Goal: Task Accomplishment & Management: Use online tool/utility

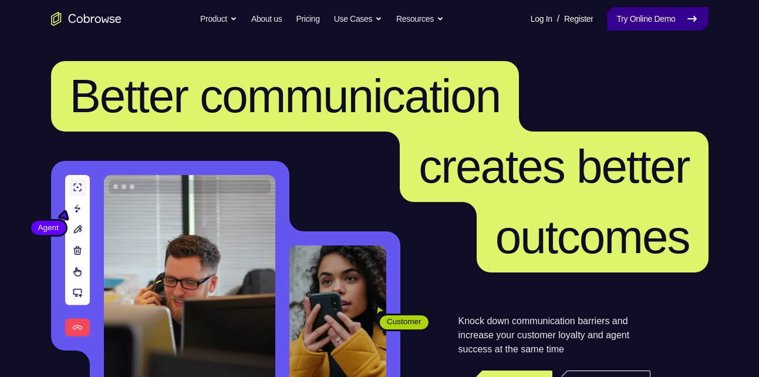
click at [655, 18] on link "Try Online Demo" at bounding box center [657, 18] width 101 height 23
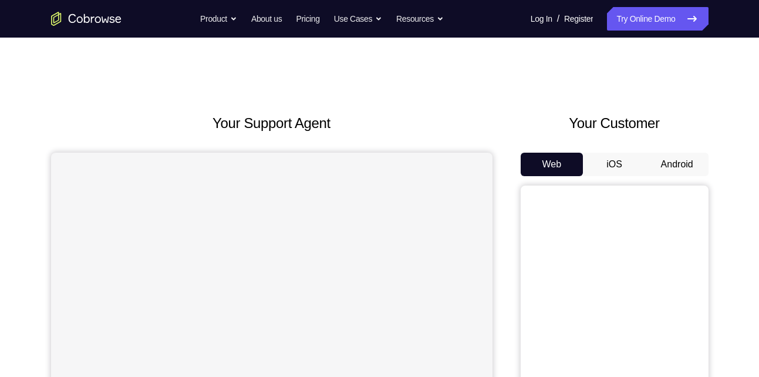
drag, startPoint x: 0, startPoint y: 0, endPoint x: 668, endPoint y: 168, distance: 688.8
click at [668, 168] on button "Android" at bounding box center [677, 164] width 63 height 23
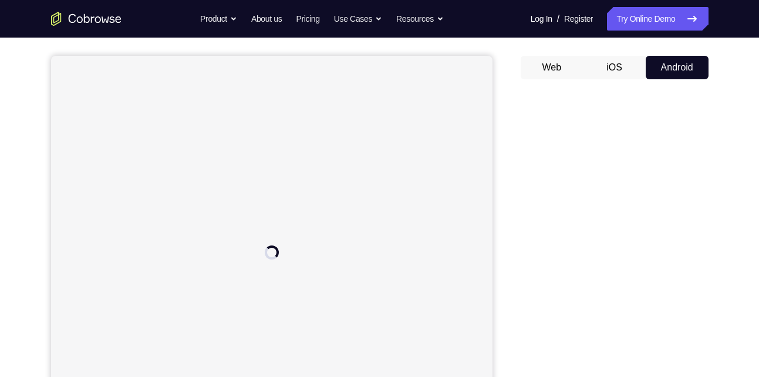
click at [717, 222] on div "Your Support Agent Your Customer Web iOS Android Next Steps We’d be happy to gi…" at bounding box center [379, 328] width 751 height 774
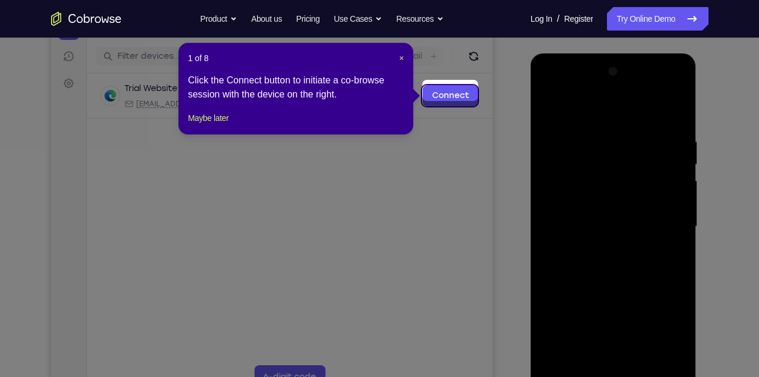
scroll to position [139, 0]
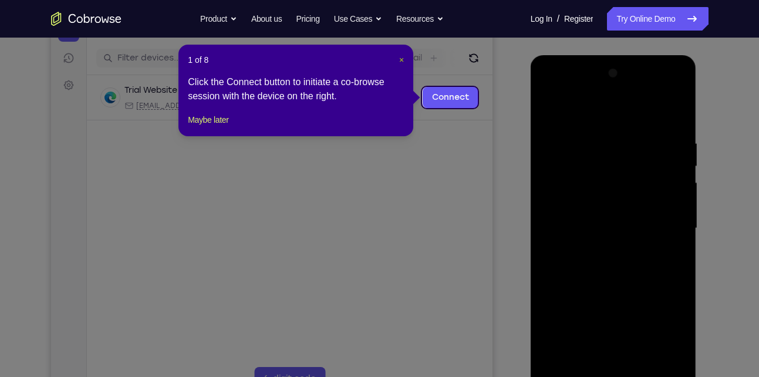
click at [403, 61] on span "×" at bounding box center [401, 59] width 5 height 9
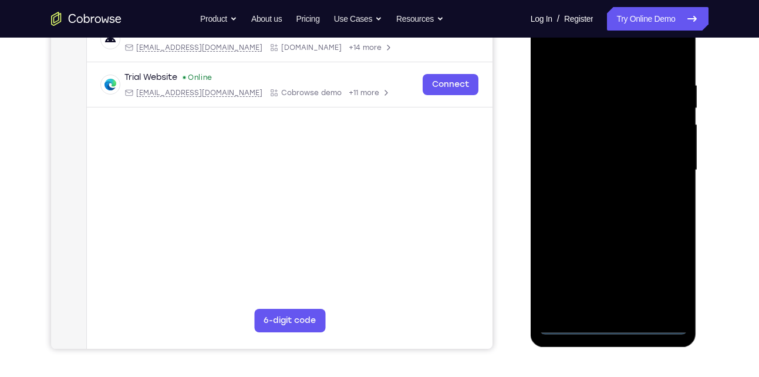
scroll to position [198, 0]
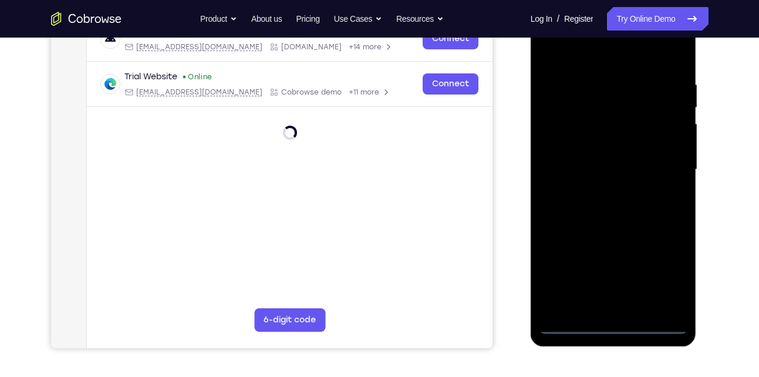
click at [613, 326] on div at bounding box center [613, 169] width 148 height 329
click at [660, 276] on div at bounding box center [613, 169] width 148 height 329
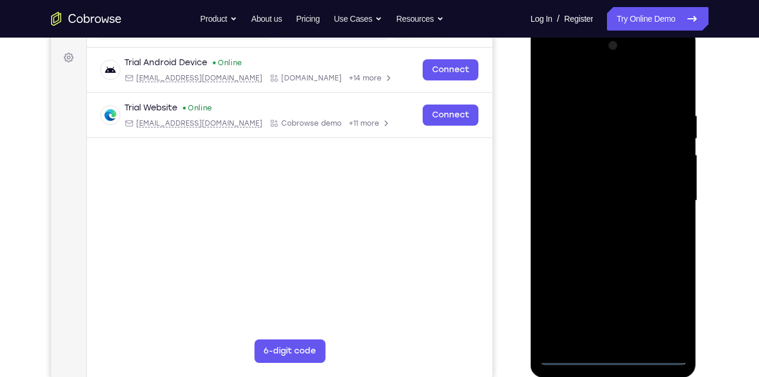
scroll to position [166, 0]
click at [580, 85] on div at bounding box center [613, 201] width 148 height 329
click at [665, 190] on div at bounding box center [613, 201] width 148 height 329
click at [603, 221] on div at bounding box center [613, 201] width 148 height 329
click at [605, 178] on div at bounding box center [613, 201] width 148 height 329
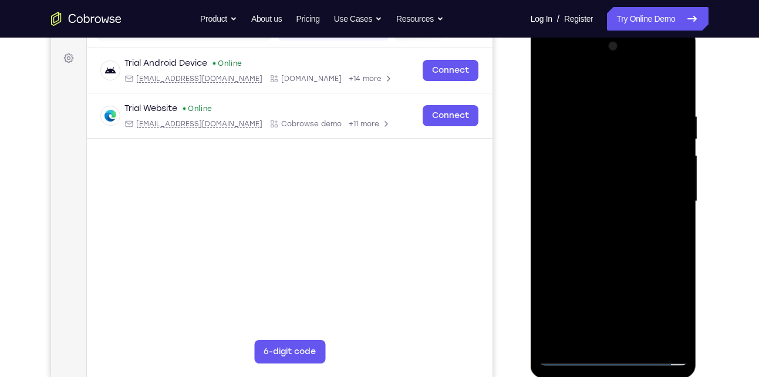
click at [604, 190] on div at bounding box center [613, 201] width 148 height 329
drag, startPoint x: 677, startPoint y: 162, endPoint x: 676, endPoint y: 123, distance: 39.3
click at [676, 123] on div at bounding box center [613, 201] width 148 height 329
click at [611, 170] on div at bounding box center [613, 201] width 148 height 329
click at [636, 112] on div at bounding box center [613, 201] width 148 height 329
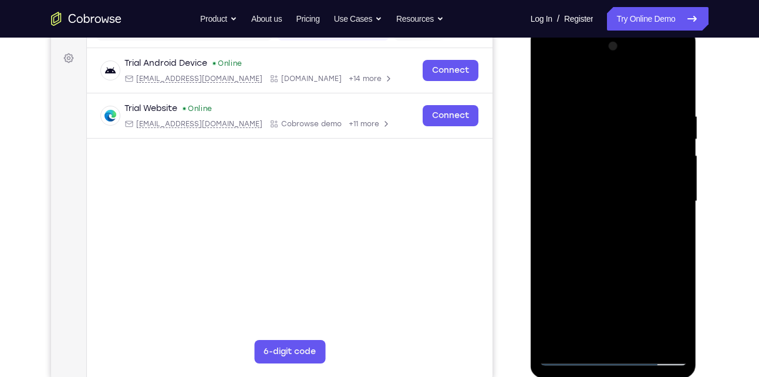
click at [579, 91] on div at bounding box center [613, 201] width 148 height 329
drag, startPoint x: 639, startPoint y: 154, endPoint x: 645, endPoint y: 112, distance: 42.7
click at [645, 112] on div at bounding box center [613, 201] width 148 height 329
click at [640, 335] on div at bounding box center [613, 201] width 148 height 329
click at [632, 264] on div at bounding box center [613, 201] width 148 height 329
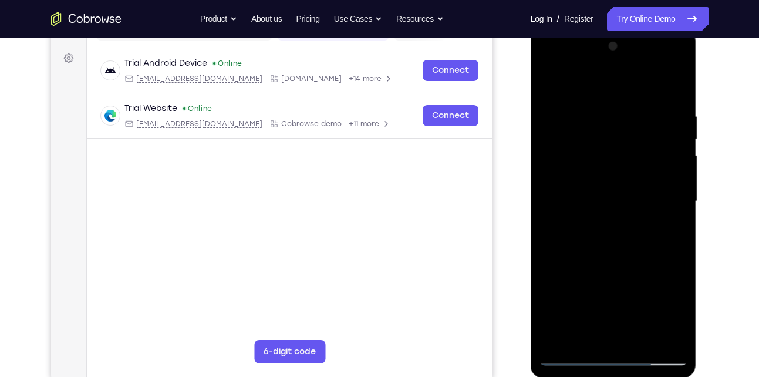
click at [645, 224] on div at bounding box center [613, 201] width 148 height 329
click at [548, 79] on div at bounding box center [613, 201] width 148 height 329
click at [614, 96] on div at bounding box center [613, 201] width 148 height 329
click at [616, 134] on div at bounding box center [613, 201] width 148 height 329
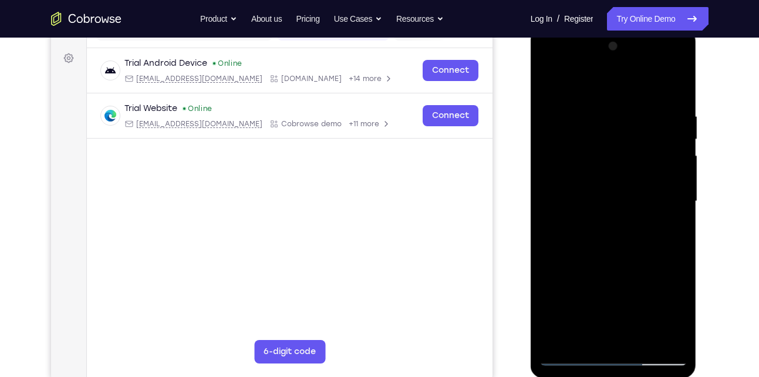
click at [593, 330] on div at bounding box center [613, 201] width 148 height 329
click at [553, 88] on div at bounding box center [613, 201] width 148 height 329
click at [630, 95] on div at bounding box center [613, 201] width 148 height 329
click at [658, 234] on div at bounding box center [613, 201] width 148 height 329
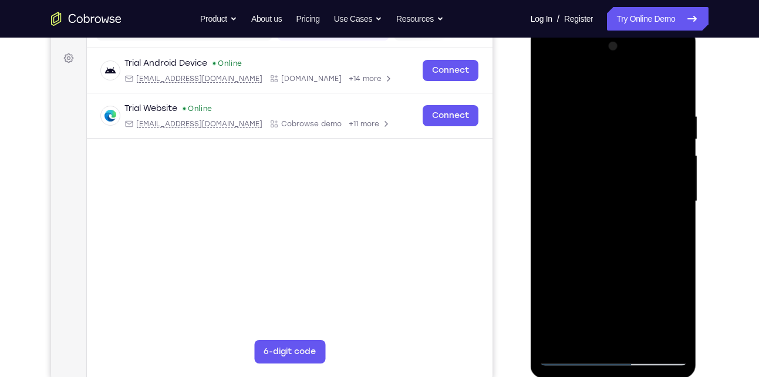
click at [658, 234] on div at bounding box center [613, 201] width 148 height 329
drag, startPoint x: 676, startPoint y: 123, endPoint x: 587, endPoint y: 181, distance: 106.3
click at [587, 181] on div at bounding box center [613, 201] width 148 height 329
drag, startPoint x: 652, startPoint y: 214, endPoint x: 509, endPoint y: 250, distance: 147.2
click at [531, 250] on html "Online web based iOS Simulators and Android Emulators. Run iPhone, iPad, Mobile…" at bounding box center [614, 204] width 167 height 352
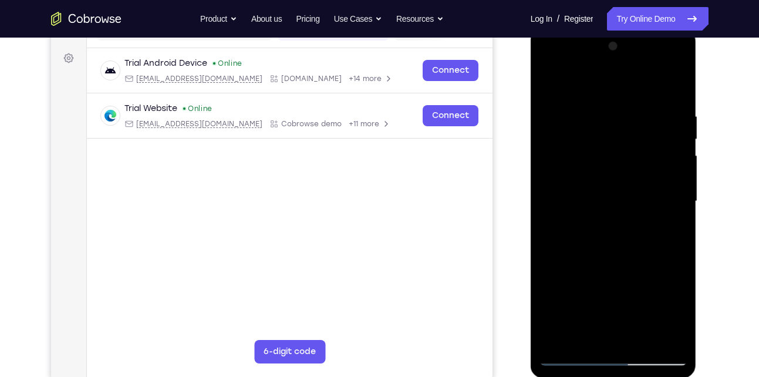
drag, startPoint x: 673, startPoint y: 218, endPoint x: 541, endPoint y: 228, distance: 132.4
click at [541, 228] on div at bounding box center [613, 201] width 148 height 329
click at [664, 171] on div at bounding box center [613, 201] width 148 height 329
click at [676, 88] on div at bounding box center [613, 201] width 148 height 329
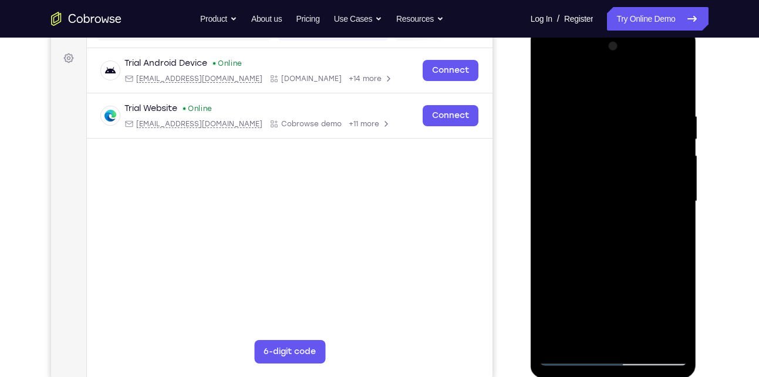
drag, startPoint x: 640, startPoint y: 287, endPoint x: 630, endPoint y: 106, distance: 181.0
click at [630, 106] on div at bounding box center [613, 201] width 148 height 329
drag, startPoint x: 623, startPoint y: 266, endPoint x: 640, endPoint y: 104, distance: 162.9
click at [640, 104] on div at bounding box center [613, 201] width 148 height 329
drag, startPoint x: 630, startPoint y: 139, endPoint x: 632, endPoint y: 293, distance: 153.8
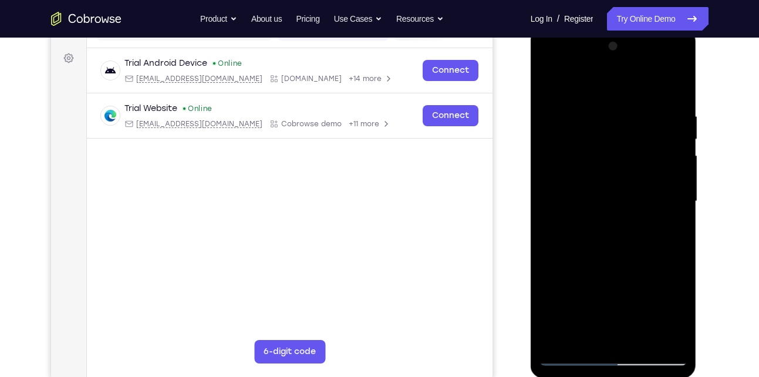
click at [632, 293] on div at bounding box center [613, 201] width 148 height 329
drag, startPoint x: 612, startPoint y: 171, endPoint x: 613, endPoint y: 312, distance: 140.9
click at [613, 312] on div at bounding box center [613, 201] width 148 height 329
drag, startPoint x: 602, startPoint y: 123, endPoint x: 605, endPoint y: 227, distance: 103.3
click at [605, 227] on div at bounding box center [613, 201] width 148 height 329
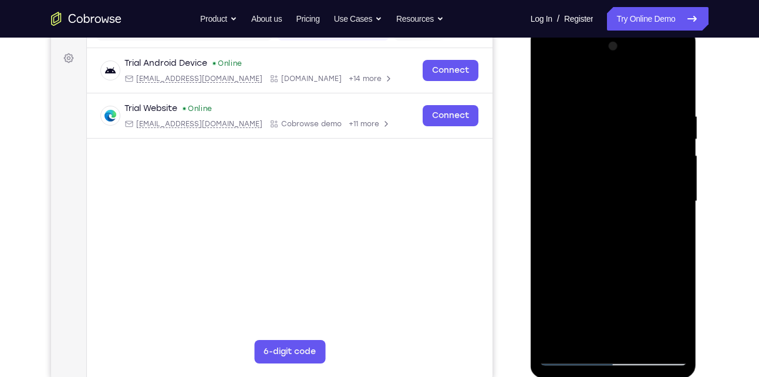
click at [587, 309] on div at bounding box center [613, 201] width 148 height 329
click at [592, 306] on div at bounding box center [613, 201] width 148 height 329
click at [605, 146] on div at bounding box center [613, 201] width 148 height 329
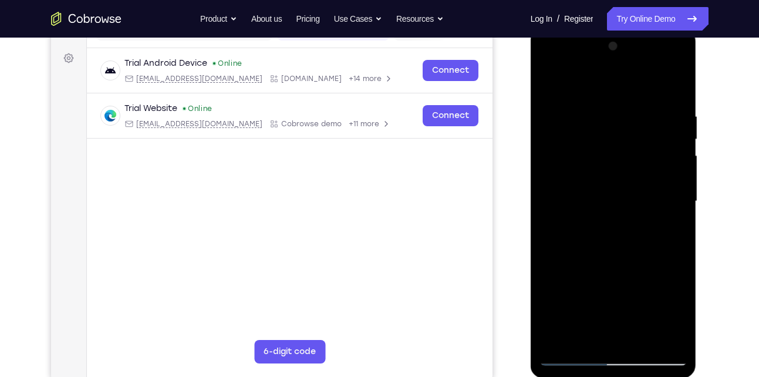
click at [605, 146] on div at bounding box center [613, 201] width 148 height 329
drag, startPoint x: 656, startPoint y: 146, endPoint x: 651, endPoint y: 77, distance: 68.8
click at [651, 77] on div at bounding box center [613, 201] width 148 height 329
drag, startPoint x: 592, startPoint y: 283, endPoint x: 621, endPoint y: 149, distance: 137.6
click at [621, 149] on div at bounding box center [613, 201] width 148 height 329
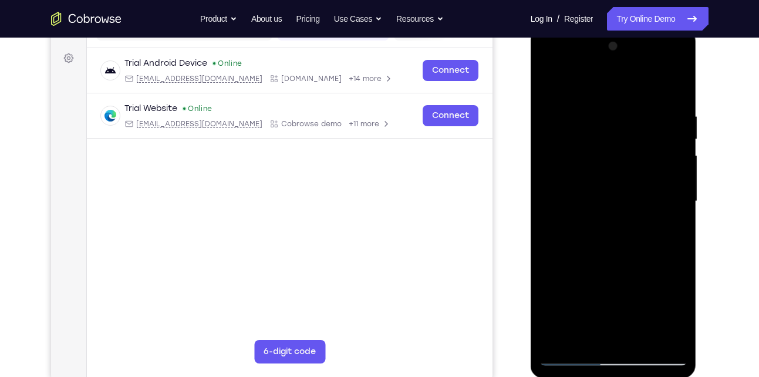
drag, startPoint x: 644, startPoint y: 217, endPoint x: 643, endPoint y: 95, distance: 121.5
click at [643, 95] on div at bounding box center [613, 201] width 148 height 329
drag, startPoint x: 636, startPoint y: 255, endPoint x: 657, endPoint y: 118, distance: 138.3
click at [657, 118] on div at bounding box center [613, 201] width 148 height 329
click at [587, 167] on div at bounding box center [613, 201] width 148 height 329
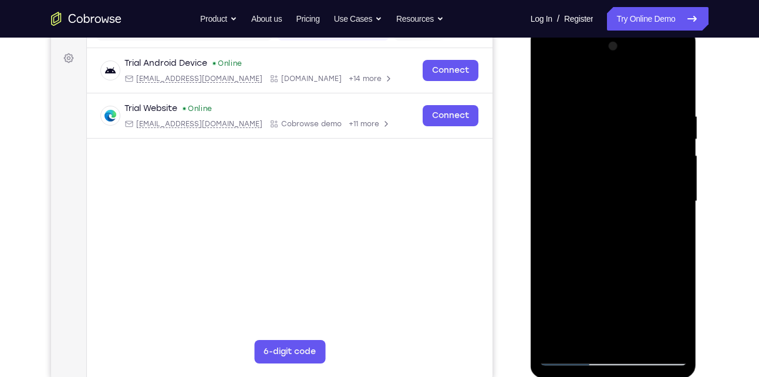
drag, startPoint x: 606, startPoint y: 204, endPoint x: 595, endPoint y: 369, distance: 165.9
click at [595, 369] on div at bounding box center [614, 203] width 166 height 350
drag, startPoint x: 610, startPoint y: 189, endPoint x: 599, endPoint y: 383, distance: 194.6
click at [599, 376] on html "Online web based iOS Simulators and Android Emulators. Run iPhone, iPad, Mobile…" at bounding box center [614, 204] width 167 height 352
click at [643, 119] on div at bounding box center [613, 201] width 148 height 329
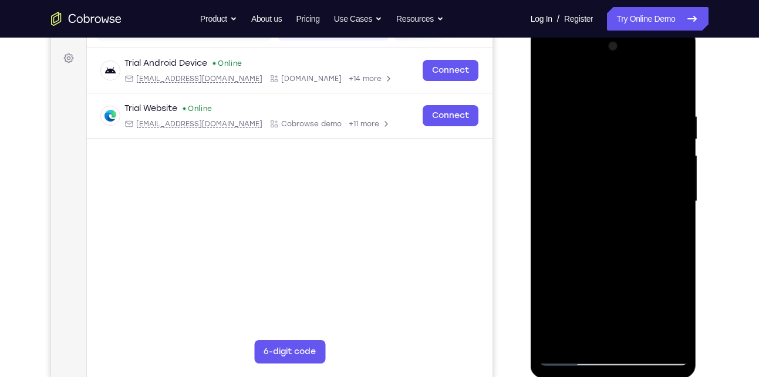
click at [577, 330] on div at bounding box center [613, 201] width 148 height 329
click at [673, 309] on div at bounding box center [613, 201] width 148 height 329
click at [668, 228] on div at bounding box center [613, 201] width 148 height 329
click at [549, 88] on div at bounding box center [613, 201] width 148 height 329
click at [560, 193] on div at bounding box center [613, 201] width 148 height 329
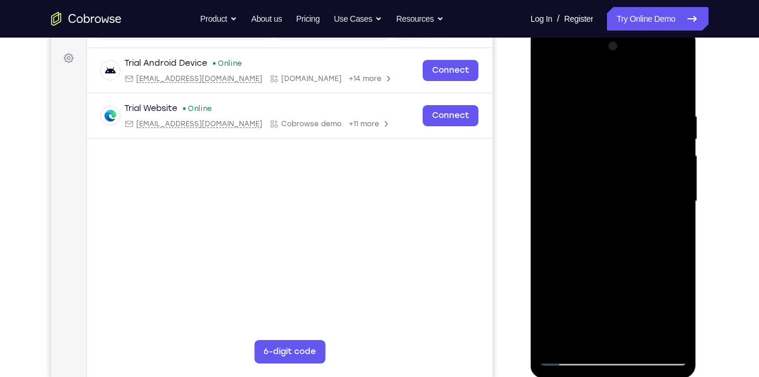
click at [584, 78] on div at bounding box center [613, 201] width 148 height 329
drag, startPoint x: 626, startPoint y: 271, endPoint x: 627, endPoint y: 124, distance: 146.7
click at [627, 124] on div at bounding box center [613, 201] width 148 height 329
drag, startPoint x: 630, startPoint y: 282, endPoint x: 636, endPoint y: 98, distance: 183.8
click at [636, 98] on div at bounding box center [613, 201] width 148 height 329
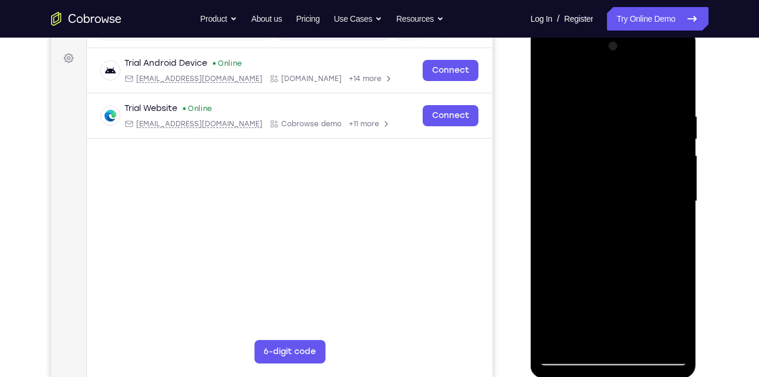
drag, startPoint x: 621, startPoint y: 263, endPoint x: 621, endPoint y: 103, distance: 160.2
click at [621, 103] on div at bounding box center [613, 201] width 148 height 329
click at [613, 248] on div at bounding box center [613, 201] width 148 height 329
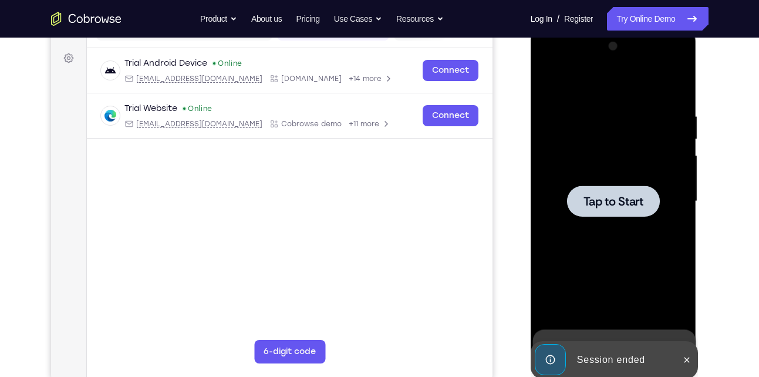
click at [623, 179] on div at bounding box center [613, 201] width 148 height 329
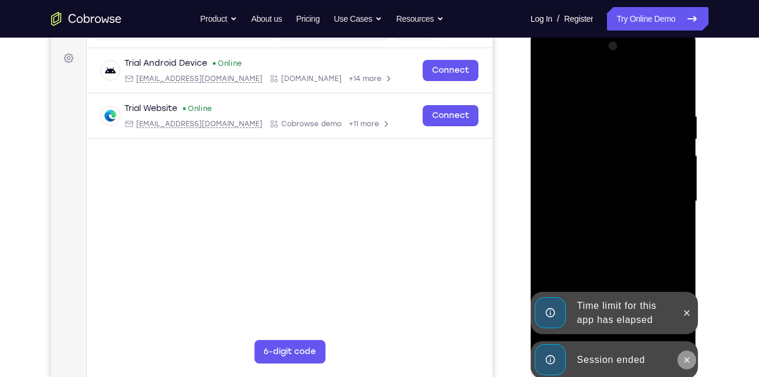
click at [690, 355] on icon at bounding box center [686, 359] width 9 height 9
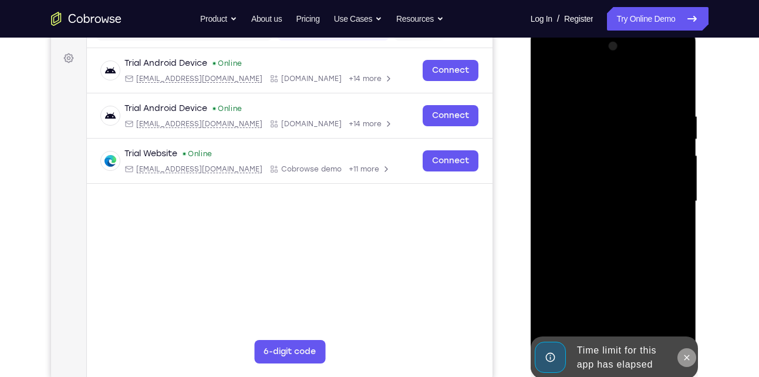
click at [687, 355] on icon at bounding box center [686, 357] width 9 height 9
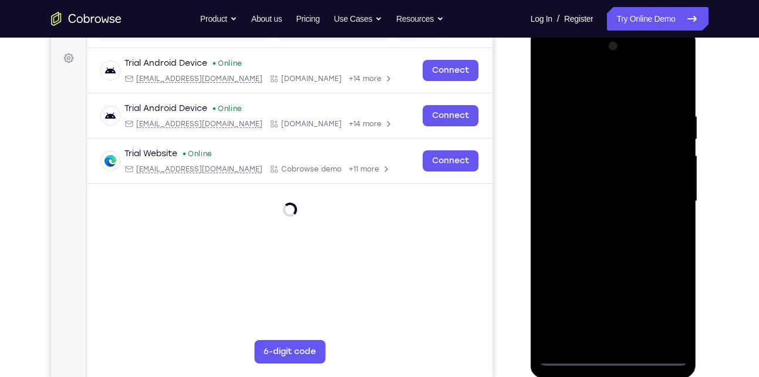
click at [610, 356] on div at bounding box center [613, 201] width 148 height 329
click at [663, 302] on div at bounding box center [613, 201] width 148 height 329
click at [607, 90] on div at bounding box center [613, 201] width 148 height 329
click at [671, 191] on div at bounding box center [613, 201] width 148 height 329
click at [607, 220] on div at bounding box center [613, 201] width 148 height 329
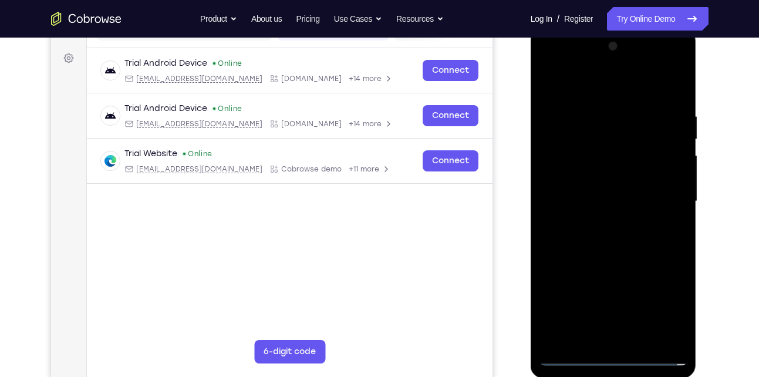
click at [633, 188] on div at bounding box center [613, 201] width 148 height 329
click at [636, 198] on div at bounding box center [613, 201] width 148 height 329
click at [637, 240] on div at bounding box center [613, 201] width 148 height 329
click at [670, 98] on div at bounding box center [613, 201] width 148 height 329
click at [641, 332] on div at bounding box center [613, 201] width 148 height 329
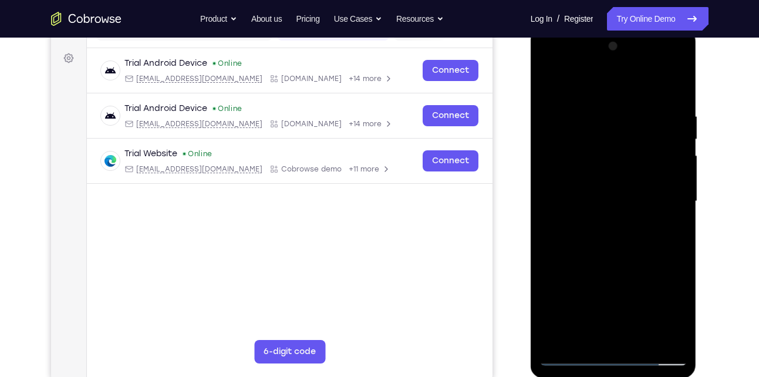
click at [636, 258] on div at bounding box center [613, 201] width 148 height 329
click at [551, 188] on div at bounding box center [613, 201] width 148 height 329
click at [614, 164] on div at bounding box center [613, 201] width 148 height 329
drag, startPoint x: 617, startPoint y: 272, endPoint x: 646, endPoint y: 90, distance: 184.9
click at [646, 90] on div at bounding box center [613, 201] width 148 height 329
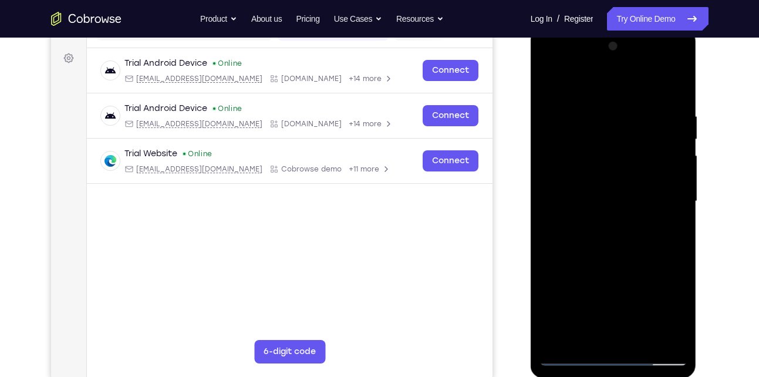
drag, startPoint x: 632, startPoint y: 227, endPoint x: 630, endPoint y: 97, distance: 129.1
click at [630, 97] on div at bounding box center [613, 201] width 148 height 329
drag, startPoint x: 629, startPoint y: 249, endPoint x: 637, endPoint y: 124, distance: 125.8
click at [637, 124] on div at bounding box center [613, 201] width 148 height 329
click at [568, 242] on div at bounding box center [613, 201] width 148 height 329
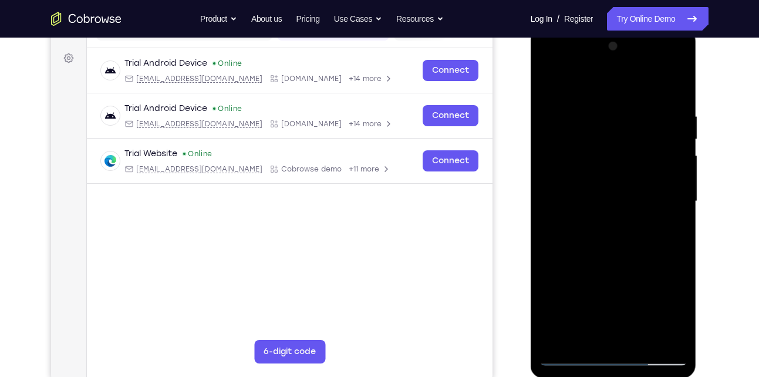
click at [605, 227] on div at bounding box center [613, 201] width 148 height 329
click at [643, 336] on div at bounding box center [613, 201] width 148 height 329
click at [620, 202] on div at bounding box center [613, 201] width 148 height 329
click at [595, 333] on div at bounding box center [613, 201] width 148 height 329
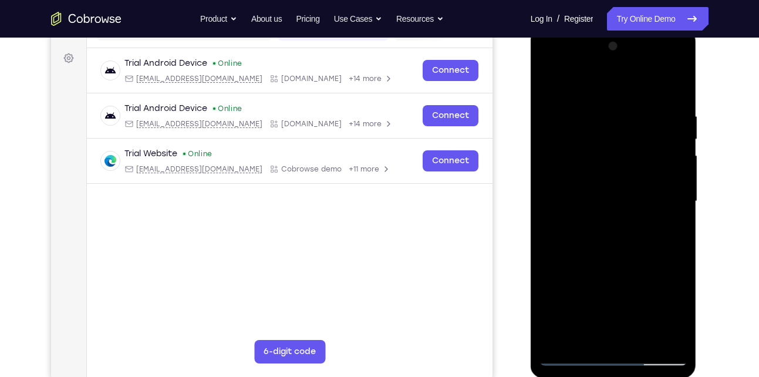
click at [586, 331] on div at bounding box center [613, 201] width 148 height 329
click at [618, 249] on div at bounding box center [613, 201] width 148 height 329
click at [671, 229] on div at bounding box center [613, 201] width 148 height 329
click at [547, 91] on div at bounding box center [613, 201] width 148 height 329
click at [627, 198] on div at bounding box center [613, 201] width 148 height 329
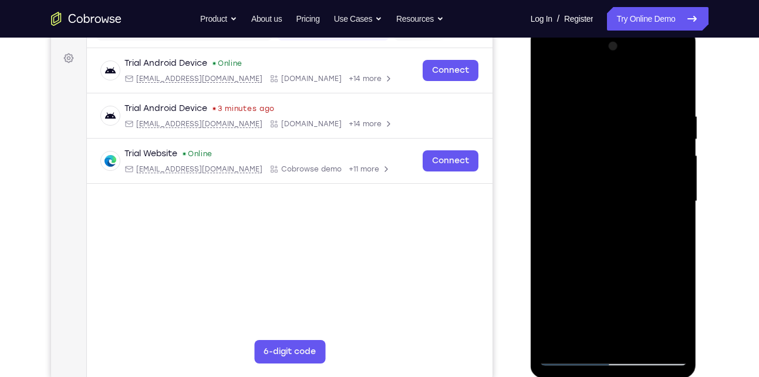
click at [554, 85] on div at bounding box center [613, 201] width 148 height 329
click at [633, 98] on div at bounding box center [613, 201] width 148 height 329
click at [674, 97] on div at bounding box center [613, 201] width 148 height 329
drag, startPoint x: 623, startPoint y: 206, endPoint x: 633, endPoint y: 89, distance: 117.8
click at [633, 89] on div at bounding box center [613, 201] width 148 height 329
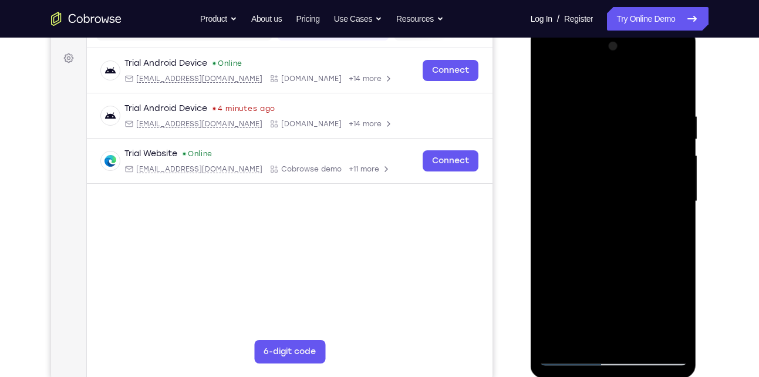
click at [551, 222] on div at bounding box center [613, 201] width 148 height 329
drag, startPoint x: 644, startPoint y: 261, endPoint x: 644, endPoint y: 90, distance: 170.8
click at [644, 90] on div at bounding box center [613, 201] width 148 height 329
drag, startPoint x: 641, startPoint y: 279, endPoint x: 646, endPoint y: 235, distance: 44.9
click at [646, 235] on div at bounding box center [613, 201] width 148 height 329
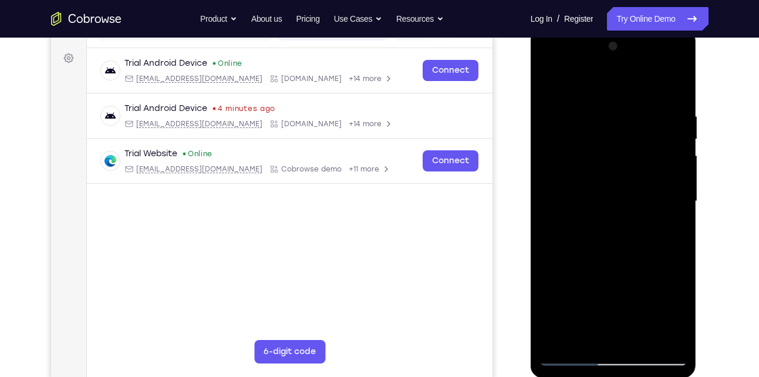
click at [613, 283] on div at bounding box center [613, 201] width 148 height 329
drag, startPoint x: 641, startPoint y: 272, endPoint x: 642, endPoint y: 214, distance: 58.1
click at [642, 214] on div at bounding box center [613, 201] width 148 height 329
click at [674, 276] on div at bounding box center [613, 201] width 148 height 329
drag, startPoint x: 647, startPoint y: 238, endPoint x: 656, endPoint y: 77, distance: 161.1
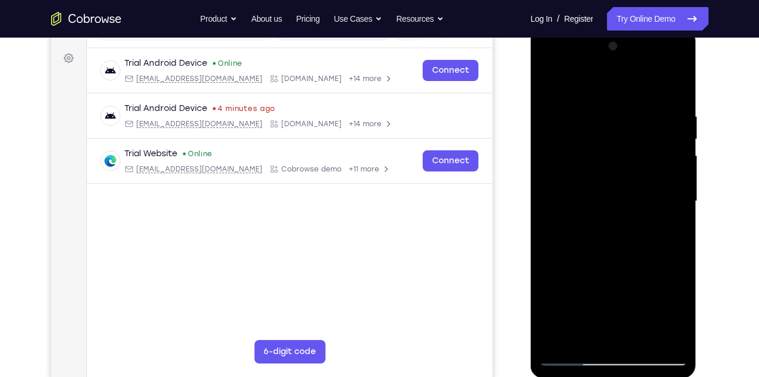
click at [656, 77] on div at bounding box center [613, 201] width 148 height 329
drag, startPoint x: 671, startPoint y: 165, endPoint x: 676, endPoint y: 292, distance: 126.9
click at [676, 292] on div at bounding box center [613, 201] width 148 height 329
drag, startPoint x: 661, startPoint y: 132, endPoint x: 677, endPoint y: 268, distance: 136.4
click at [677, 268] on div at bounding box center [613, 201] width 148 height 329
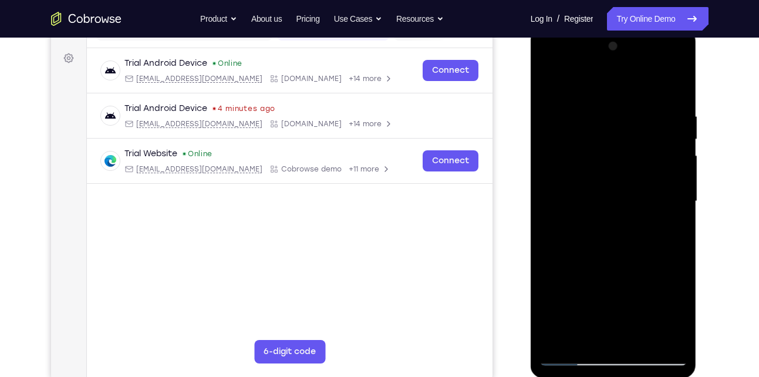
drag, startPoint x: 653, startPoint y: 144, endPoint x: 664, endPoint y: 161, distance: 20.3
click at [664, 161] on div at bounding box center [613, 201] width 148 height 329
click at [681, 180] on div at bounding box center [613, 201] width 148 height 329
click at [644, 245] on div at bounding box center [613, 201] width 148 height 329
drag, startPoint x: 626, startPoint y: 276, endPoint x: 630, endPoint y: 198, distance: 78.2
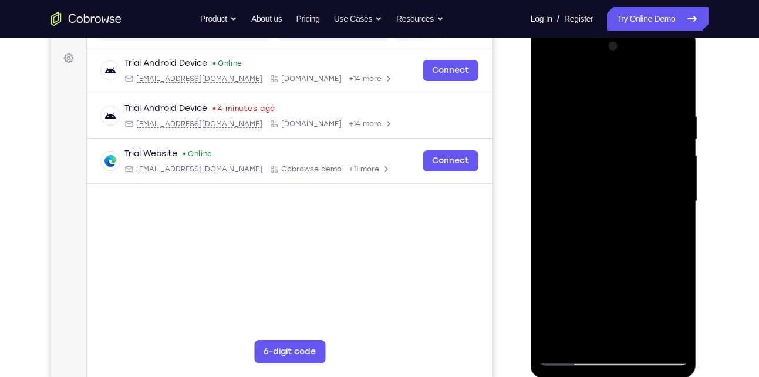
click at [630, 198] on div at bounding box center [613, 201] width 148 height 329
click at [626, 276] on div at bounding box center [613, 201] width 148 height 329
drag, startPoint x: 636, startPoint y: 300, endPoint x: 643, endPoint y: 220, distance: 80.7
click at [643, 220] on div at bounding box center [613, 201] width 148 height 329
click at [654, 189] on div at bounding box center [613, 201] width 148 height 329
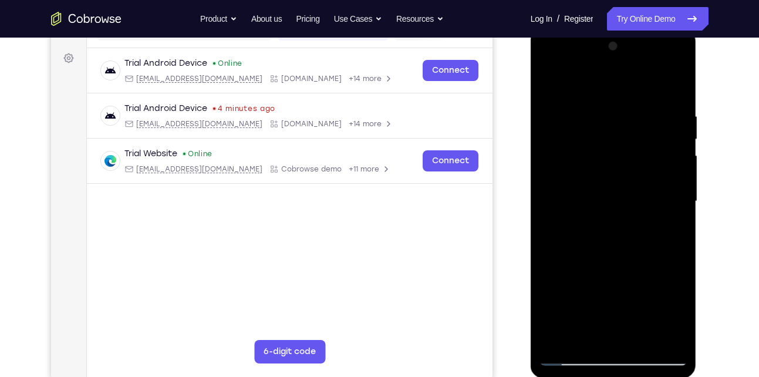
click at [656, 187] on div at bounding box center [613, 201] width 148 height 329
drag, startPoint x: 606, startPoint y: 246, endPoint x: 600, endPoint y: 298, distance: 52.0
click at [600, 298] on div at bounding box center [613, 201] width 148 height 329
click at [650, 251] on div at bounding box center [613, 201] width 148 height 329
click at [673, 142] on div at bounding box center [613, 201] width 148 height 329
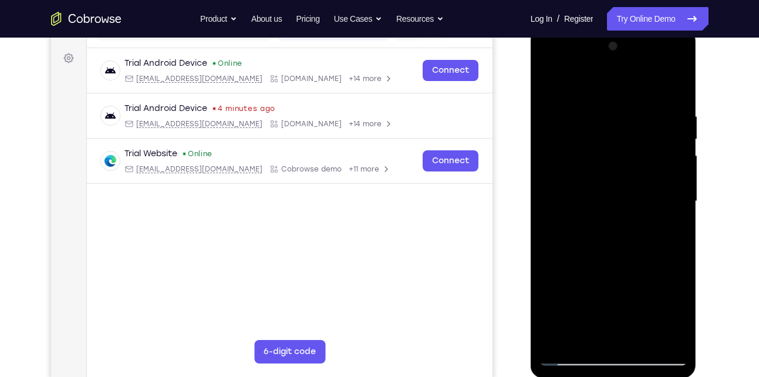
click at [553, 137] on div at bounding box center [613, 201] width 148 height 329
drag, startPoint x: 623, startPoint y: 309, endPoint x: 623, endPoint y: 302, distance: 6.5
click at [623, 302] on div at bounding box center [613, 201] width 148 height 329
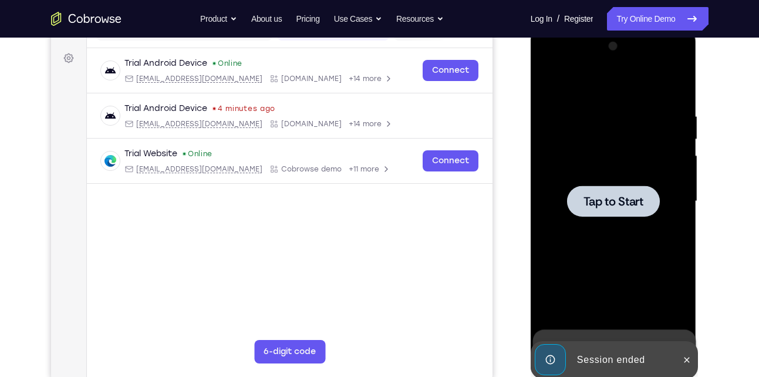
click at [621, 219] on div at bounding box center [613, 201] width 148 height 329
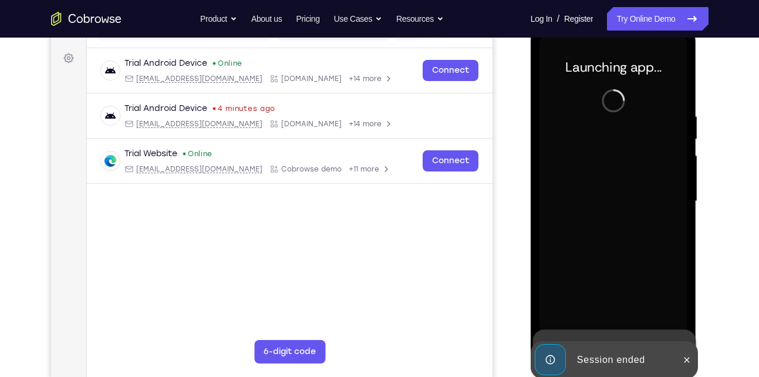
click at [630, 164] on div at bounding box center [613, 201] width 148 height 329
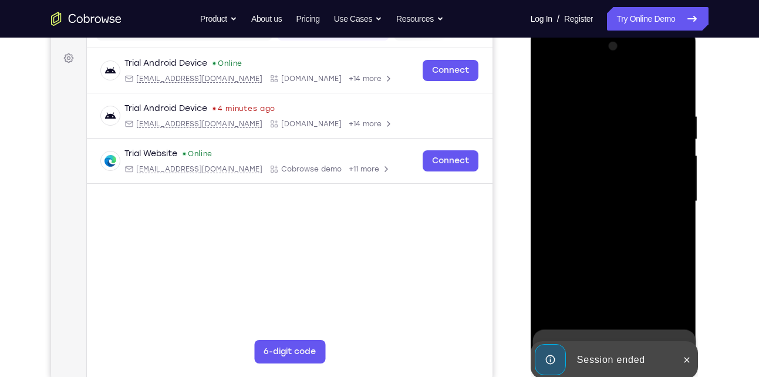
drag, startPoint x: 590, startPoint y: 61, endPoint x: 637, endPoint y: 238, distance: 183.5
click at [637, 238] on div at bounding box center [613, 201] width 148 height 329
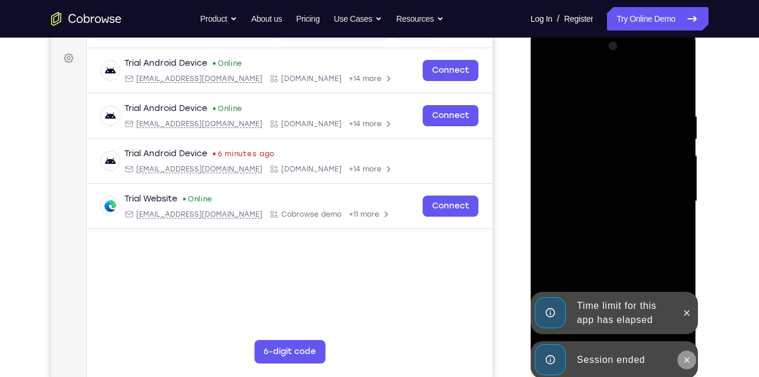
click at [681, 361] on button at bounding box center [686, 359] width 19 height 19
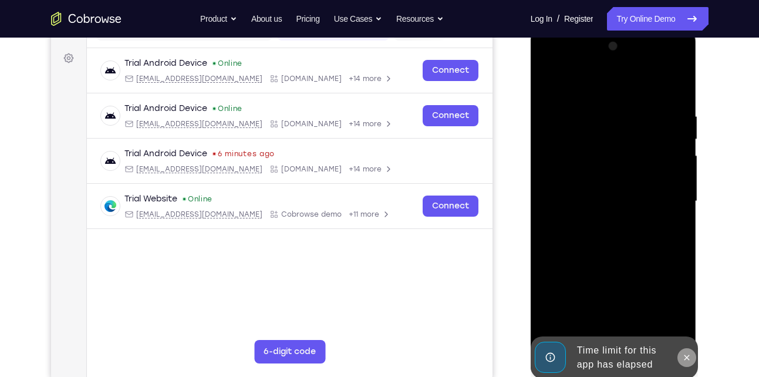
click at [685, 353] on icon at bounding box center [686, 357] width 9 height 9
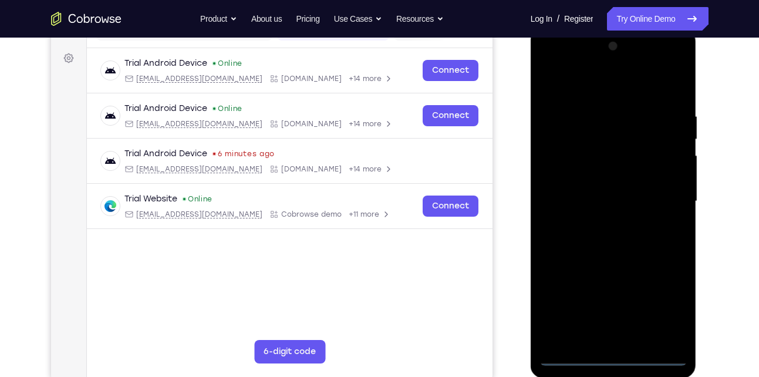
click at [608, 362] on div at bounding box center [613, 201] width 148 height 329
click at [670, 308] on div at bounding box center [613, 201] width 148 height 329
click at [612, 96] on div at bounding box center [613, 201] width 148 height 329
click at [610, 85] on div at bounding box center [613, 201] width 148 height 329
click at [666, 201] on div at bounding box center [613, 201] width 148 height 329
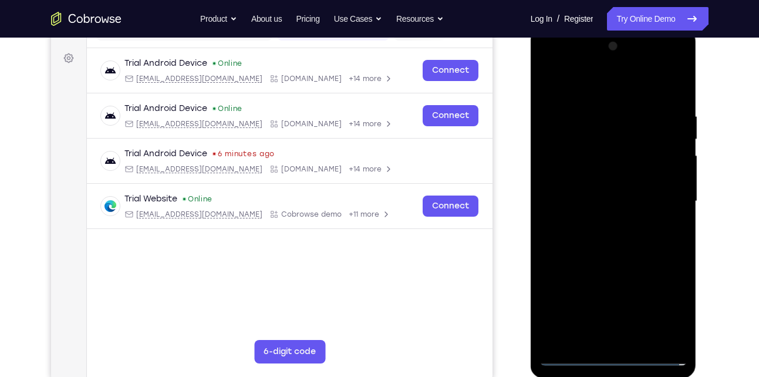
click at [603, 218] on div at bounding box center [613, 201] width 148 height 329
click at [614, 179] on div at bounding box center [613, 201] width 148 height 329
click at [593, 176] on div at bounding box center [613, 201] width 148 height 329
click at [600, 199] on div at bounding box center [613, 201] width 148 height 329
click at [622, 239] on div at bounding box center [613, 201] width 148 height 329
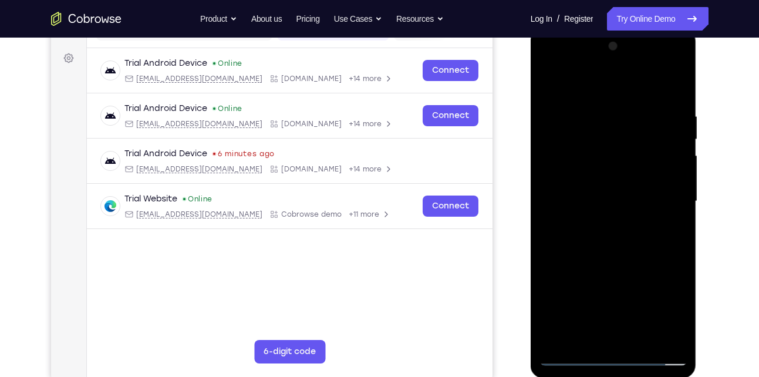
click at [613, 236] on div at bounding box center [613, 201] width 148 height 329
click at [634, 235] on div at bounding box center [613, 201] width 148 height 329
click at [675, 94] on div at bounding box center [613, 201] width 148 height 329
drag, startPoint x: 633, startPoint y: 258, endPoint x: 693, endPoint y: 91, distance: 176.9
click at [693, 91] on div at bounding box center [614, 203] width 166 height 350
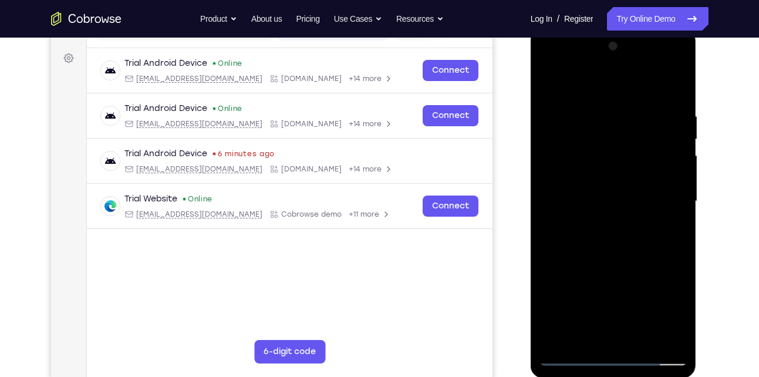
drag, startPoint x: 633, startPoint y: 282, endPoint x: 657, endPoint y: 87, distance: 195.8
click at [657, 87] on div at bounding box center [613, 201] width 148 height 329
drag, startPoint x: 624, startPoint y: 283, endPoint x: 644, endPoint y: 94, distance: 190.0
click at [644, 94] on div at bounding box center [613, 201] width 148 height 329
drag, startPoint x: 630, startPoint y: 256, endPoint x: 630, endPoint y: 92, distance: 164.3
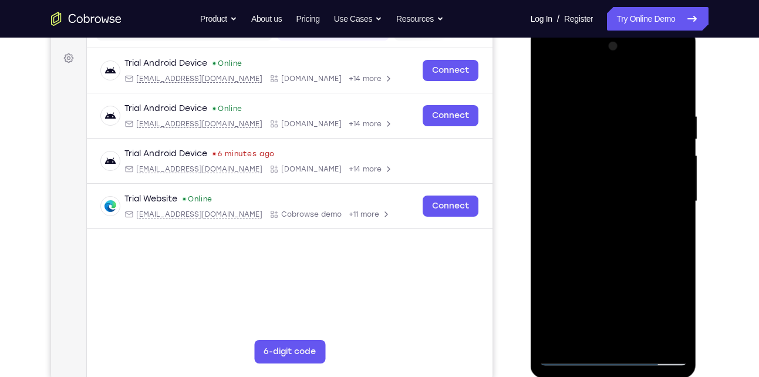
click at [630, 92] on div at bounding box center [613, 201] width 148 height 329
click at [586, 339] on div at bounding box center [613, 201] width 148 height 329
click at [634, 82] on div at bounding box center [613, 201] width 148 height 329
drag, startPoint x: 622, startPoint y: 141, endPoint x: 613, endPoint y: 227, distance: 86.1
click at [613, 227] on div at bounding box center [613, 201] width 148 height 329
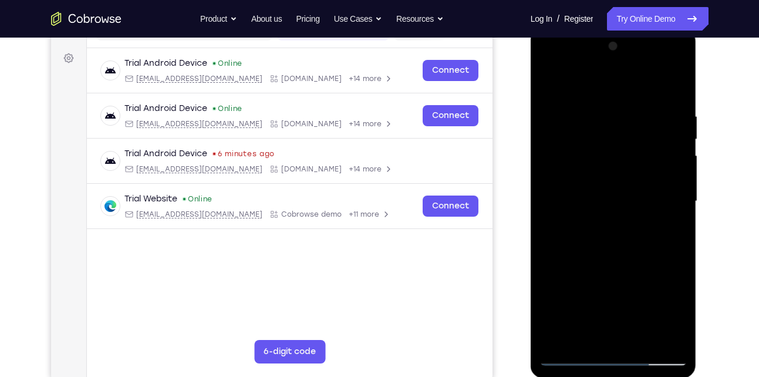
click at [639, 105] on div at bounding box center [613, 201] width 148 height 329
drag, startPoint x: 662, startPoint y: 231, endPoint x: 661, endPoint y: 85, distance: 145.6
click at [661, 85] on div at bounding box center [613, 201] width 148 height 329
drag, startPoint x: 626, startPoint y: 265, endPoint x: 639, endPoint y: 110, distance: 156.1
click at [639, 110] on div at bounding box center [613, 201] width 148 height 329
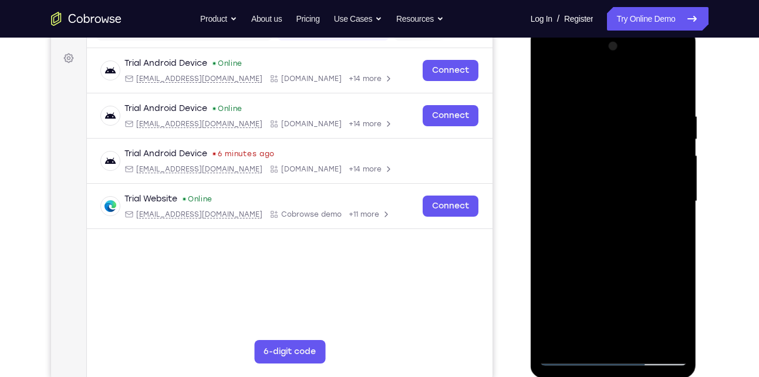
drag, startPoint x: 630, startPoint y: 259, endPoint x: 643, endPoint y: 81, distance: 178.3
click at [643, 81] on div at bounding box center [613, 201] width 148 height 329
drag, startPoint x: 606, startPoint y: 290, endPoint x: 630, endPoint y: 121, distance: 170.7
click at [630, 121] on div at bounding box center [613, 201] width 148 height 329
drag, startPoint x: 620, startPoint y: 292, endPoint x: 650, endPoint y: 129, distance: 166.6
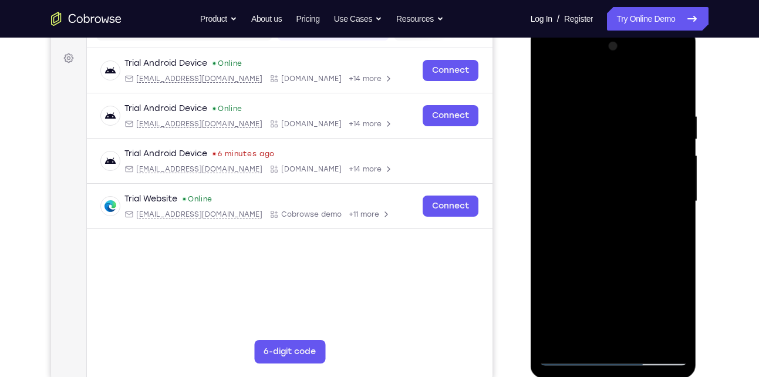
click at [650, 129] on div at bounding box center [613, 201] width 148 height 329
drag, startPoint x: 622, startPoint y: 258, endPoint x: 638, endPoint y: 96, distance: 162.8
click at [638, 96] on div at bounding box center [613, 201] width 148 height 329
drag, startPoint x: 618, startPoint y: 278, endPoint x: 632, endPoint y: 169, distance: 109.5
click at [632, 169] on div at bounding box center [613, 201] width 148 height 329
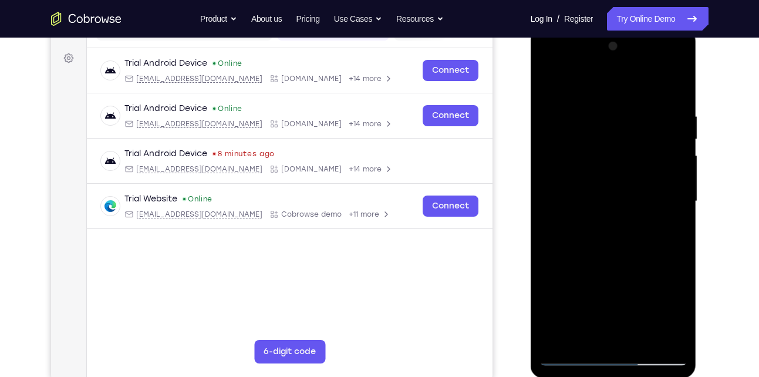
click at [612, 110] on div at bounding box center [613, 201] width 148 height 329
drag, startPoint x: 652, startPoint y: 183, endPoint x: 650, endPoint y: 252, distance: 69.3
click at [650, 252] on div at bounding box center [613, 201] width 148 height 329
click at [553, 82] on div at bounding box center [613, 201] width 148 height 329
drag, startPoint x: 621, startPoint y: 254, endPoint x: 631, endPoint y: -40, distance: 294.2
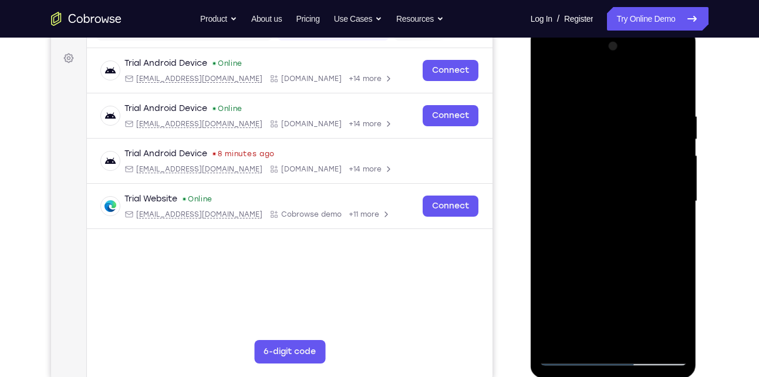
click at [631, 28] on html "Online web based iOS Simulators and Android Emulators. Run iPhone, iPad, Mobile…" at bounding box center [614, 204] width 167 height 352
drag, startPoint x: 647, startPoint y: 230, endPoint x: 644, endPoint y: 49, distance: 180.8
click at [644, 49] on div at bounding box center [613, 201] width 148 height 329
drag, startPoint x: 636, startPoint y: 248, endPoint x: 649, endPoint y: 93, distance: 155.5
click at [649, 93] on div at bounding box center [613, 201] width 148 height 329
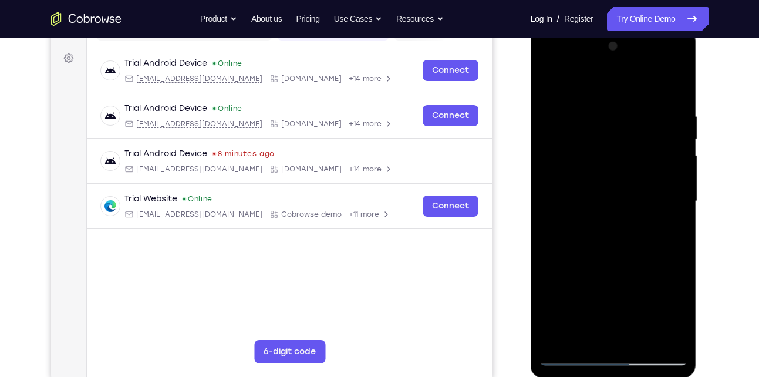
drag, startPoint x: 629, startPoint y: 263, endPoint x: 630, endPoint y: 173, distance: 90.4
click at [630, 173] on div at bounding box center [613, 201] width 148 height 329
click at [616, 231] on div at bounding box center [613, 201] width 148 height 329
drag, startPoint x: 643, startPoint y: 212, endPoint x: 638, endPoint y: 272, distance: 59.5
click at [638, 272] on div at bounding box center [613, 201] width 148 height 329
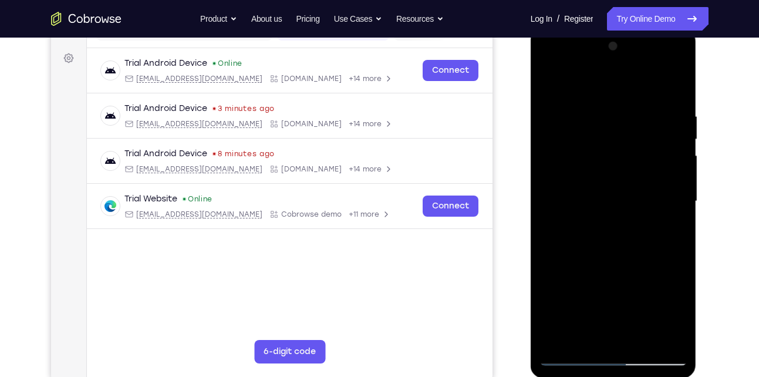
click at [555, 293] on div at bounding box center [613, 201] width 148 height 329
drag, startPoint x: 626, startPoint y: 293, endPoint x: 644, endPoint y: 234, distance: 62.2
click at [644, 234] on div at bounding box center [613, 201] width 148 height 329
drag, startPoint x: 634, startPoint y: 271, endPoint x: 651, endPoint y: 215, distance: 58.5
click at [651, 215] on div at bounding box center [613, 201] width 148 height 329
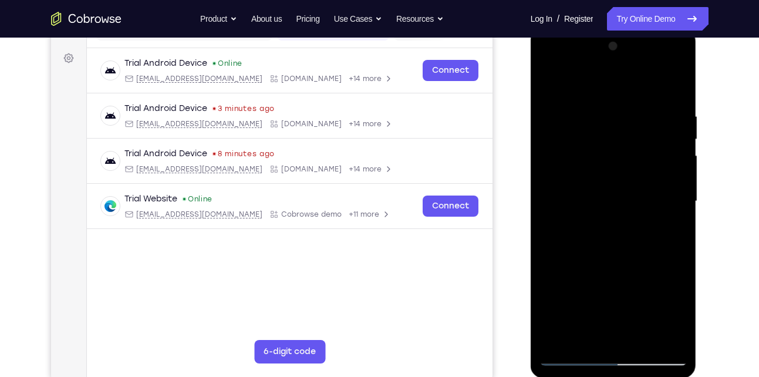
click at [575, 158] on div at bounding box center [613, 201] width 148 height 329
click at [608, 94] on div at bounding box center [613, 201] width 148 height 329
click at [604, 101] on div at bounding box center [613, 201] width 148 height 329
click at [590, 102] on div at bounding box center [613, 201] width 148 height 329
click at [583, 103] on div at bounding box center [613, 201] width 148 height 329
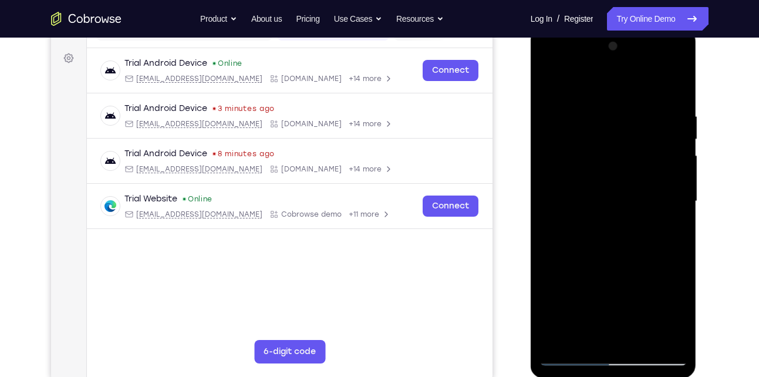
click at [575, 103] on div at bounding box center [613, 201] width 148 height 329
drag, startPoint x: 596, startPoint y: 195, endPoint x: 616, endPoint y: 79, distance: 118.0
click at [616, 79] on div at bounding box center [613, 201] width 148 height 329
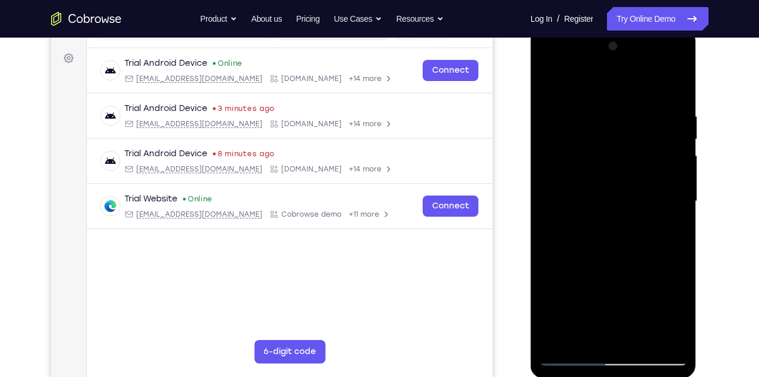
click at [556, 77] on div at bounding box center [613, 201] width 148 height 329
click at [555, 85] on div at bounding box center [613, 201] width 148 height 329
drag, startPoint x: 652, startPoint y: 182, endPoint x: 653, endPoint y: 288, distance: 106.2
click at [653, 288] on div at bounding box center [613, 201] width 148 height 329
click at [622, 92] on div at bounding box center [613, 201] width 148 height 329
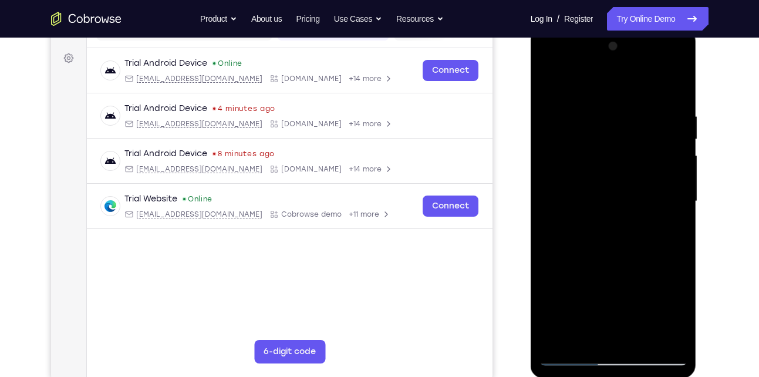
click at [581, 261] on div at bounding box center [613, 201] width 148 height 329
click at [600, 96] on div at bounding box center [613, 201] width 148 height 329
click at [607, 105] on div at bounding box center [613, 201] width 148 height 329
click at [557, 320] on div at bounding box center [613, 201] width 148 height 329
click at [558, 86] on div at bounding box center [613, 201] width 148 height 329
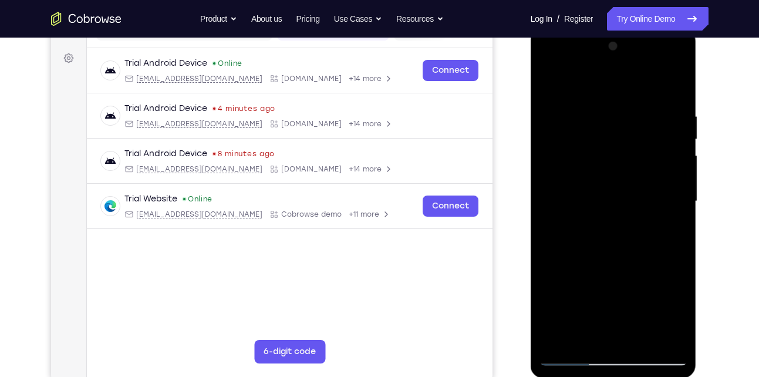
click at [551, 80] on div at bounding box center [613, 201] width 148 height 329
drag, startPoint x: 625, startPoint y: 148, endPoint x: 645, endPoint y: 119, distance: 35.5
click at [645, 119] on div at bounding box center [613, 201] width 148 height 329
click at [641, 95] on div at bounding box center [613, 201] width 148 height 329
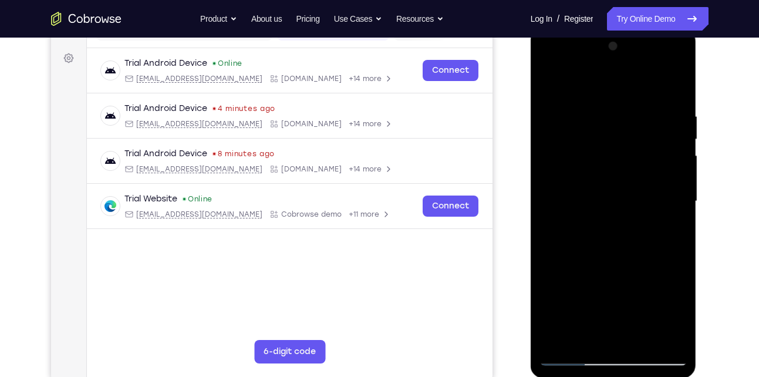
click at [612, 262] on div at bounding box center [613, 201] width 148 height 329
click at [596, 330] on div at bounding box center [613, 201] width 148 height 329
click at [622, 251] on div at bounding box center [613, 201] width 148 height 329
click at [670, 225] on div at bounding box center [613, 201] width 148 height 329
click at [606, 228] on div at bounding box center [613, 201] width 148 height 329
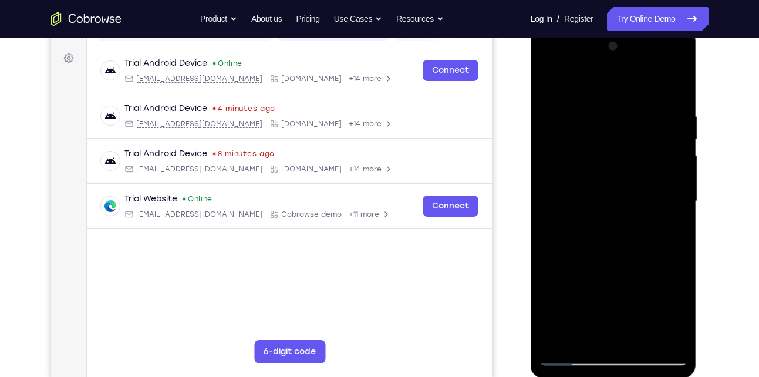
click at [667, 226] on div at bounding box center [613, 201] width 148 height 329
click at [667, 202] on div at bounding box center [613, 201] width 148 height 329
click at [646, 304] on div at bounding box center [613, 201] width 148 height 329
click at [616, 289] on div at bounding box center [613, 201] width 148 height 329
click at [634, 195] on div at bounding box center [613, 201] width 148 height 329
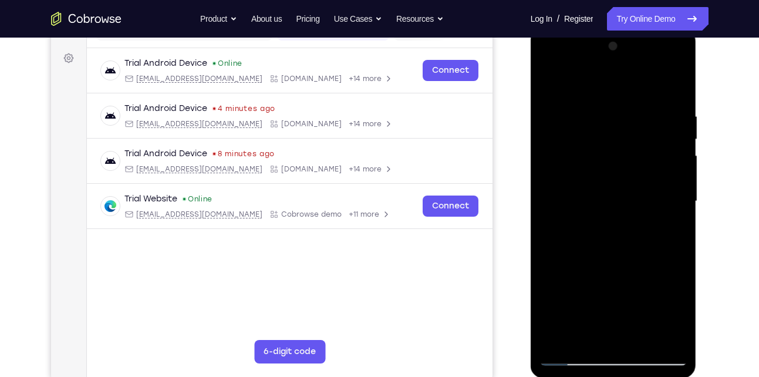
click at [584, 339] on div at bounding box center [613, 201] width 148 height 329
click at [666, 228] on div at bounding box center [613, 201] width 148 height 329
click at [617, 229] on div at bounding box center [613, 201] width 148 height 329
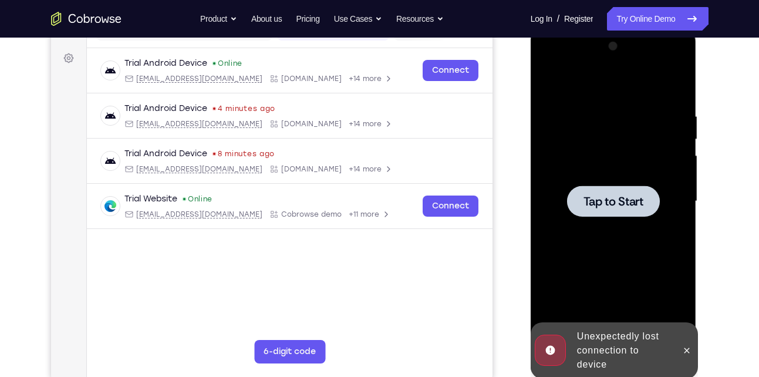
click at [616, 202] on span "Tap to Start" at bounding box center [613, 201] width 60 height 12
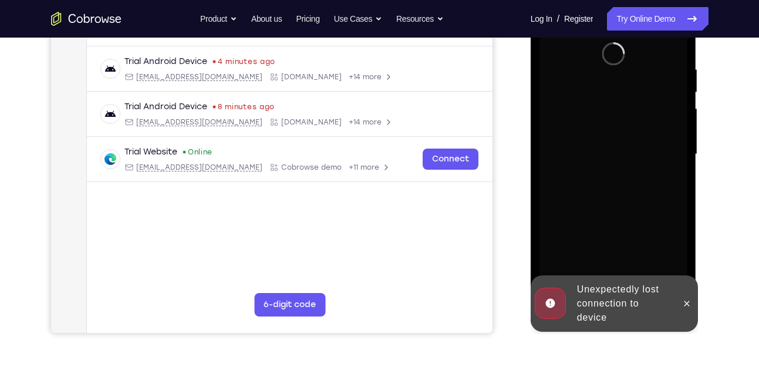
scroll to position [215, 0]
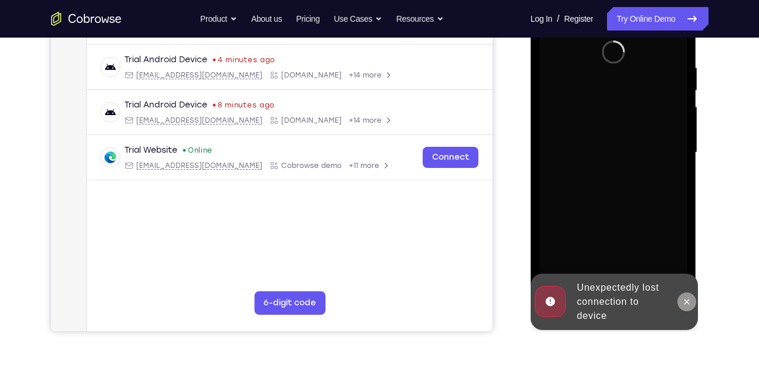
click at [683, 303] on icon at bounding box center [686, 301] width 9 height 9
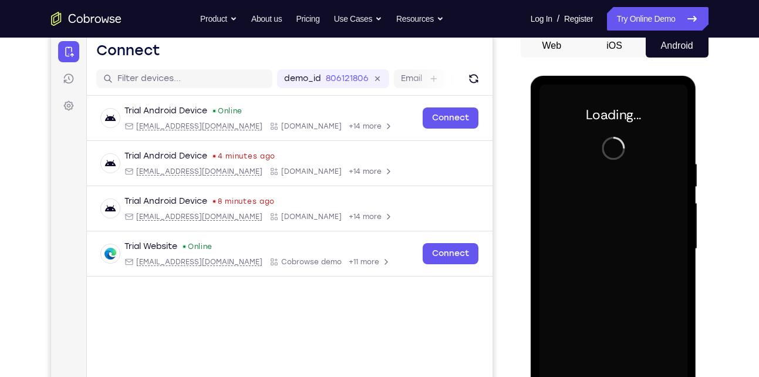
scroll to position [116, 0]
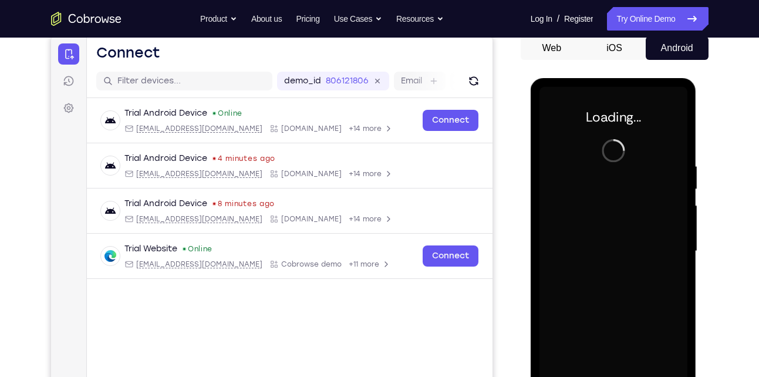
click at [627, 147] on div at bounding box center [613, 251] width 148 height 329
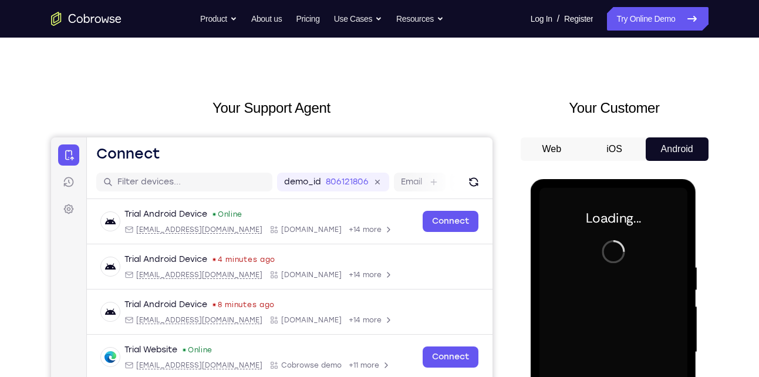
scroll to position [80, 0]
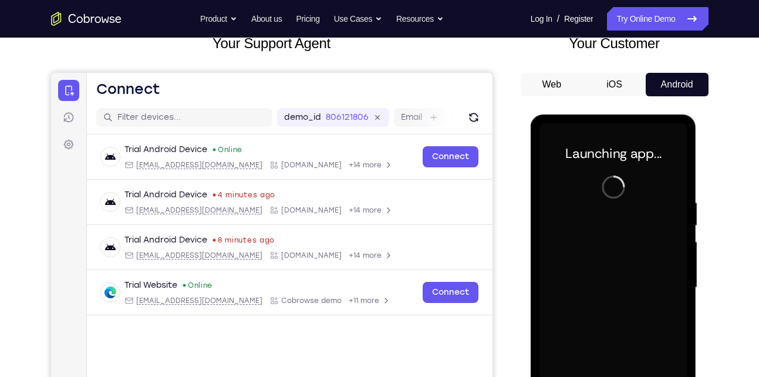
click at [610, 226] on div at bounding box center [613, 287] width 148 height 329
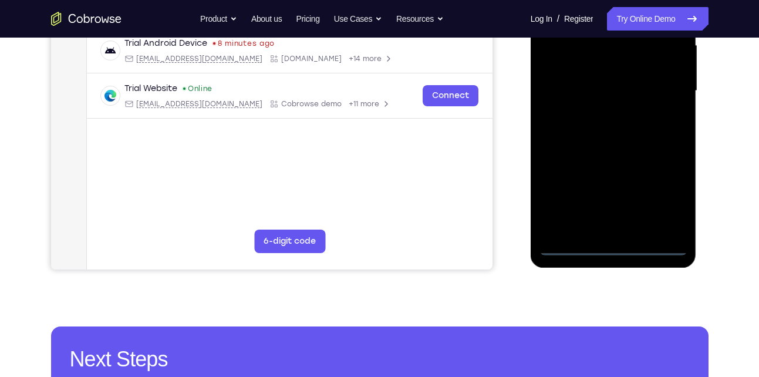
scroll to position [277, 0]
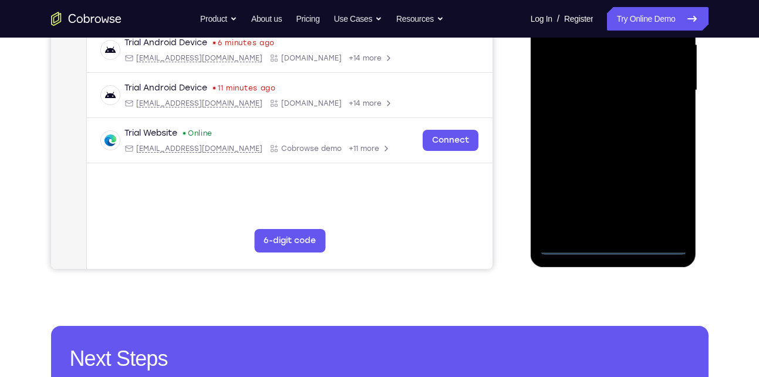
click at [615, 251] on div at bounding box center [613, 90] width 148 height 329
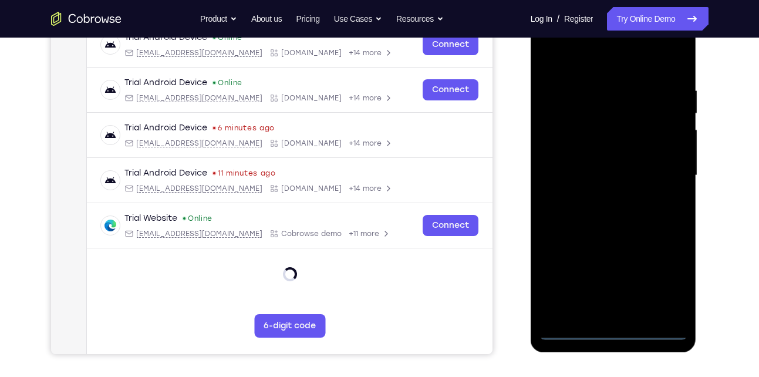
scroll to position [191, 0]
click at [660, 283] on div at bounding box center [613, 176] width 148 height 329
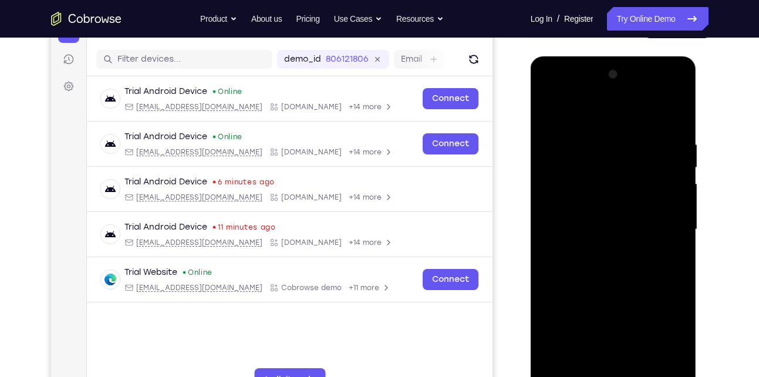
scroll to position [137, 0]
click at [594, 109] on div at bounding box center [613, 230] width 148 height 329
click at [662, 227] on div at bounding box center [613, 230] width 148 height 329
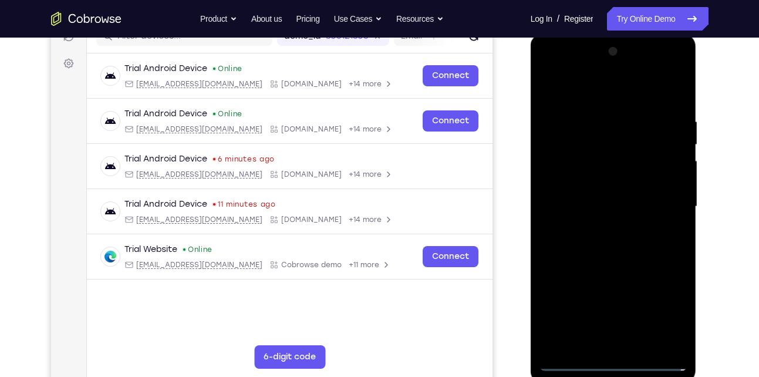
scroll to position [161, 0]
click at [605, 227] on div at bounding box center [613, 206] width 148 height 329
click at [630, 192] on div at bounding box center [613, 206] width 148 height 329
click at [627, 204] on div at bounding box center [613, 206] width 148 height 329
click at [614, 248] on div at bounding box center [613, 206] width 148 height 329
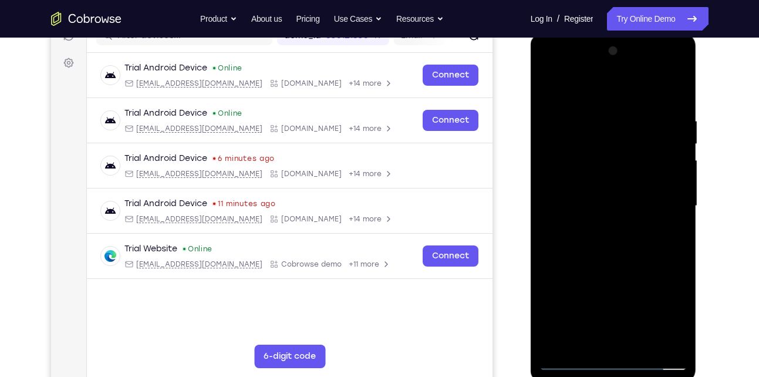
click at [678, 106] on div at bounding box center [613, 206] width 148 height 329
click at [667, 100] on div at bounding box center [613, 206] width 148 height 329
click at [674, 103] on div at bounding box center [613, 206] width 148 height 329
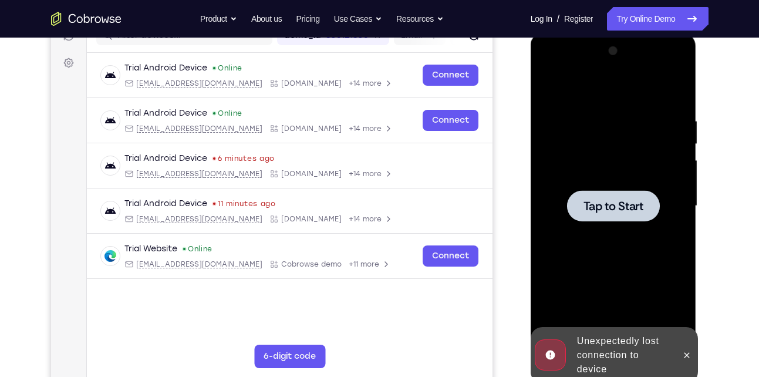
click at [609, 187] on div at bounding box center [613, 206] width 148 height 329
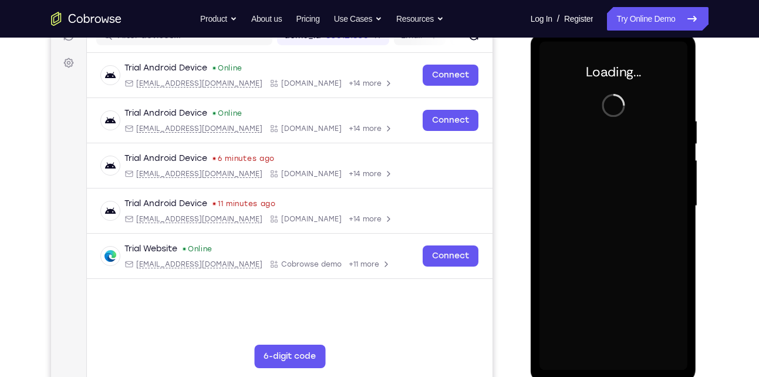
click at [619, 218] on div at bounding box center [613, 206] width 148 height 329
drag, startPoint x: 619, startPoint y: 218, endPoint x: 563, endPoint y: -41, distance: 265.3
click at [563, 33] on html "Online web based iOS Simulators and Android Emulators. Run iPhone, iPad, Mobile…" at bounding box center [614, 209] width 167 height 352
click at [663, 171] on div at bounding box center [613, 206] width 148 height 329
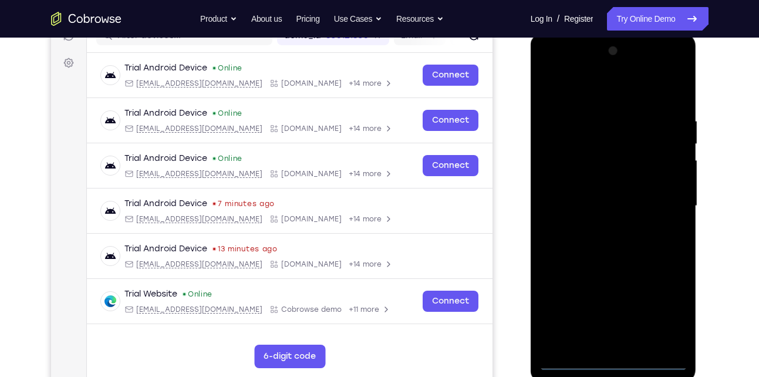
click at [616, 360] on div at bounding box center [613, 206] width 148 height 329
click at [673, 318] on div at bounding box center [613, 206] width 148 height 329
click at [611, 92] on div at bounding box center [613, 206] width 148 height 329
click at [662, 202] on div at bounding box center [613, 206] width 148 height 329
click at [604, 230] on div at bounding box center [613, 206] width 148 height 329
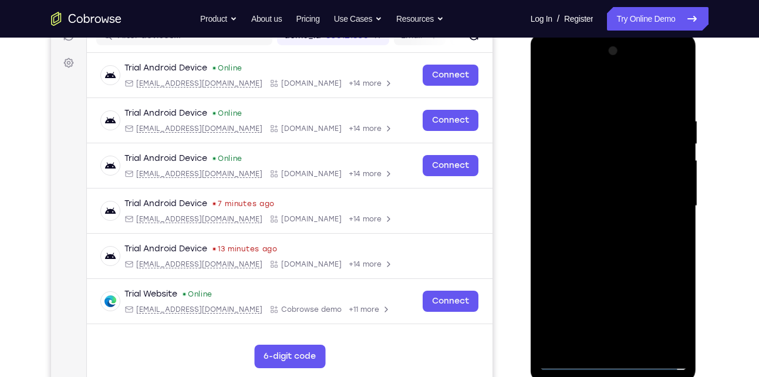
click at [612, 197] on div at bounding box center [613, 206] width 148 height 329
click at [616, 186] on div at bounding box center [613, 206] width 148 height 329
click at [616, 208] on div at bounding box center [613, 206] width 148 height 329
click at [644, 343] on div at bounding box center [613, 206] width 148 height 329
click at [678, 104] on div at bounding box center [613, 206] width 148 height 329
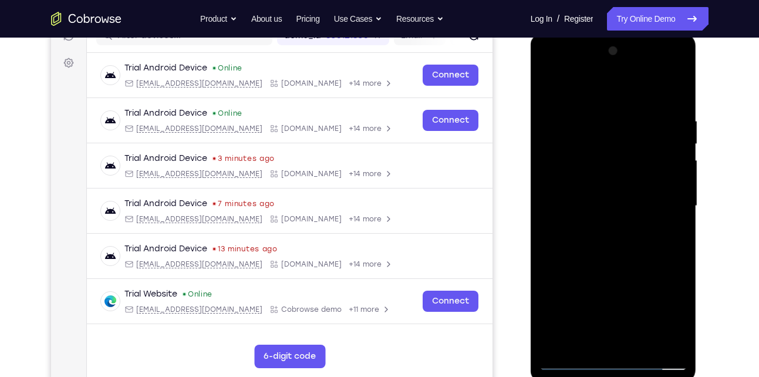
drag, startPoint x: 607, startPoint y: 90, endPoint x: 608, endPoint y: 32, distance: 57.5
click at [608, 33] on html "Online web based iOS Simulators and Android Emulators. Run iPhone, iPad, Mobile…" at bounding box center [614, 209] width 167 height 352
click at [644, 340] on div at bounding box center [613, 206] width 148 height 329
click at [632, 264] on div at bounding box center [613, 206] width 148 height 329
click at [630, 264] on div at bounding box center [613, 206] width 148 height 329
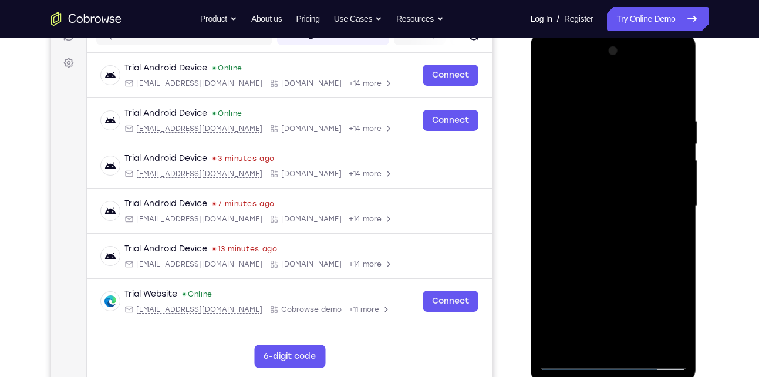
click at [549, 89] on div at bounding box center [613, 206] width 148 height 329
click at [636, 196] on div at bounding box center [613, 206] width 148 height 329
click at [603, 332] on div at bounding box center [613, 206] width 148 height 329
click at [640, 236] on div at bounding box center [613, 206] width 148 height 329
click at [678, 316] on div at bounding box center [613, 206] width 148 height 329
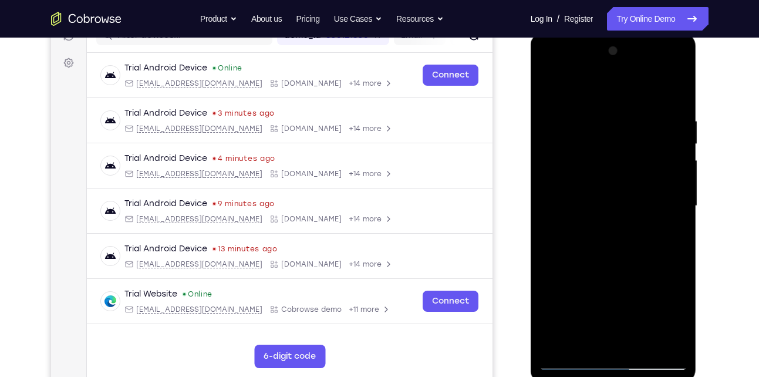
click at [677, 322] on div at bounding box center [613, 206] width 148 height 329
click at [674, 236] on div at bounding box center [613, 206] width 148 height 329
click at [549, 93] on div at bounding box center [613, 206] width 148 height 329
click at [634, 229] on div at bounding box center [613, 206] width 148 height 329
click at [593, 339] on div at bounding box center [613, 206] width 148 height 329
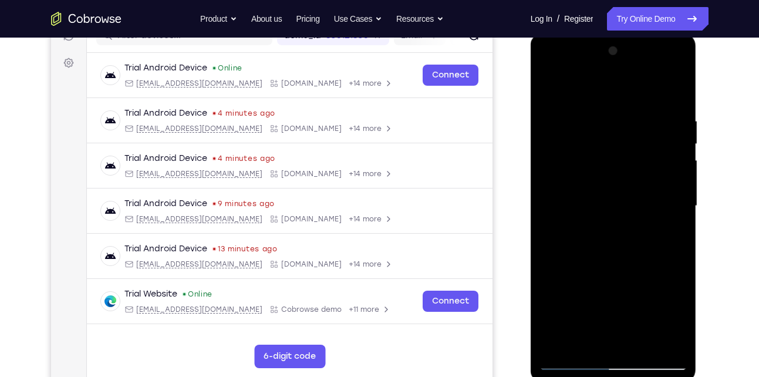
click at [549, 92] on div at bounding box center [613, 206] width 148 height 329
drag, startPoint x: 636, startPoint y: 310, endPoint x: 648, endPoint y: 205, distance: 105.7
click at [648, 205] on div at bounding box center [613, 206] width 148 height 329
drag, startPoint x: 648, startPoint y: 205, endPoint x: 641, endPoint y: 407, distance: 202.0
click at [641, 376] on html "Online web based iOS Simulators and Android Emulators. Run iPhone, iPad, Mobile…" at bounding box center [614, 209] width 167 height 352
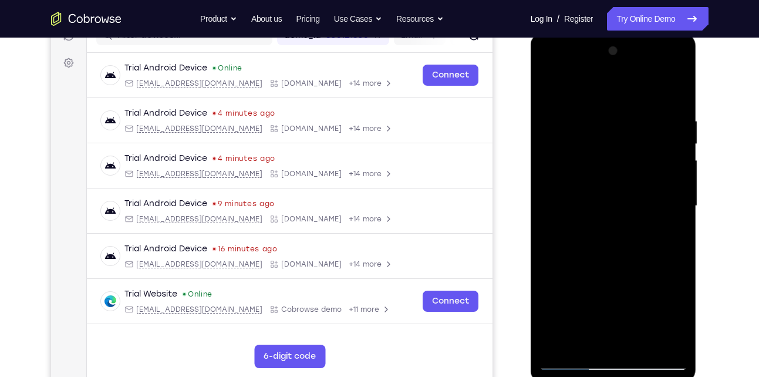
click at [627, 194] on div at bounding box center [613, 206] width 148 height 329
click at [591, 335] on div at bounding box center [613, 206] width 148 height 329
click at [666, 233] on div at bounding box center [613, 206] width 148 height 329
click at [593, 233] on div at bounding box center [613, 206] width 148 height 329
click at [675, 237] on div at bounding box center [613, 206] width 148 height 329
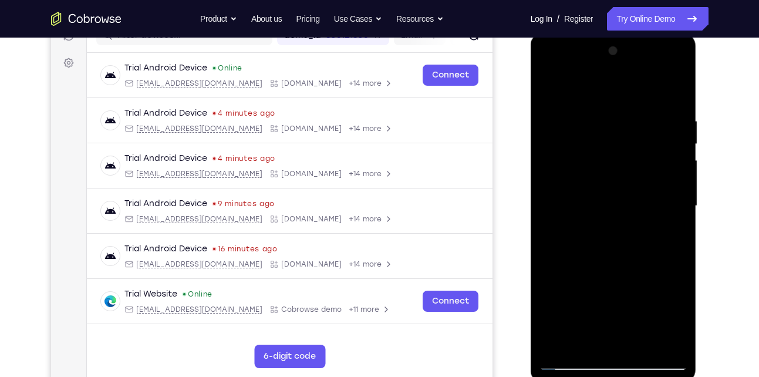
click at [549, 94] on div at bounding box center [613, 206] width 148 height 329
click at [553, 90] on div at bounding box center [613, 206] width 148 height 329
click at [643, 339] on div at bounding box center [613, 206] width 148 height 329
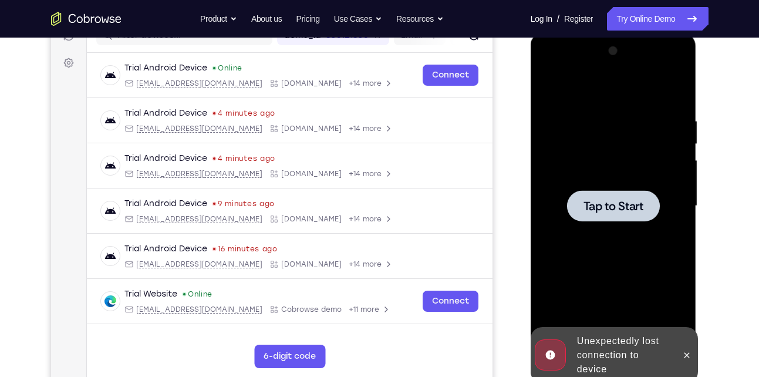
click at [643, 232] on div at bounding box center [613, 206] width 148 height 329
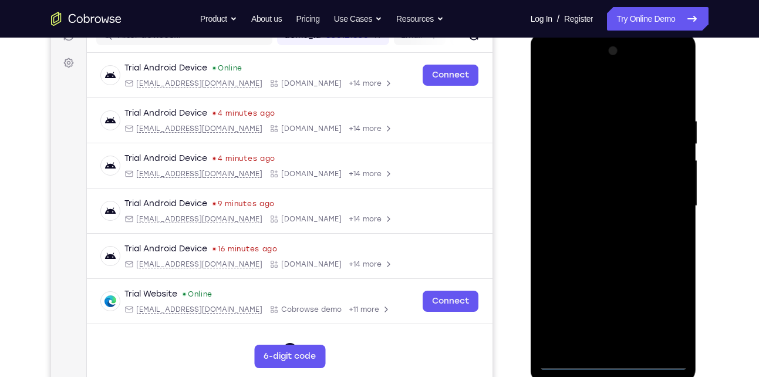
click at [613, 360] on div at bounding box center [613, 206] width 148 height 329
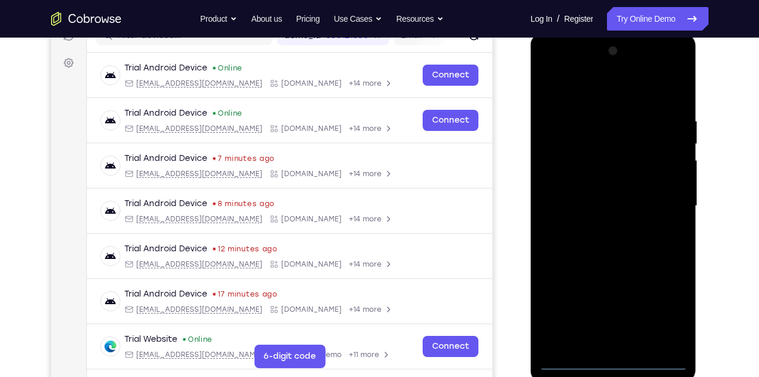
click at [667, 303] on div at bounding box center [613, 206] width 148 height 329
click at [601, 92] on div at bounding box center [613, 206] width 148 height 329
click at [664, 204] on div at bounding box center [613, 206] width 148 height 329
click at [601, 224] on div at bounding box center [613, 206] width 148 height 329
click at [601, 227] on div at bounding box center [613, 206] width 148 height 329
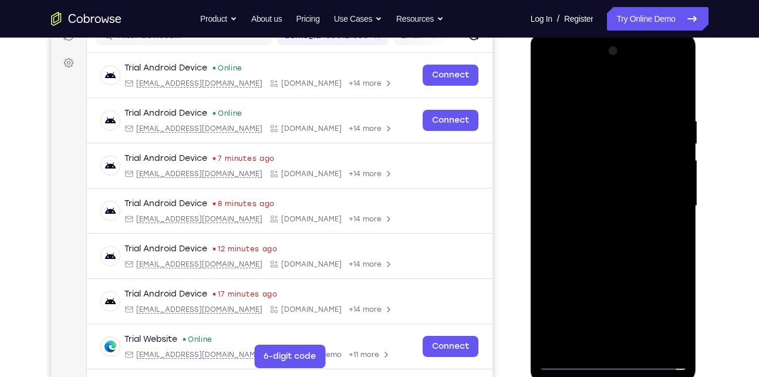
click at [594, 181] on div at bounding box center [613, 206] width 148 height 329
click at [596, 159] on div at bounding box center [613, 206] width 148 height 329
click at [599, 184] on div at bounding box center [613, 206] width 148 height 329
click at [614, 205] on div at bounding box center [613, 206] width 148 height 329
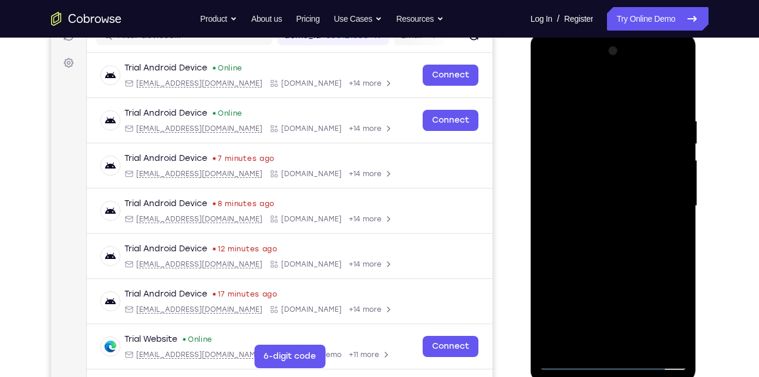
click at [614, 242] on div at bounding box center [613, 206] width 148 height 329
click at [610, 242] on div at bounding box center [613, 206] width 148 height 329
click at [638, 341] on div at bounding box center [613, 206] width 148 height 329
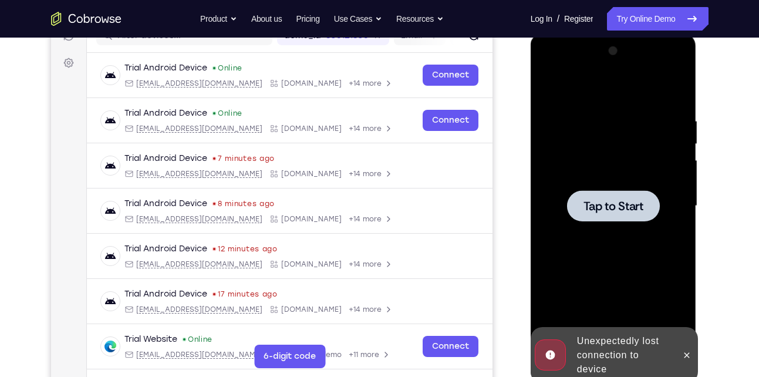
click at [627, 215] on div at bounding box center [613, 205] width 93 height 31
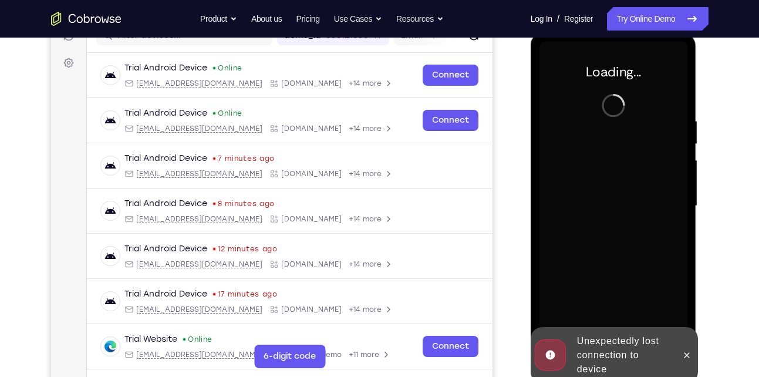
click at [627, 117] on div at bounding box center [613, 206] width 148 height 329
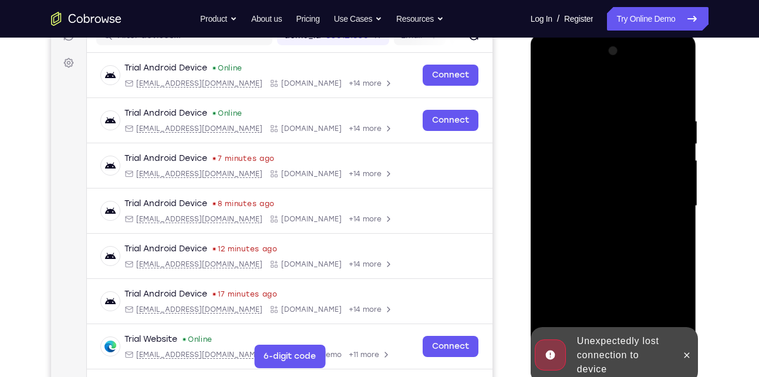
click at [624, 204] on div at bounding box center [613, 206] width 148 height 329
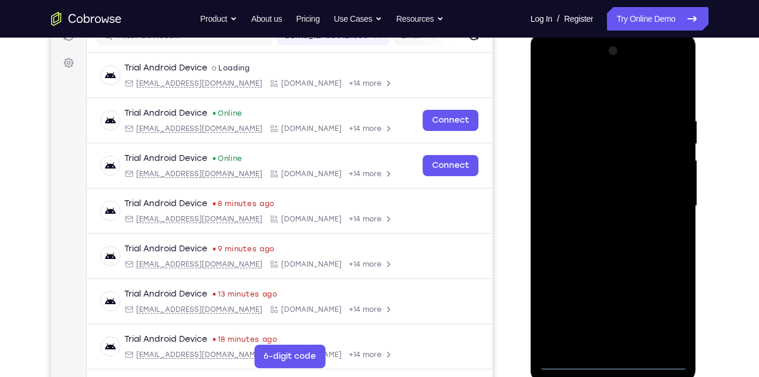
click at [609, 359] on div at bounding box center [613, 206] width 148 height 329
click at [668, 311] on div at bounding box center [613, 206] width 148 height 329
click at [597, 98] on div at bounding box center [613, 206] width 148 height 329
click at [659, 210] on div at bounding box center [613, 206] width 148 height 329
click at [600, 225] on div at bounding box center [613, 206] width 148 height 329
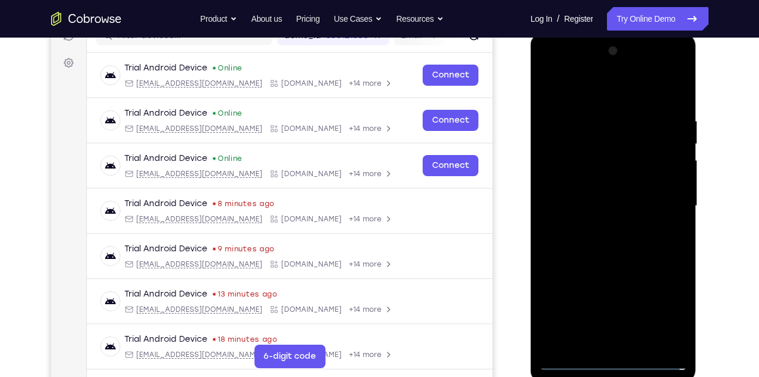
click at [612, 199] on div at bounding box center [613, 206] width 148 height 329
click at [619, 177] on div at bounding box center [613, 206] width 148 height 329
click at [599, 204] on div at bounding box center [613, 206] width 148 height 329
click at [611, 247] on div at bounding box center [613, 206] width 148 height 329
click at [642, 342] on div at bounding box center [613, 206] width 148 height 329
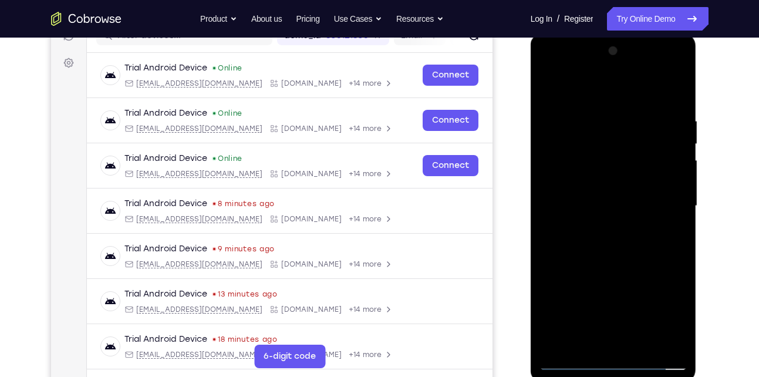
click at [676, 106] on div at bounding box center [613, 206] width 148 height 329
click at [646, 343] on div at bounding box center [613, 206] width 148 height 329
click at [618, 267] on div at bounding box center [613, 206] width 148 height 329
click at [643, 201] on div at bounding box center [613, 206] width 148 height 329
click at [559, 364] on div at bounding box center [613, 206] width 148 height 329
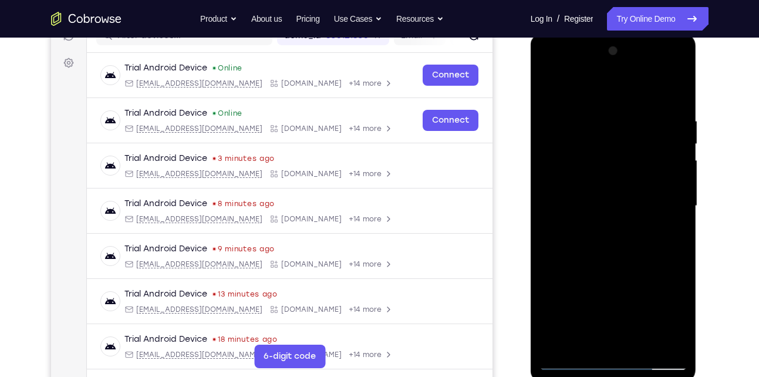
click at [622, 230] on div at bounding box center [613, 206] width 148 height 329
click at [599, 338] on div at bounding box center [613, 206] width 148 height 329
click at [668, 232] on div at bounding box center [613, 206] width 148 height 329
click at [600, 239] on div at bounding box center [613, 206] width 148 height 329
click at [575, 239] on div at bounding box center [613, 206] width 148 height 329
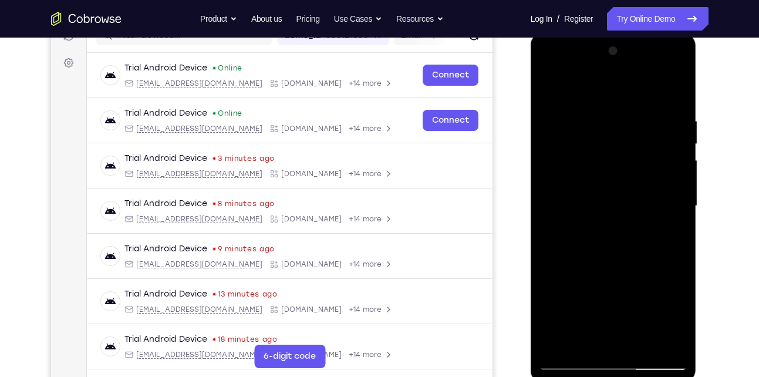
click at [575, 239] on div at bounding box center [613, 206] width 148 height 329
click at [675, 316] on div at bounding box center [613, 206] width 148 height 329
click at [669, 237] on div at bounding box center [613, 206] width 148 height 329
click at [668, 191] on div at bounding box center [613, 206] width 148 height 329
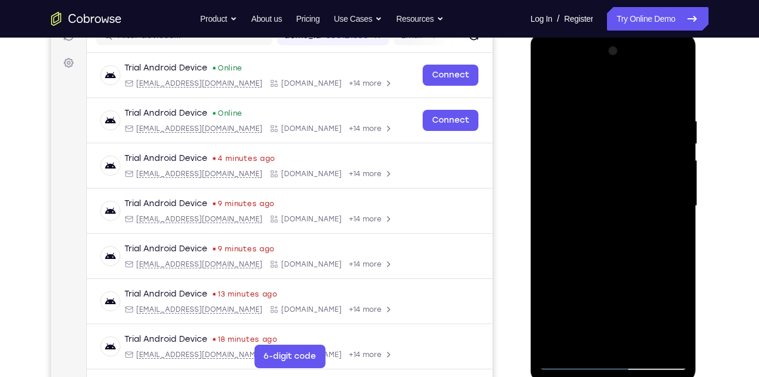
click at [634, 301] on div at bounding box center [613, 206] width 148 height 329
click at [619, 280] on div at bounding box center [613, 206] width 148 height 329
click at [625, 202] on div at bounding box center [613, 206] width 148 height 329
click at [547, 96] on div at bounding box center [613, 206] width 148 height 329
click at [611, 225] on div at bounding box center [613, 206] width 148 height 329
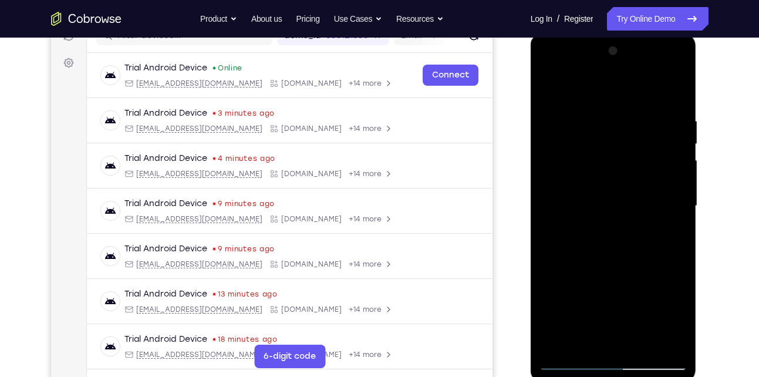
click at [607, 336] on div at bounding box center [613, 206] width 148 height 329
click at [671, 238] on div at bounding box center [613, 206] width 148 height 329
click at [551, 90] on div at bounding box center [613, 206] width 148 height 329
click at [646, 229] on div at bounding box center [613, 206] width 148 height 329
click at [586, 336] on div at bounding box center [613, 206] width 148 height 329
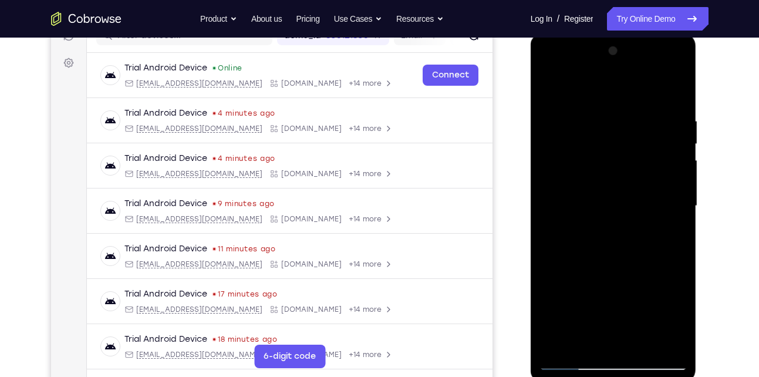
drag, startPoint x: 677, startPoint y: 145, endPoint x: 662, endPoint y: 241, distance: 97.4
click at [662, 241] on div at bounding box center [613, 206] width 148 height 329
drag, startPoint x: 665, startPoint y: 151, endPoint x: 680, endPoint y: -42, distance: 194.2
click at [680, 33] on html "Online web based iOS Simulators and Android Emulators. Run iPhone, iPad, Mobile…" at bounding box center [614, 209] width 167 height 352
click at [549, 90] on div at bounding box center [613, 206] width 148 height 329
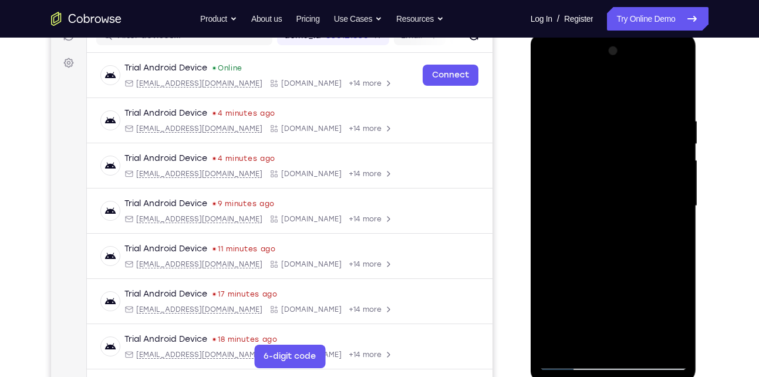
click at [554, 86] on div at bounding box center [613, 206] width 148 height 329
click at [604, 117] on div at bounding box center [613, 206] width 148 height 329
click at [674, 270] on div at bounding box center [613, 206] width 148 height 329
click at [581, 89] on div at bounding box center [613, 206] width 148 height 329
click at [634, 134] on div at bounding box center [613, 206] width 148 height 329
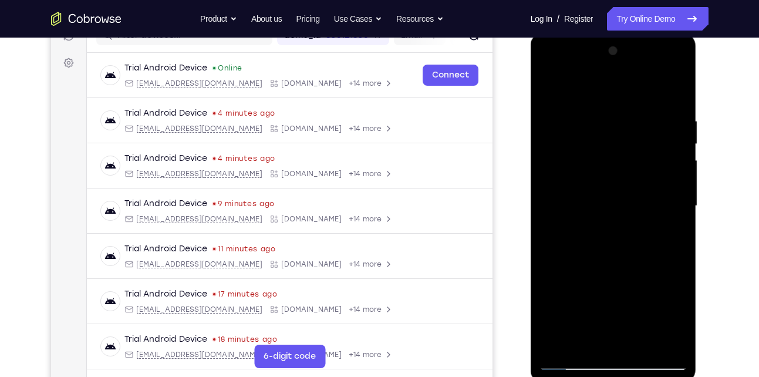
click at [590, 336] on div at bounding box center [613, 206] width 148 height 329
click at [552, 89] on div at bounding box center [613, 206] width 148 height 329
click at [643, 344] on div at bounding box center [613, 206] width 148 height 329
click at [624, 206] on div at bounding box center [613, 206] width 148 height 329
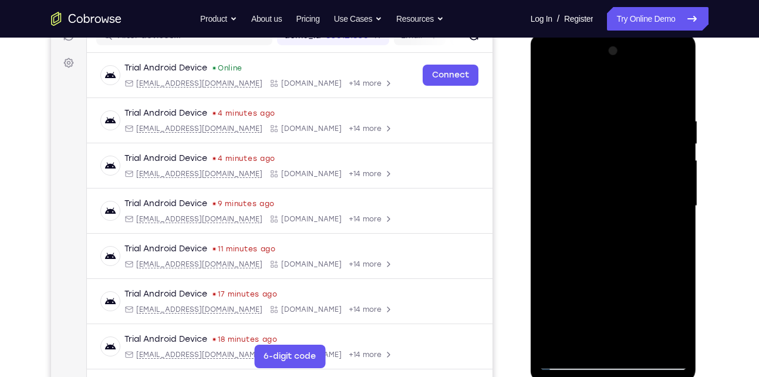
click at [599, 339] on div at bounding box center [613, 206] width 148 height 329
click at [674, 319] on div at bounding box center [613, 206] width 148 height 329
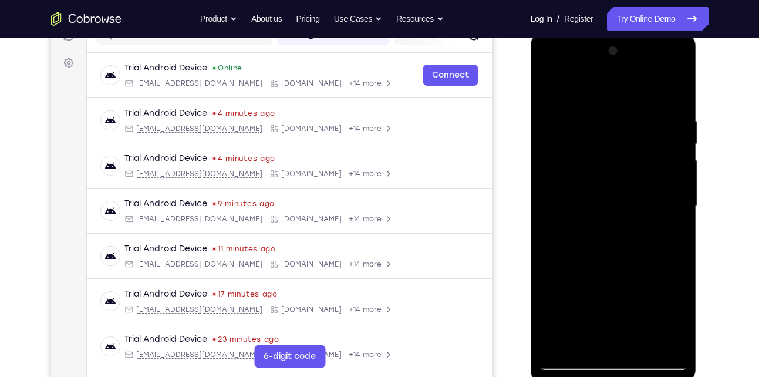
click at [674, 319] on div at bounding box center [613, 206] width 148 height 329
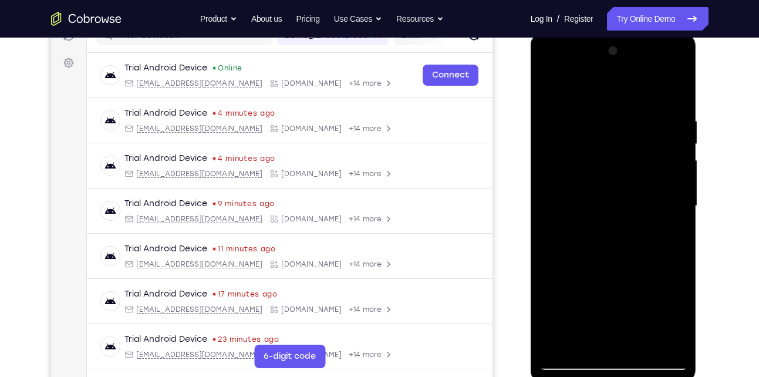
click at [674, 319] on div at bounding box center [613, 206] width 148 height 329
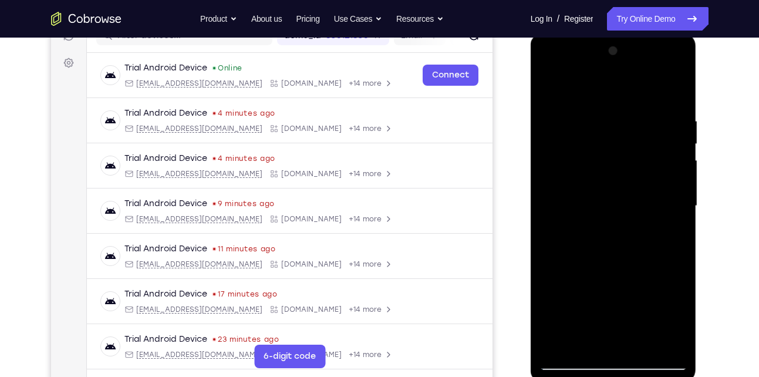
click at [674, 319] on div at bounding box center [613, 206] width 148 height 329
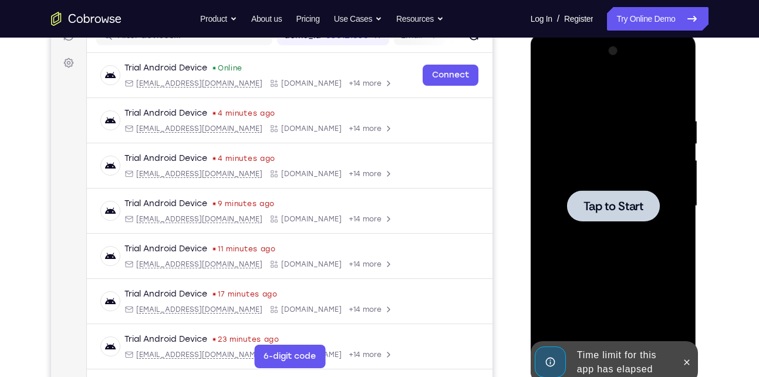
click at [625, 202] on span "Tap to Start" at bounding box center [613, 206] width 60 height 12
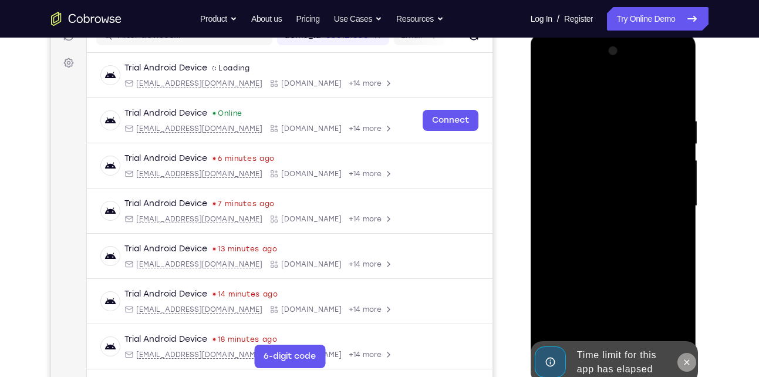
click at [686, 358] on icon at bounding box center [686, 361] width 9 height 9
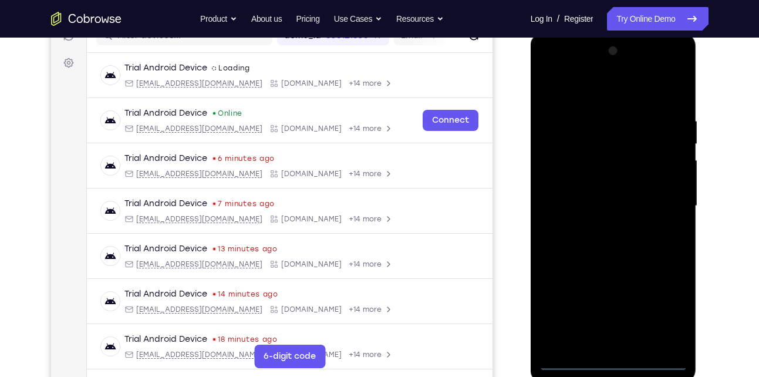
click at [615, 360] on div at bounding box center [613, 206] width 148 height 329
click at [666, 310] on div at bounding box center [613, 206] width 148 height 329
click at [603, 90] on div at bounding box center [613, 206] width 148 height 329
click at [660, 200] on div at bounding box center [613, 206] width 148 height 329
click at [625, 345] on div at bounding box center [613, 206] width 148 height 329
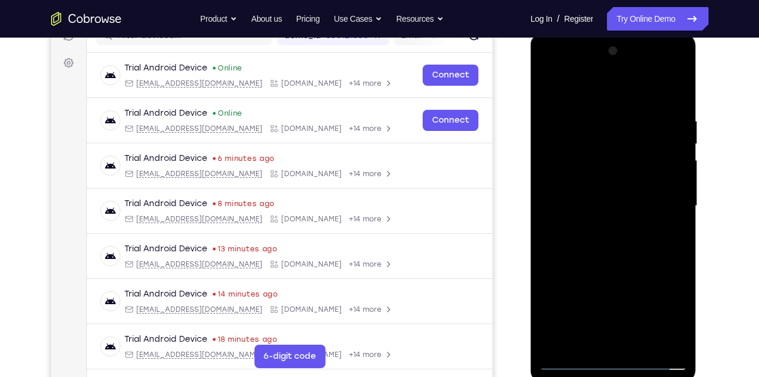
click at [637, 187] on div at bounding box center [613, 206] width 148 height 329
click at [639, 188] on div at bounding box center [613, 206] width 148 height 329
click at [630, 210] on div at bounding box center [613, 206] width 148 height 329
click at [625, 247] on div at bounding box center [613, 206] width 148 height 329
click at [676, 105] on div at bounding box center [613, 206] width 148 height 329
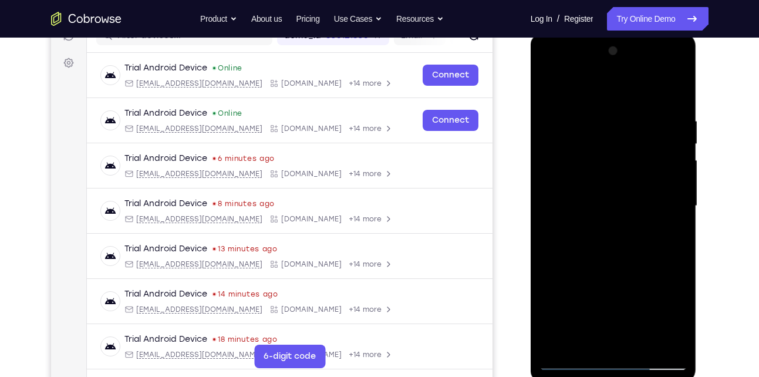
click at [646, 348] on div at bounding box center [613, 206] width 148 height 329
click at [632, 265] on div at bounding box center [613, 206] width 148 height 329
click at [636, 200] on div at bounding box center [613, 206] width 148 height 329
click at [600, 334] on div at bounding box center [613, 206] width 148 height 329
click at [552, 85] on div at bounding box center [613, 206] width 148 height 329
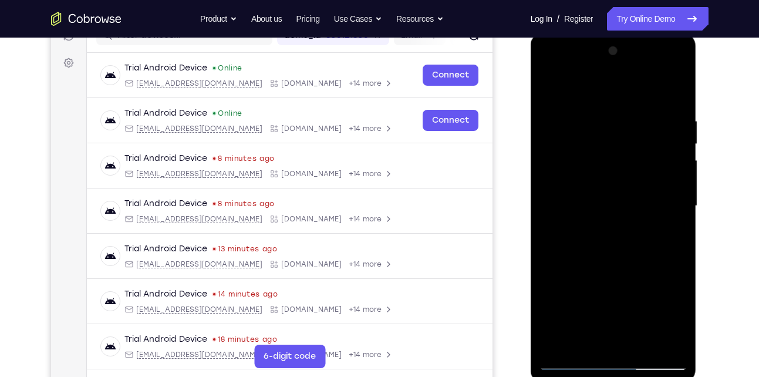
click at [555, 83] on div at bounding box center [613, 206] width 148 height 329
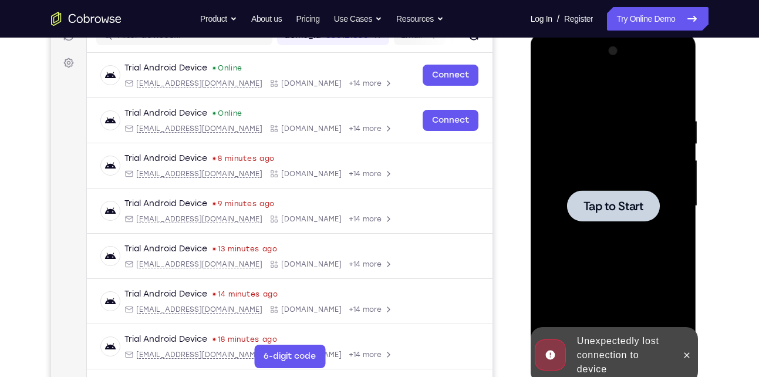
click at [575, 131] on div at bounding box center [613, 206] width 148 height 329
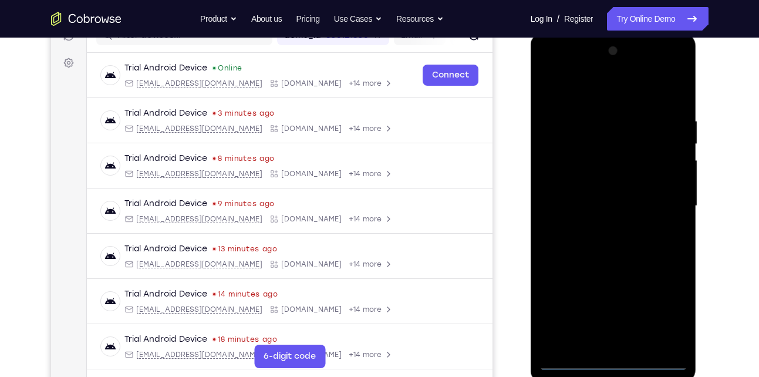
click at [618, 362] on div at bounding box center [613, 206] width 148 height 329
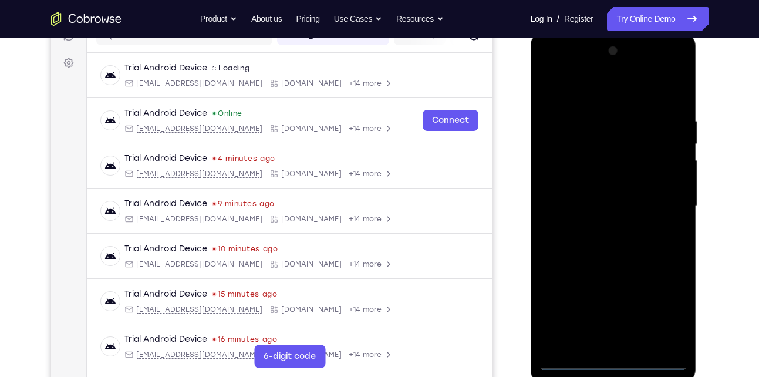
click at [661, 301] on div at bounding box center [613, 206] width 148 height 329
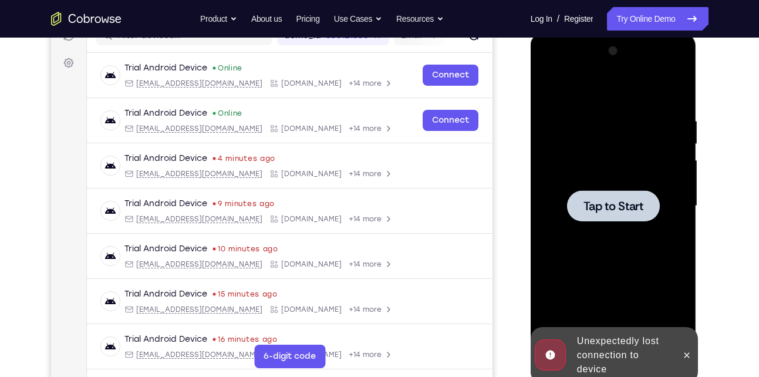
click at [604, 201] on span "Tap to Start" at bounding box center [613, 206] width 60 height 12
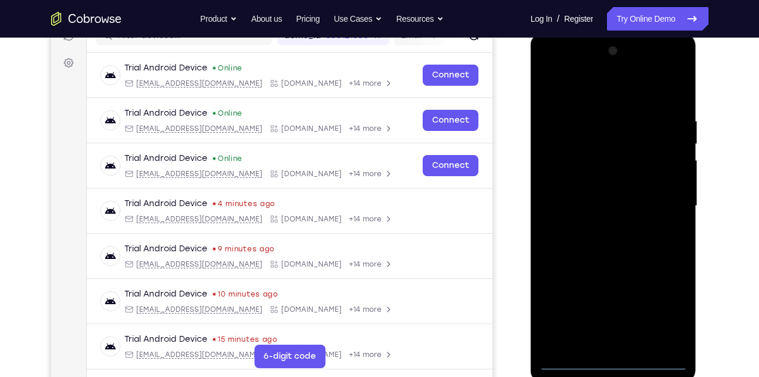
click at [609, 362] on div at bounding box center [613, 206] width 148 height 329
click at [663, 309] on div at bounding box center [613, 206] width 148 height 329
click at [612, 89] on div at bounding box center [613, 206] width 148 height 329
click at [661, 194] on div at bounding box center [613, 206] width 148 height 329
click at [625, 305] on div at bounding box center [613, 206] width 148 height 329
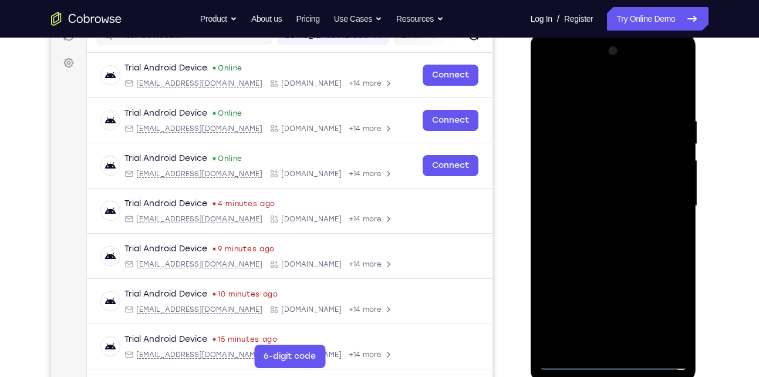
click at [606, 227] on div at bounding box center [613, 206] width 148 height 329
click at [607, 199] on div at bounding box center [613, 206] width 148 height 329
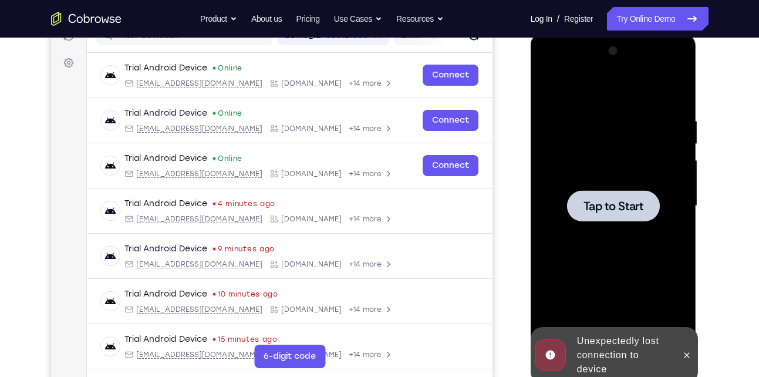
click at [613, 187] on div at bounding box center [613, 206] width 148 height 329
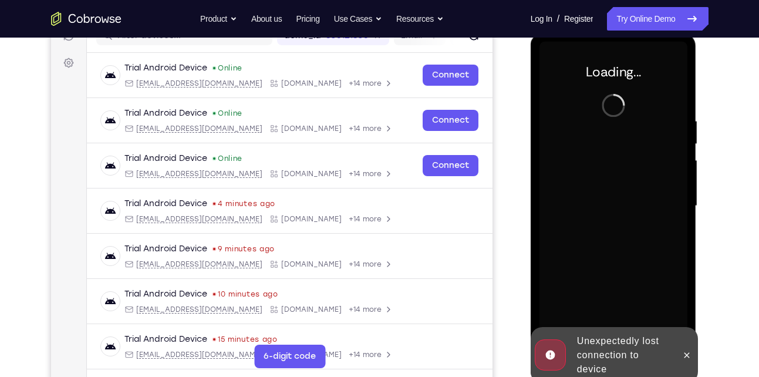
click at [625, 238] on div at bounding box center [613, 206] width 148 height 329
click at [685, 351] on icon at bounding box center [686, 354] width 9 height 9
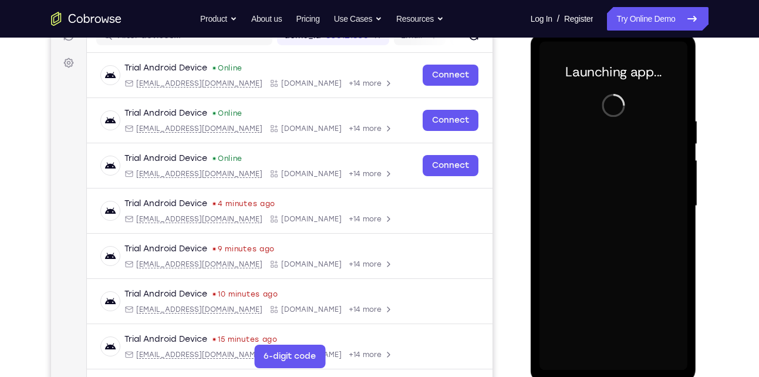
click at [590, 208] on div at bounding box center [613, 206] width 148 height 329
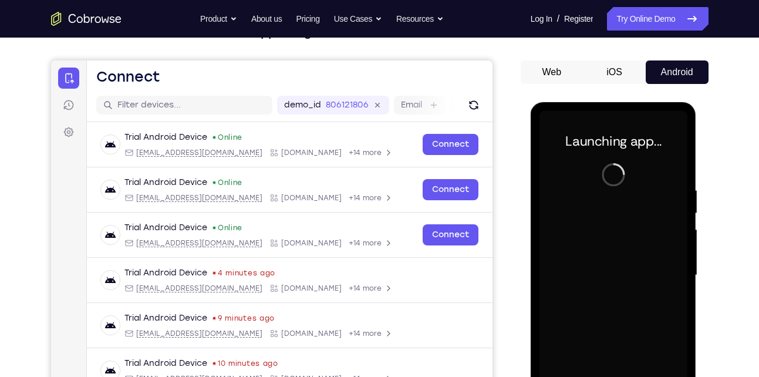
scroll to position [90, 0]
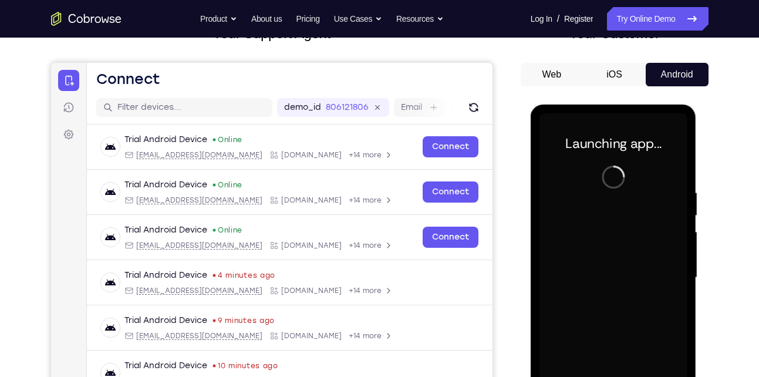
drag, startPoint x: 614, startPoint y: 151, endPoint x: 637, endPoint y: 247, distance: 98.4
click at [637, 247] on div at bounding box center [613, 277] width 148 height 329
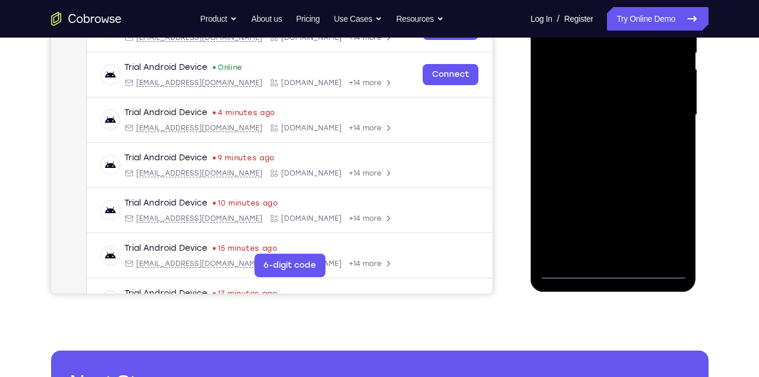
scroll to position [253, 0]
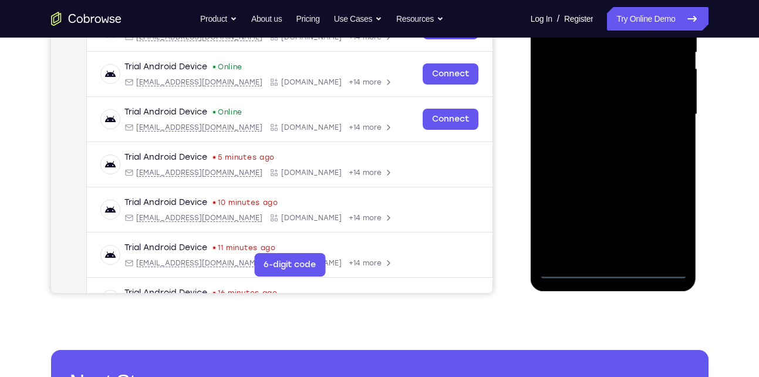
click at [617, 275] on div at bounding box center [613, 114] width 148 height 329
click at [671, 220] on div at bounding box center [613, 114] width 148 height 329
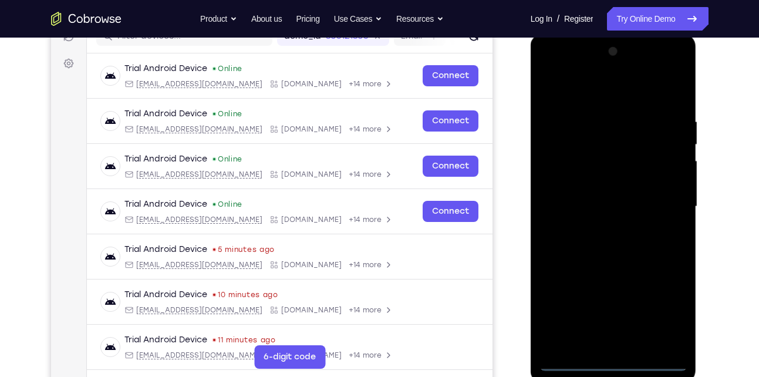
scroll to position [160, 0]
click at [609, 93] on div at bounding box center [613, 207] width 148 height 329
click at [666, 208] on div at bounding box center [613, 207] width 148 height 329
click at [627, 343] on div at bounding box center [613, 207] width 148 height 329
click at [630, 194] on div at bounding box center [613, 207] width 148 height 329
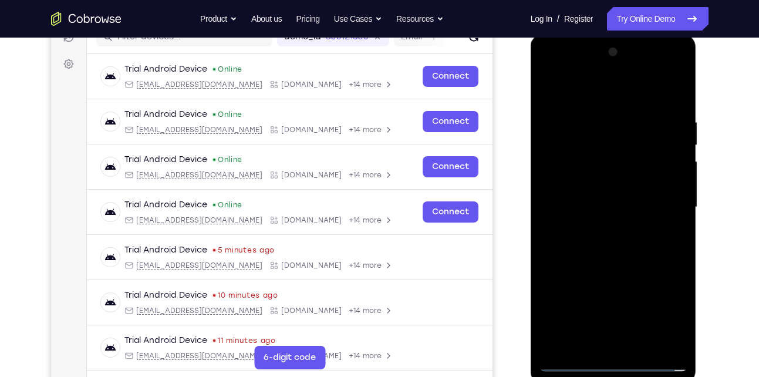
click at [616, 183] on div at bounding box center [613, 207] width 148 height 329
click at [629, 208] on div at bounding box center [613, 207] width 148 height 329
click at [601, 205] on div at bounding box center [613, 207] width 148 height 329
click at [592, 200] on div at bounding box center [613, 207] width 148 height 329
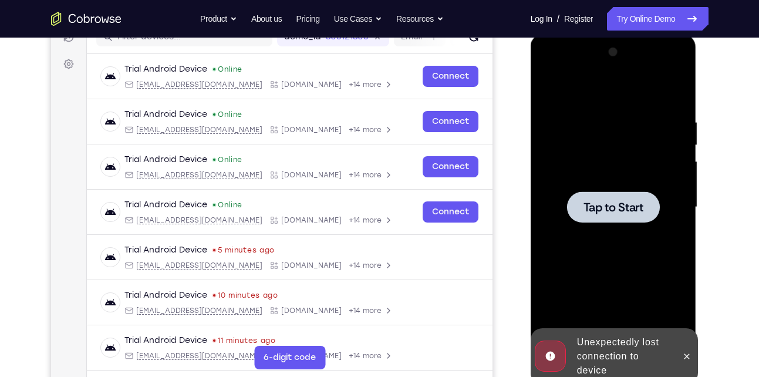
click at [617, 209] on span "Tap to Start" at bounding box center [613, 207] width 60 height 12
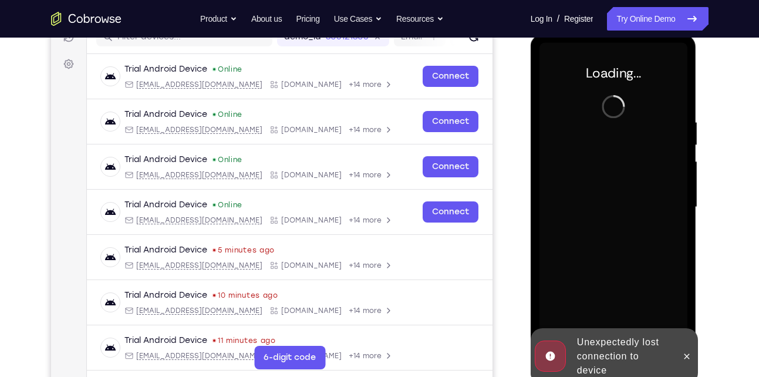
click at [578, 137] on div at bounding box center [613, 207] width 148 height 329
click at [582, 204] on div at bounding box center [613, 207] width 148 height 329
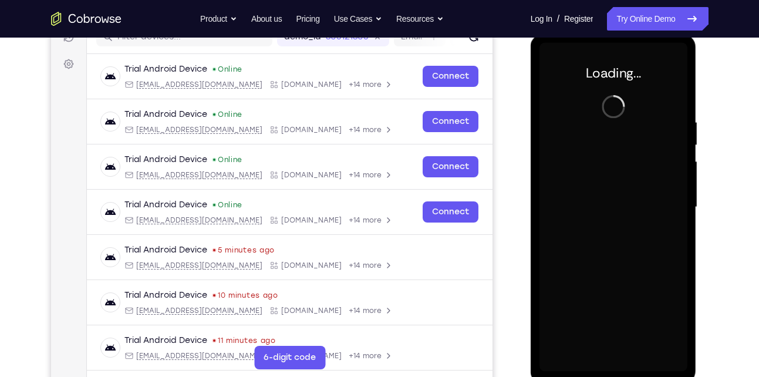
drag, startPoint x: 656, startPoint y: 274, endPoint x: 603, endPoint y: 214, distance: 79.4
click at [603, 214] on div at bounding box center [613, 207] width 148 height 329
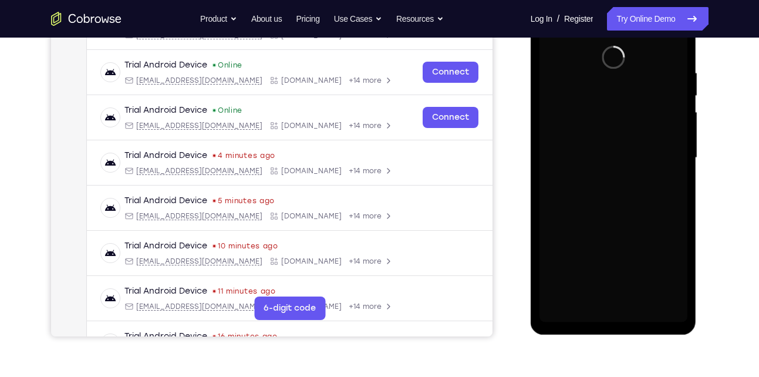
scroll to position [210, 0]
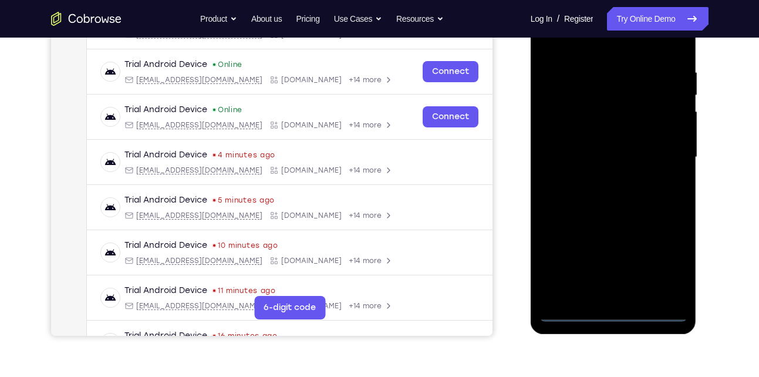
click at [618, 308] on div at bounding box center [613, 157] width 148 height 329
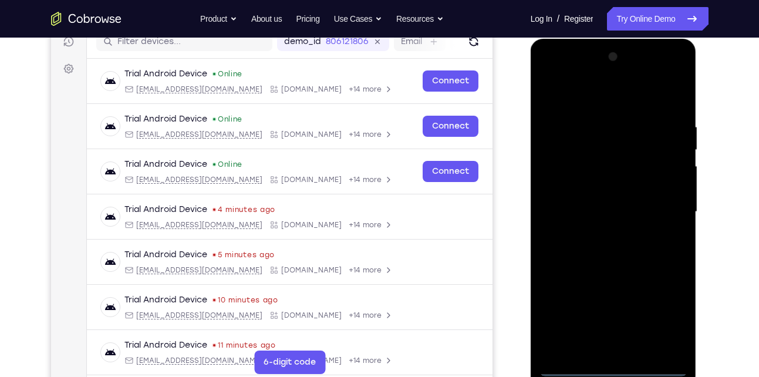
scroll to position [155, 0]
click at [617, 367] on div at bounding box center [613, 212] width 148 height 329
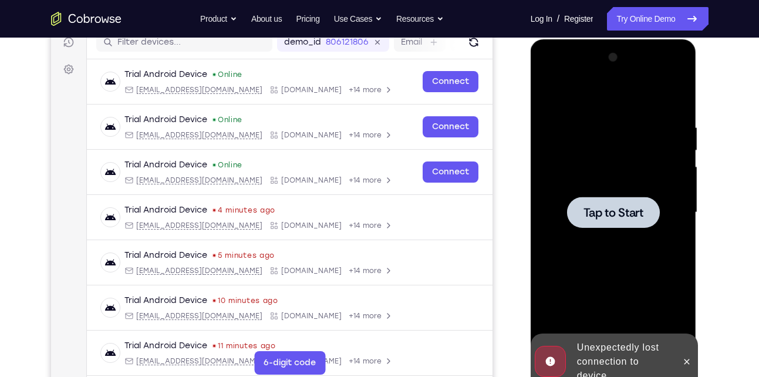
click at [693, 177] on div "Tap to Start" at bounding box center [614, 214] width 166 height 350
click at [637, 229] on div at bounding box center [613, 212] width 148 height 329
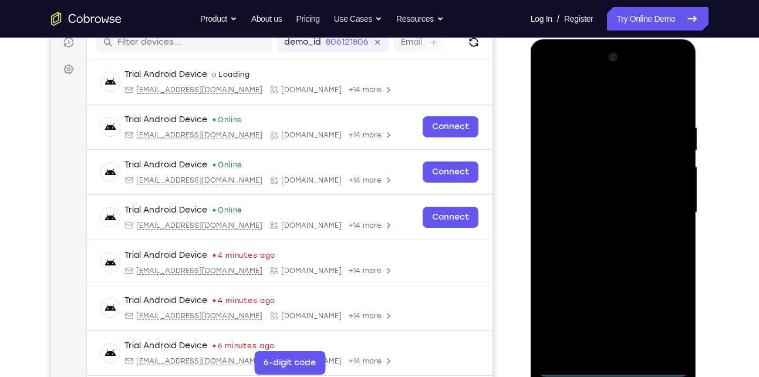
click at [620, 364] on div at bounding box center [613, 212] width 148 height 329
click at [620, 369] on div at bounding box center [613, 212] width 148 height 329
click at [667, 312] on div at bounding box center [613, 212] width 148 height 329
click at [605, 100] on div at bounding box center [613, 212] width 148 height 329
click at [597, 93] on div at bounding box center [613, 212] width 148 height 329
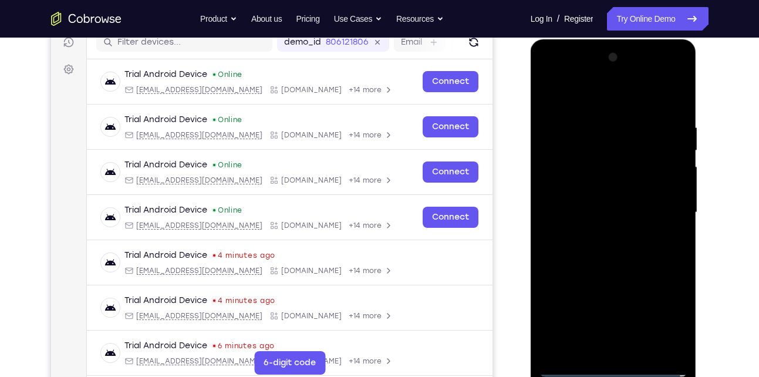
click at [657, 202] on div at bounding box center [613, 212] width 148 height 329
click at [608, 236] on div at bounding box center [613, 212] width 148 height 329
click at [616, 202] on div at bounding box center [613, 212] width 148 height 329
click at [620, 188] on div at bounding box center [613, 212] width 148 height 329
click at [621, 205] on div at bounding box center [613, 212] width 148 height 329
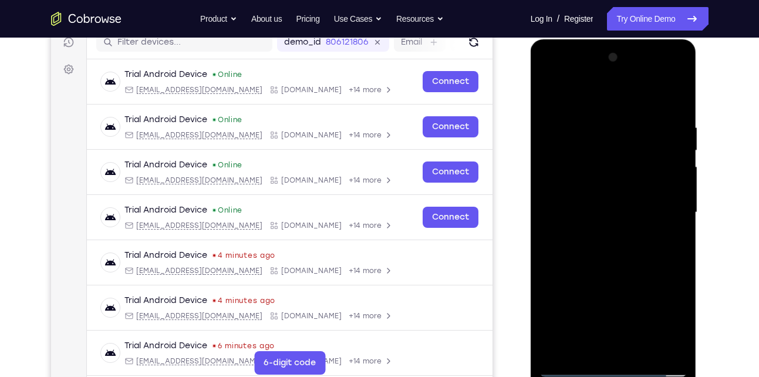
click at [629, 249] on div at bounding box center [613, 212] width 148 height 329
click at [681, 112] on div at bounding box center [613, 212] width 148 height 329
click at [647, 350] on div at bounding box center [613, 212] width 148 height 329
click at [617, 274] on div at bounding box center [613, 212] width 148 height 329
click at [640, 201] on div at bounding box center [613, 212] width 148 height 329
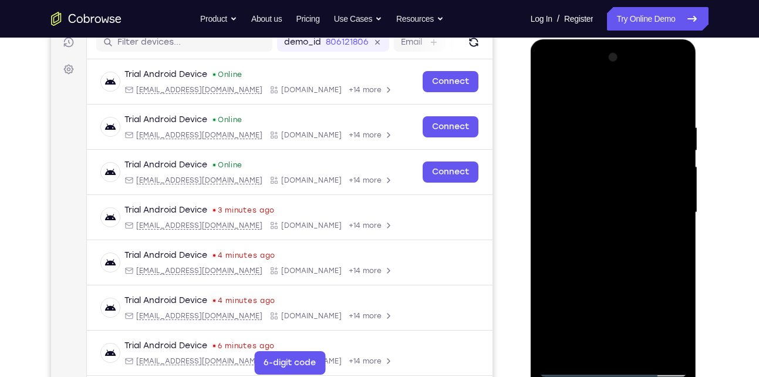
click at [599, 343] on div at bounding box center [613, 212] width 148 height 329
click at [676, 328] on div at bounding box center [613, 212] width 148 height 329
click at [670, 239] on div at bounding box center [613, 212] width 148 height 329
click at [547, 96] on div at bounding box center [613, 212] width 148 height 329
click at [653, 212] on div at bounding box center [613, 212] width 148 height 329
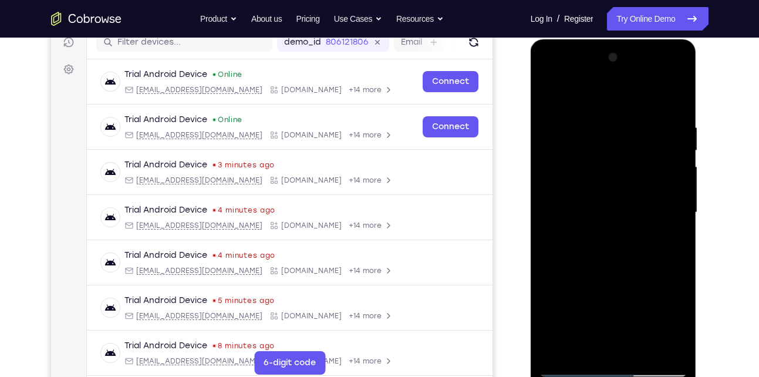
click at [620, 291] on div at bounding box center [613, 212] width 148 height 329
click at [666, 288] on div at bounding box center [613, 212] width 148 height 329
click at [678, 323] on div at bounding box center [613, 212] width 148 height 329
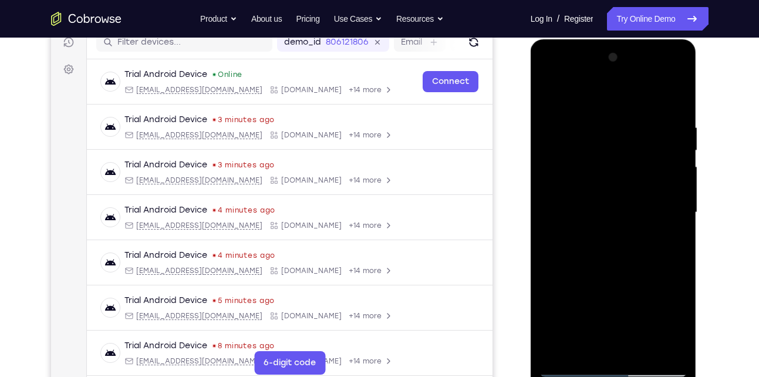
click at [678, 323] on div at bounding box center [613, 212] width 148 height 329
click at [668, 237] on div at bounding box center [613, 212] width 148 height 329
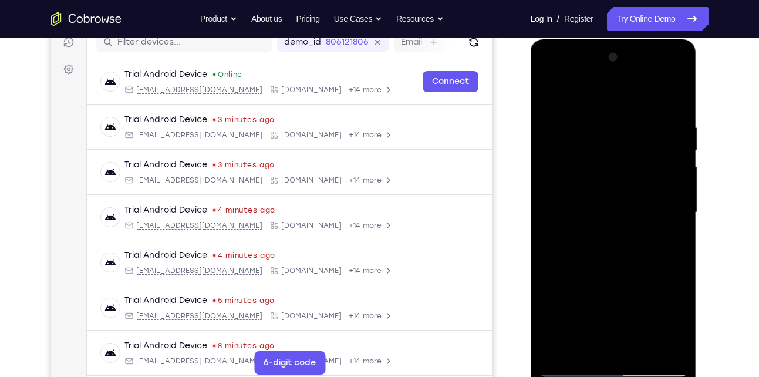
click at [549, 97] on div at bounding box center [613, 212] width 148 height 329
click at [619, 260] on div at bounding box center [613, 212] width 148 height 329
click at [599, 344] on div at bounding box center [613, 212] width 148 height 329
click at [595, 237] on div at bounding box center [613, 212] width 148 height 329
click at [603, 241] on div at bounding box center [613, 212] width 148 height 329
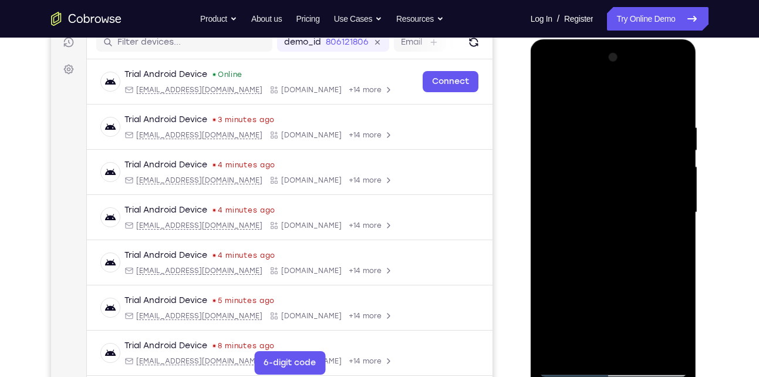
click at [575, 240] on div at bounding box center [613, 212] width 148 height 329
click at [576, 242] on div at bounding box center [613, 212] width 148 height 329
click at [661, 245] on div at bounding box center [613, 212] width 148 height 329
click at [678, 328] on div at bounding box center [613, 212] width 148 height 329
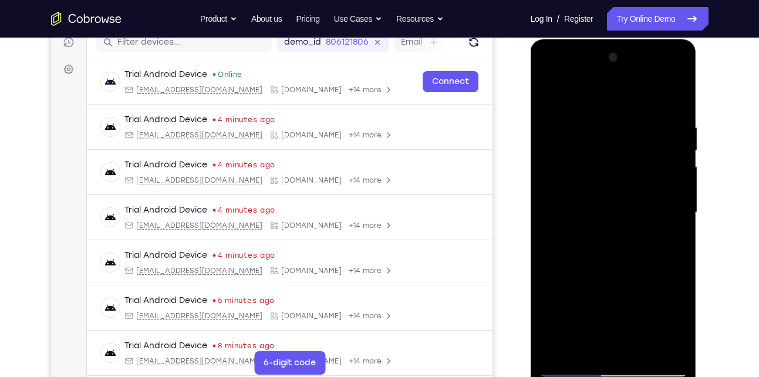
click at [678, 328] on div at bounding box center [613, 212] width 148 height 329
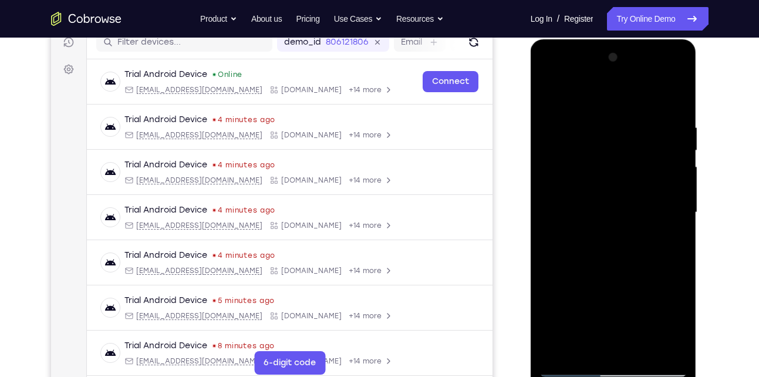
click at [678, 328] on div at bounding box center [613, 212] width 148 height 329
click at [675, 326] on div at bounding box center [613, 212] width 148 height 329
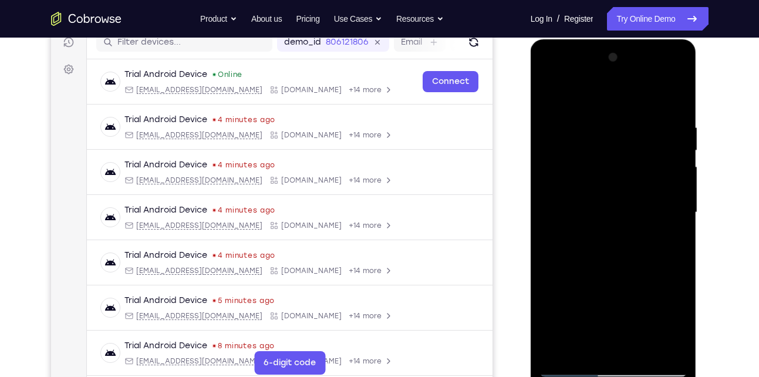
click at [675, 326] on div at bounding box center [613, 212] width 148 height 329
click at [583, 207] on div at bounding box center [613, 212] width 148 height 329
click at [576, 205] on div at bounding box center [613, 212] width 148 height 329
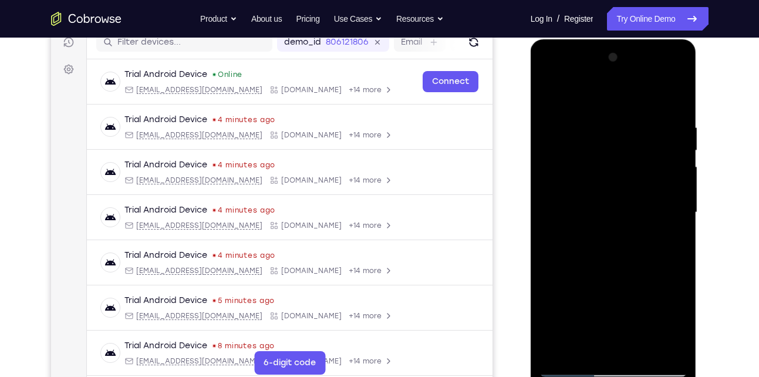
click at [582, 203] on div at bounding box center [613, 212] width 148 height 329
click at [624, 244] on div at bounding box center [613, 212] width 148 height 329
click at [680, 326] on div at bounding box center [613, 212] width 148 height 329
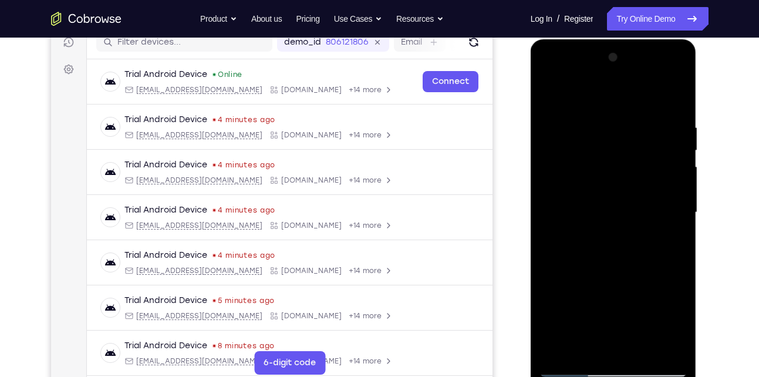
click at [680, 326] on div at bounding box center [613, 212] width 148 height 329
click at [665, 239] on div at bounding box center [613, 212] width 148 height 329
click at [548, 96] on div at bounding box center [613, 212] width 148 height 329
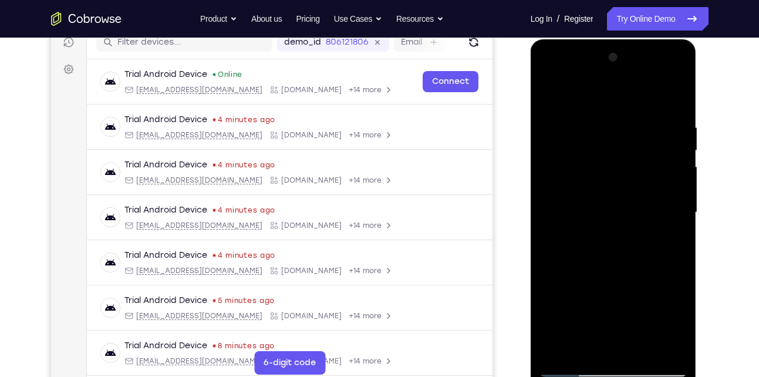
click at [614, 232] on div at bounding box center [613, 212] width 148 height 329
click at [595, 343] on div at bounding box center [613, 212] width 148 height 329
click at [677, 326] on div at bounding box center [613, 212] width 148 height 329
click at [674, 244] on div at bounding box center [613, 212] width 148 height 329
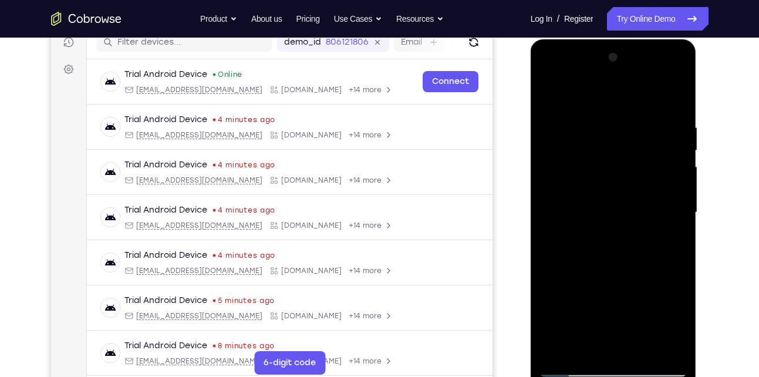
click at [547, 94] on div at bounding box center [613, 212] width 148 height 329
click at [599, 124] on div at bounding box center [613, 212] width 148 height 329
drag, startPoint x: 675, startPoint y: 183, endPoint x: 529, endPoint y: 205, distance: 147.7
click at [531, 205] on html "Online web based iOS Simulators and Android Emulators. Run iPhone, iPad, Mobile…" at bounding box center [614, 215] width 167 height 352
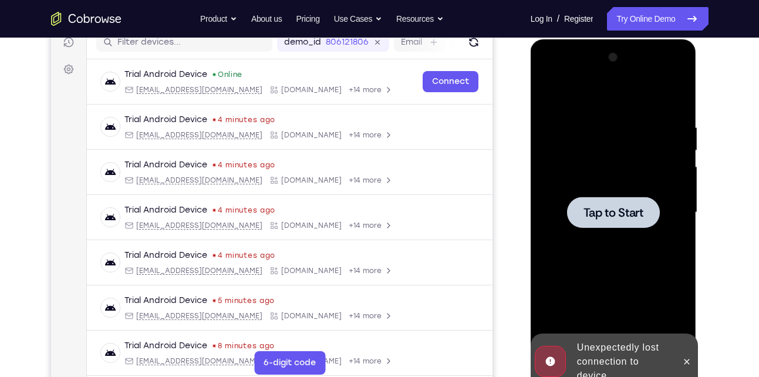
click at [578, 187] on div at bounding box center [613, 212] width 148 height 329
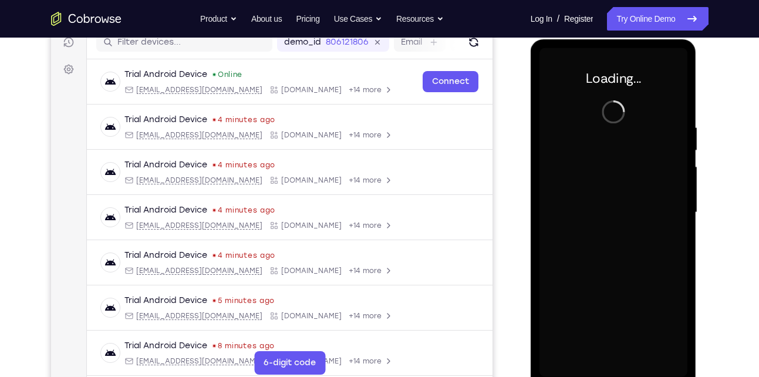
click at [575, 102] on div at bounding box center [613, 212] width 148 height 329
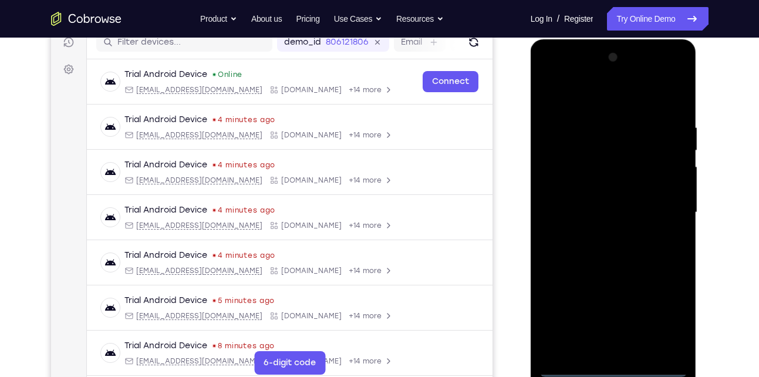
click at [609, 371] on div at bounding box center [613, 212] width 148 height 329
click at [670, 312] on div at bounding box center [613, 212] width 148 height 329
click at [594, 94] on div at bounding box center [613, 212] width 148 height 329
click at [667, 204] on div at bounding box center [613, 212] width 148 height 329
click at [602, 233] on div at bounding box center [613, 212] width 148 height 329
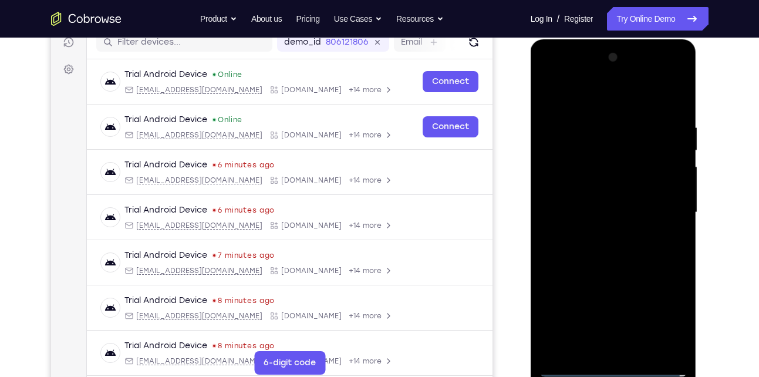
click at [616, 202] on div at bounding box center [613, 212] width 148 height 329
click at [639, 208] on div at bounding box center [613, 212] width 148 height 329
click at [646, 245] on div at bounding box center [613, 212] width 148 height 329
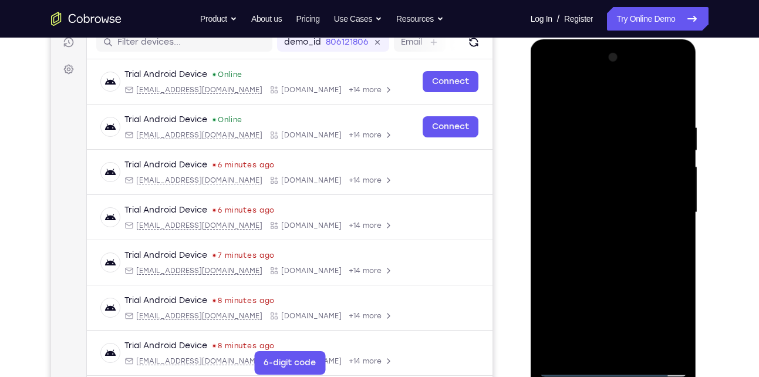
click at [592, 238] on div at bounding box center [613, 212] width 148 height 329
click at [605, 244] on div at bounding box center [613, 212] width 148 height 329
drag, startPoint x: 630, startPoint y: 95, endPoint x: 620, endPoint y: 32, distance: 63.5
click at [620, 39] on html "Online web based iOS Simulators and Android Emulators. Run iPhone, iPad, Mobile…" at bounding box center [614, 215] width 167 height 352
click at [622, 248] on div at bounding box center [613, 212] width 148 height 329
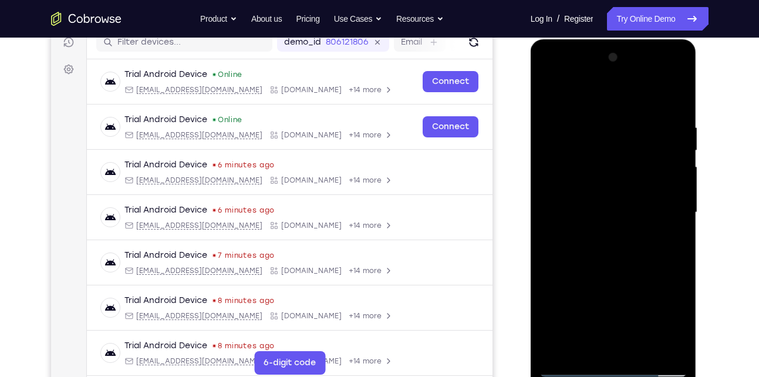
click at [645, 347] on div at bounding box center [613, 212] width 148 height 329
click at [639, 350] on div at bounding box center [613, 212] width 148 height 329
click at [674, 108] on div at bounding box center [613, 212] width 148 height 329
click at [625, 273] on div at bounding box center [613, 212] width 148 height 329
click at [552, 97] on div at bounding box center [613, 212] width 148 height 329
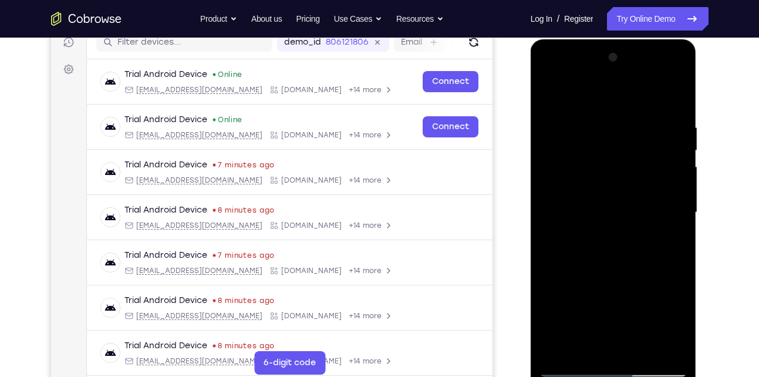
click at [602, 110] on div at bounding box center [613, 212] width 148 height 329
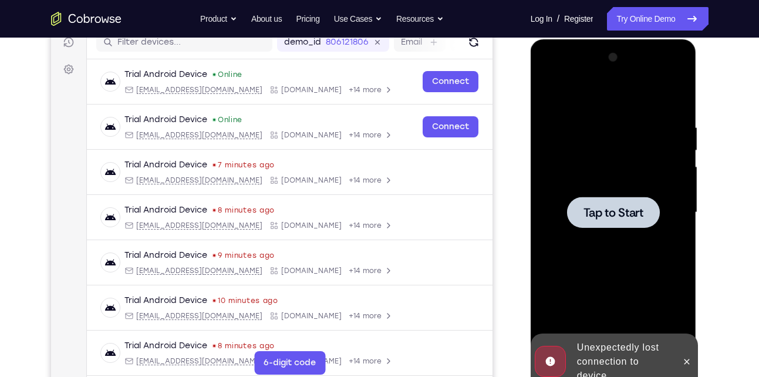
click at [611, 209] on span "Tap to Start" at bounding box center [613, 213] width 60 height 12
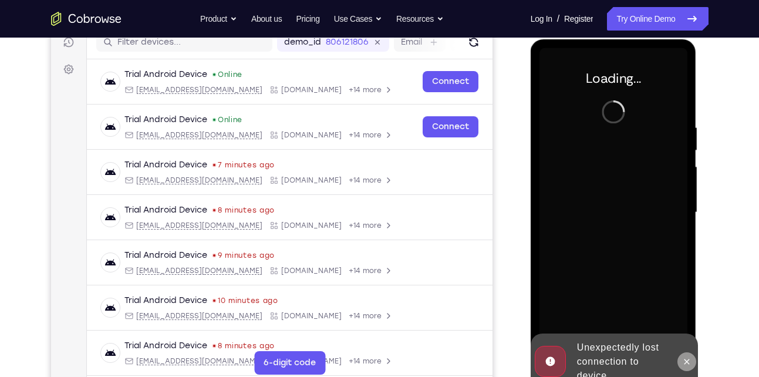
click at [685, 353] on button at bounding box center [686, 361] width 19 height 19
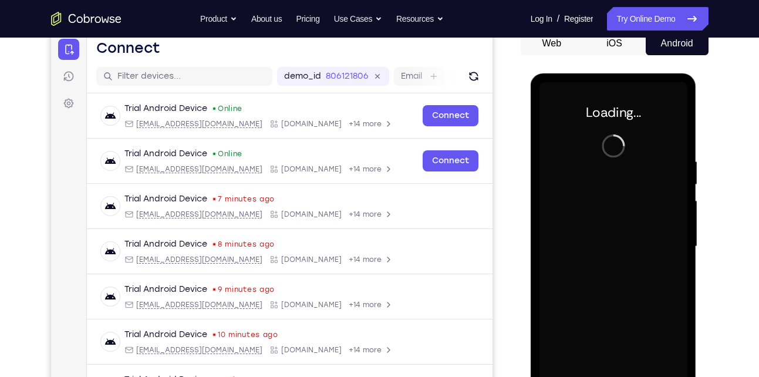
scroll to position [120, 0]
click at [596, 229] on div at bounding box center [613, 247] width 148 height 329
click at [659, 285] on div at bounding box center [613, 247] width 148 height 329
drag, startPoint x: 1058, startPoint y: 229, endPoint x: 659, endPoint y: 285, distance: 403.6
click at [659, 285] on div at bounding box center [613, 247] width 148 height 329
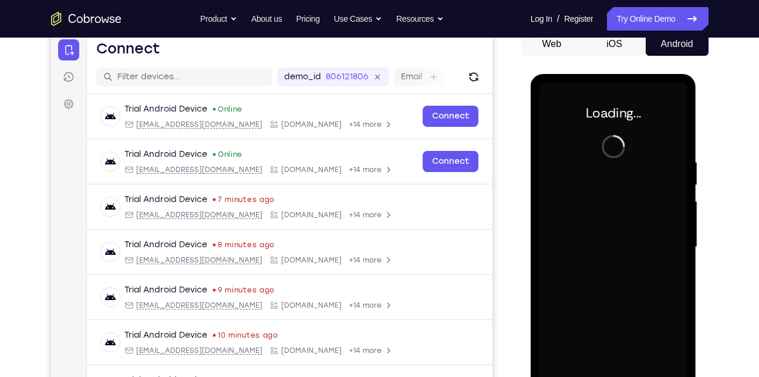
click at [659, 285] on div at bounding box center [613, 247] width 148 height 329
click at [593, 286] on div at bounding box center [613, 247] width 148 height 329
drag, startPoint x: 593, startPoint y: 286, endPoint x: 620, endPoint y: 112, distance: 175.8
click at [620, 112] on div at bounding box center [613, 247] width 148 height 329
drag, startPoint x: 620, startPoint y: 112, endPoint x: 621, endPoint y: 151, distance: 38.8
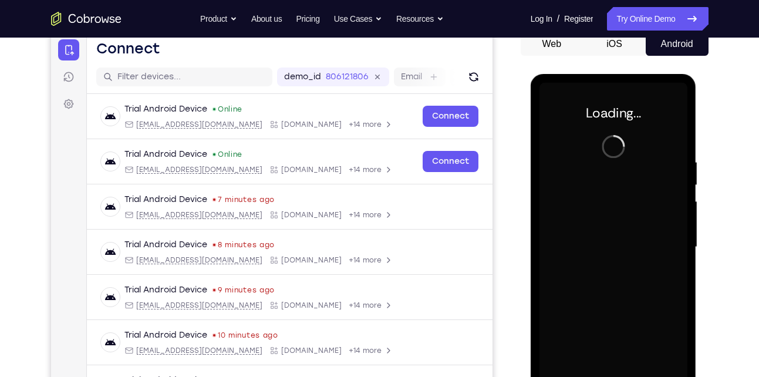
click at [621, 151] on div at bounding box center [613, 247] width 148 height 329
drag, startPoint x: 621, startPoint y: 151, endPoint x: 573, endPoint y: 99, distance: 70.6
click at [573, 99] on div at bounding box center [613, 247] width 148 height 329
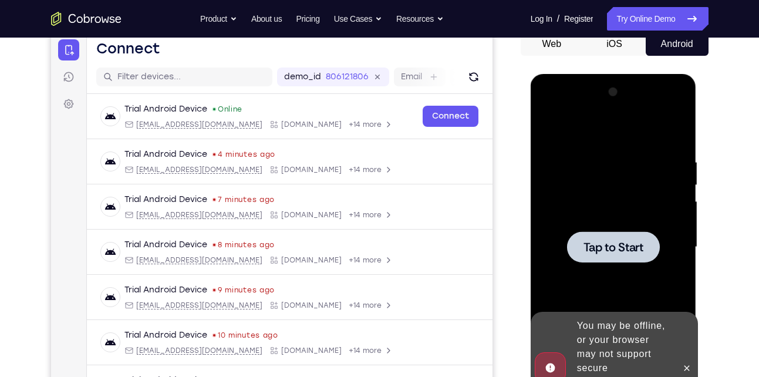
click at [665, 255] on div at bounding box center [613, 247] width 148 height 329
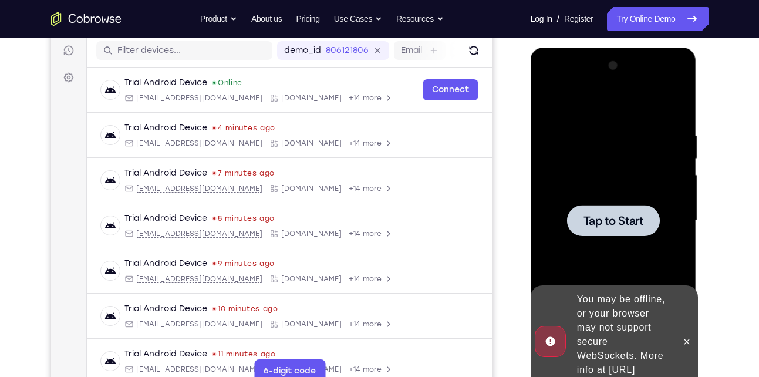
scroll to position [161, 0]
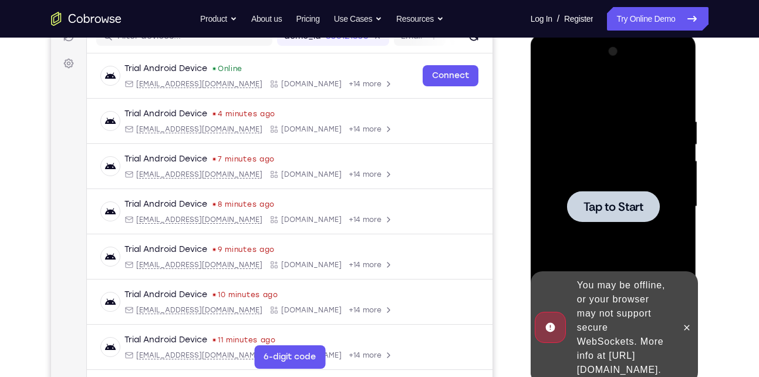
click at [613, 178] on div at bounding box center [613, 206] width 148 height 329
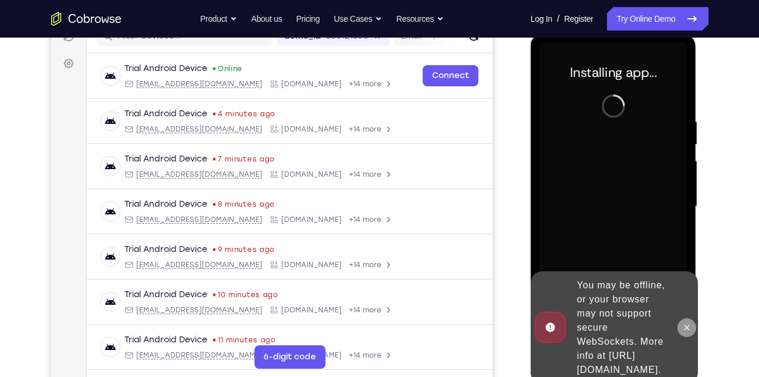
click at [690, 323] on icon at bounding box center [686, 327] width 9 height 9
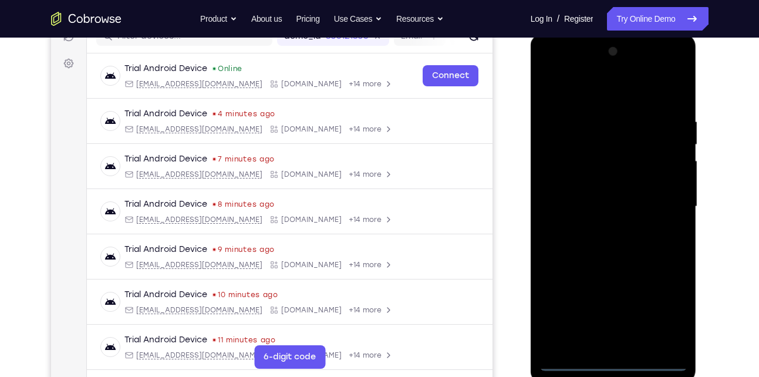
click at [661, 304] on div at bounding box center [613, 206] width 148 height 329
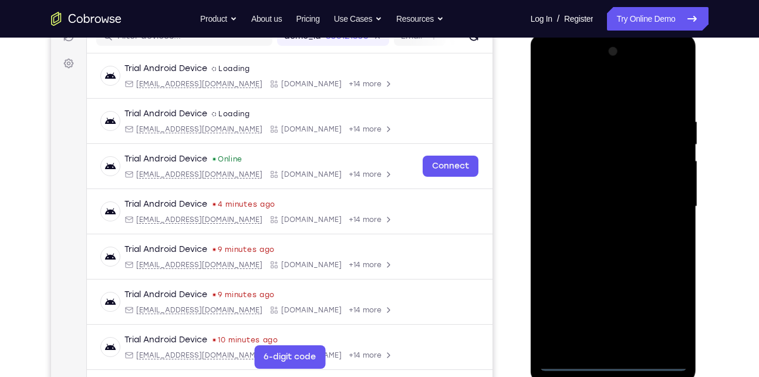
click at [625, 357] on div at bounding box center [613, 206] width 148 height 329
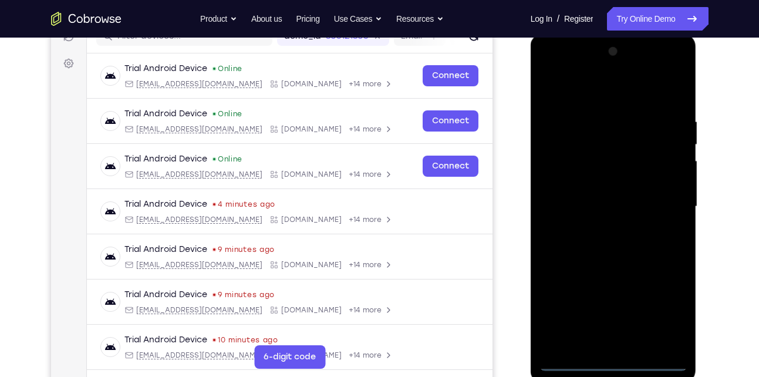
click at [618, 363] on div at bounding box center [613, 206] width 148 height 329
click at [608, 356] on div at bounding box center [613, 206] width 148 height 329
click at [619, 367] on div at bounding box center [613, 206] width 148 height 329
click at [613, 360] on div at bounding box center [613, 206] width 148 height 329
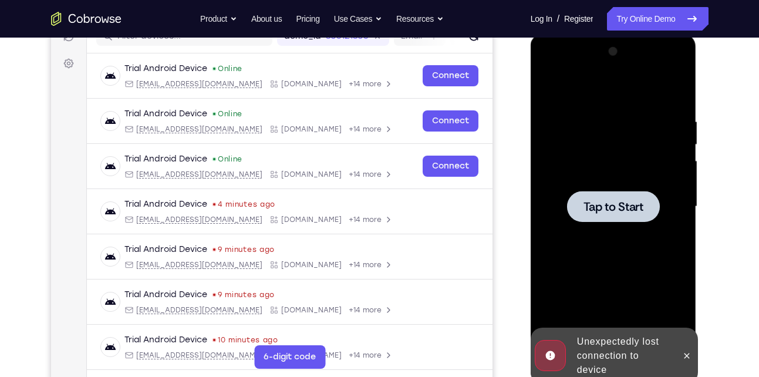
click at [575, 366] on div "Online web based iOS Simulators and Android Emulators. Run iPhone, iPad, Mobile…" at bounding box center [614, 209] width 167 height 352
click at [575, 366] on div "Unexpectedly lost connection to device" at bounding box center [623, 356] width 103 height 52
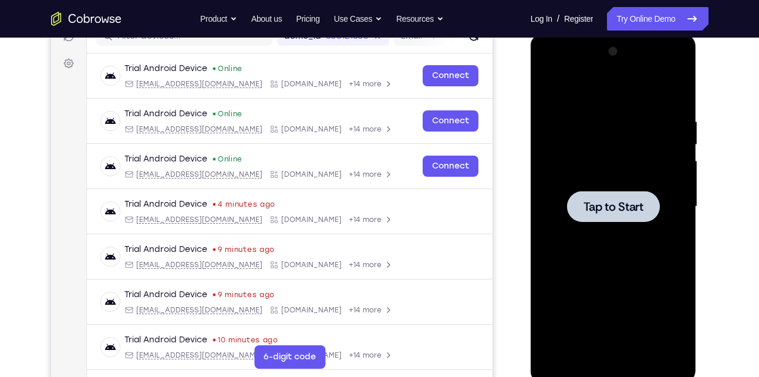
drag, startPoint x: 575, startPoint y: 366, endPoint x: 585, endPoint y: 215, distance: 151.8
click at [585, 215] on div at bounding box center [613, 206] width 93 height 31
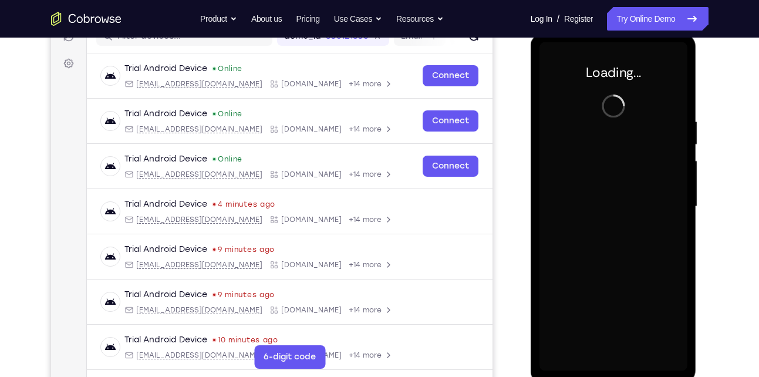
click at [585, 215] on div at bounding box center [613, 206] width 148 height 329
click at [601, 244] on div at bounding box center [613, 206] width 148 height 329
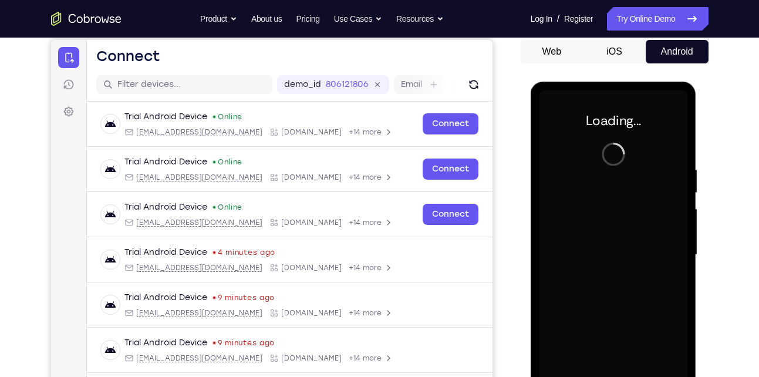
scroll to position [112, 0]
drag, startPoint x: 653, startPoint y: 192, endPoint x: 678, endPoint y: 198, distance: 25.9
click at [678, 198] on div at bounding box center [613, 255] width 148 height 329
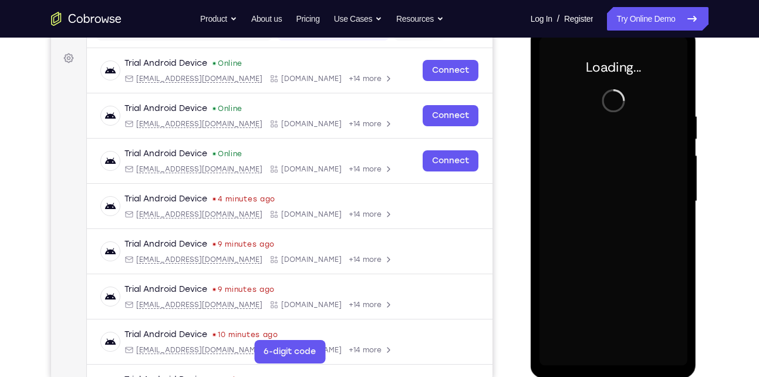
scroll to position [163, 0]
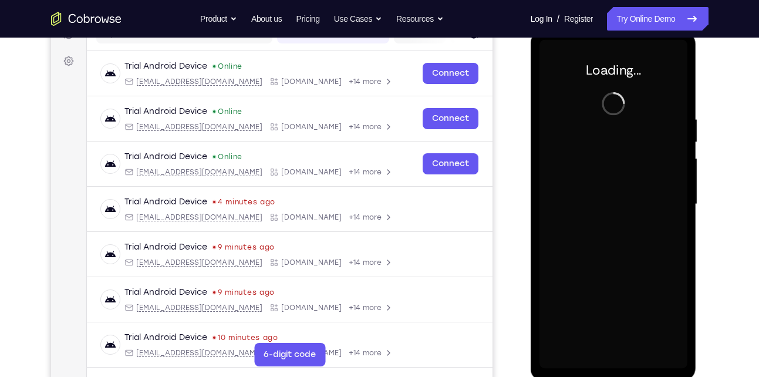
click at [678, 198] on div at bounding box center [613, 204] width 148 height 329
drag, startPoint x: 678, startPoint y: 147, endPoint x: 678, endPoint y: 198, distance: 51.1
click at [678, 198] on div at bounding box center [613, 204] width 148 height 329
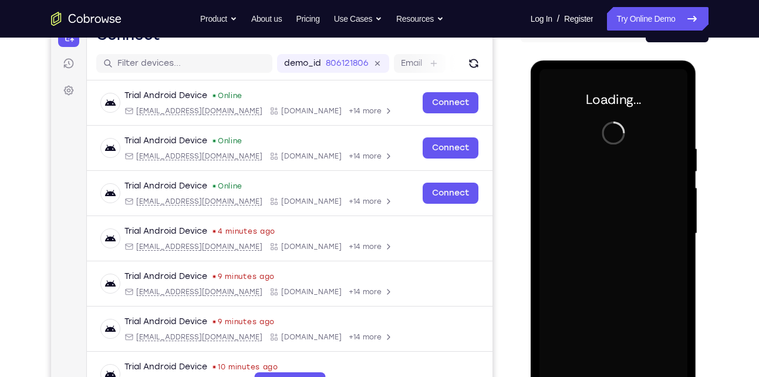
scroll to position [132, 0]
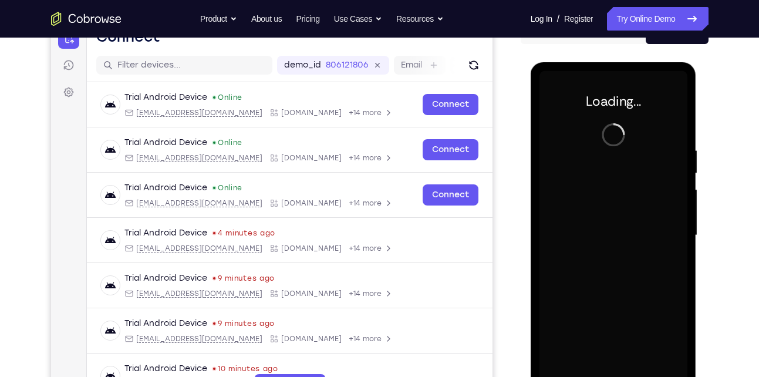
click at [600, 231] on div at bounding box center [613, 235] width 148 height 329
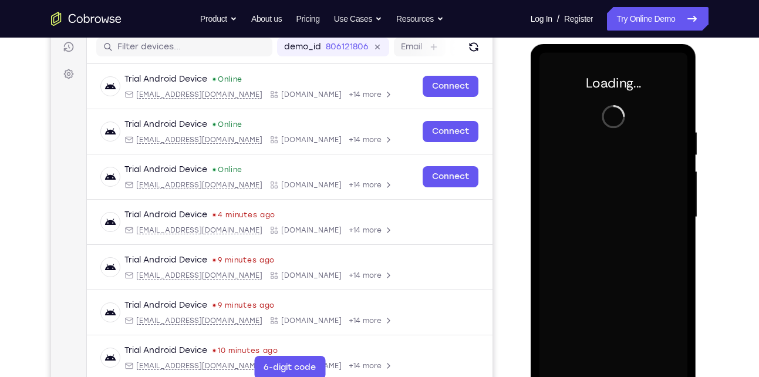
scroll to position [162, 0]
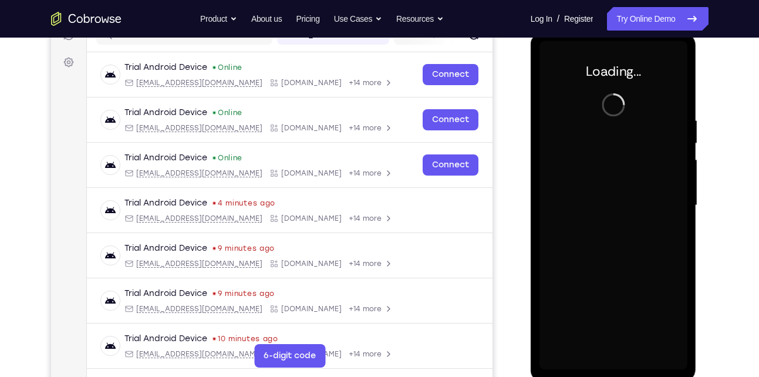
click at [600, 231] on div at bounding box center [613, 205] width 148 height 329
drag, startPoint x: 600, startPoint y: 201, endPoint x: 600, endPoint y: 231, distance: 29.9
click at [600, 231] on div at bounding box center [613, 205] width 148 height 329
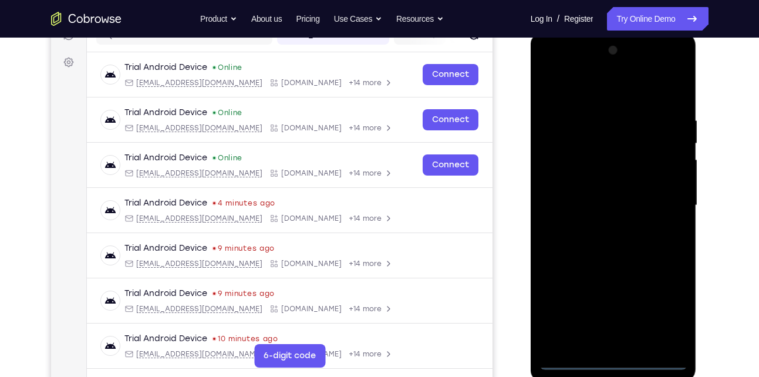
click at [609, 364] on div at bounding box center [613, 205] width 148 height 329
click at [664, 310] on div at bounding box center [613, 205] width 148 height 329
click at [587, 99] on div at bounding box center [613, 205] width 148 height 329
click at [666, 204] on div at bounding box center [613, 205] width 148 height 329
click at [599, 227] on div at bounding box center [613, 205] width 148 height 329
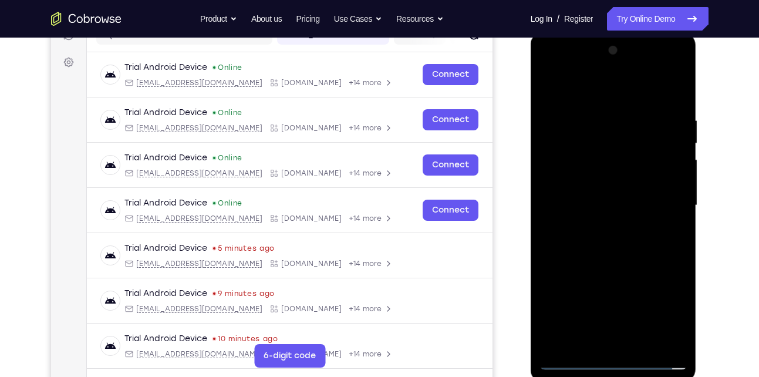
click at [627, 190] on div at bounding box center [613, 205] width 148 height 329
click at [612, 146] on div at bounding box center [613, 205] width 148 height 329
click at [612, 152] on div at bounding box center [613, 205] width 148 height 329
click at [617, 180] on div at bounding box center [613, 205] width 148 height 329
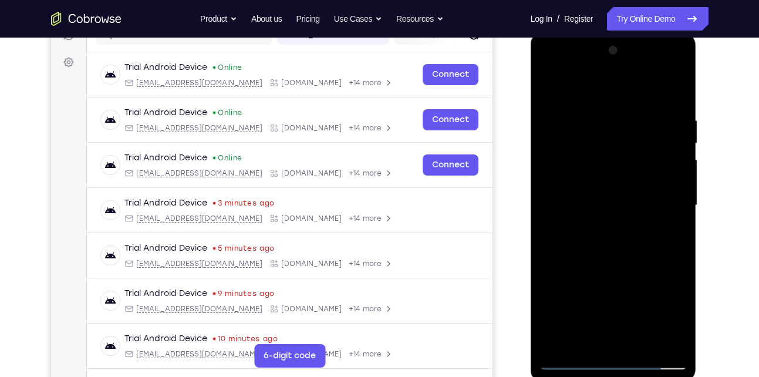
click at [619, 200] on div at bounding box center [613, 205] width 148 height 329
click at [667, 103] on div at bounding box center [613, 205] width 148 height 329
click at [643, 343] on div at bounding box center [613, 205] width 148 height 329
click at [647, 264] on div at bounding box center [613, 205] width 148 height 329
click at [555, 87] on div at bounding box center [613, 205] width 148 height 329
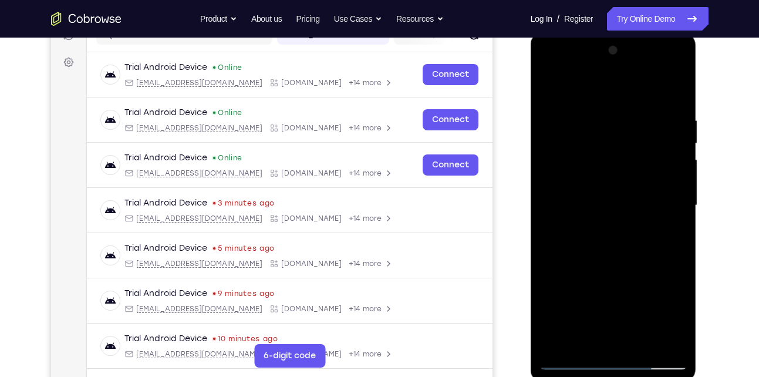
click at [595, 110] on div at bounding box center [613, 205] width 148 height 329
click at [672, 222] on div at bounding box center [613, 205] width 148 height 329
click at [676, 231] on div at bounding box center [613, 205] width 148 height 329
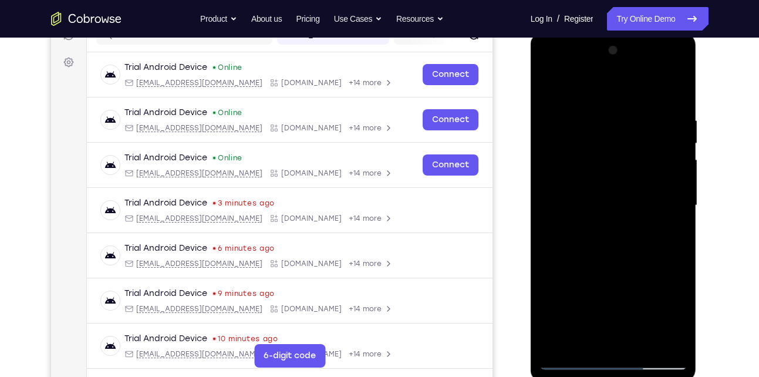
click at [676, 231] on div at bounding box center [613, 205] width 148 height 329
drag, startPoint x: 676, startPoint y: 231, endPoint x: 562, endPoint y: 204, distance: 116.3
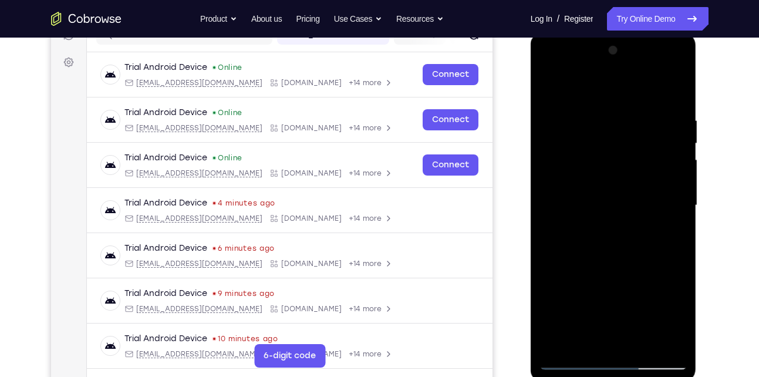
click at [562, 204] on div at bounding box center [613, 205] width 148 height 329
click at [657, 92] on div at bounding box center [613, 205] width 148 height 329
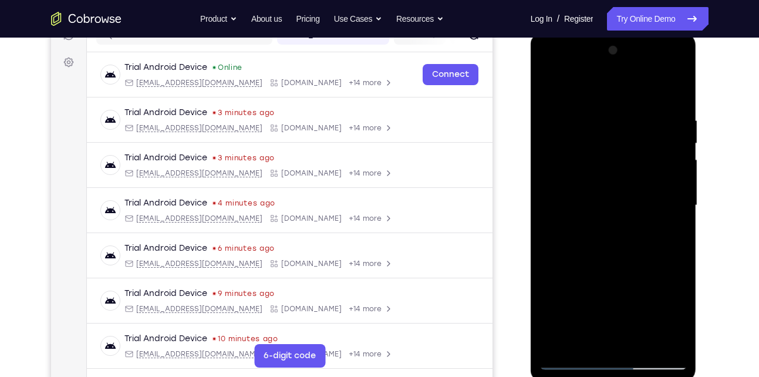
click at [637, 179] on div at bounding box center [613, 205] width 148 height 329
click at [666, 152] on div at bounding box center [613, 205] width 148 height 329
drag, startPoint x: 647, startPoint y: 221, endPoint x: 535, endPoint y: 192, distance: 115.7
click at [535, 192] on div at bounding box center [614, 207] width 166 height 350
drag, startPoint x: 673, startPoint y: 200, endPoint x: 538, endPoint y: 197, distance: 135.0
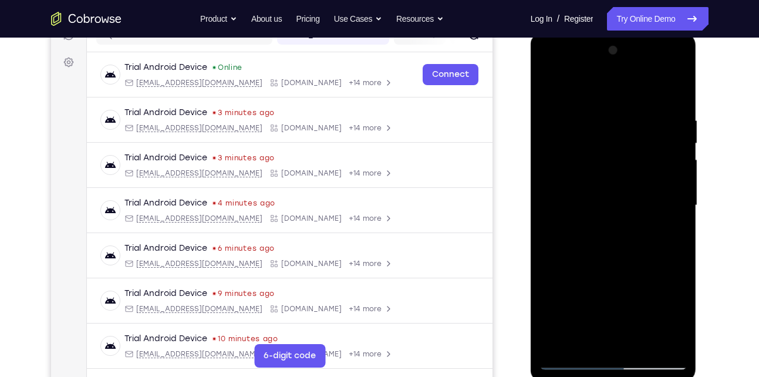
click at [538, 197] on div at bounding box center [614, 207] width 166 height 350
click at [659, 242] on div at bounding box center [613, 205] width 148 height 329
click at [665, 218] on div at bounding box center [613, 205] width 148 height 329
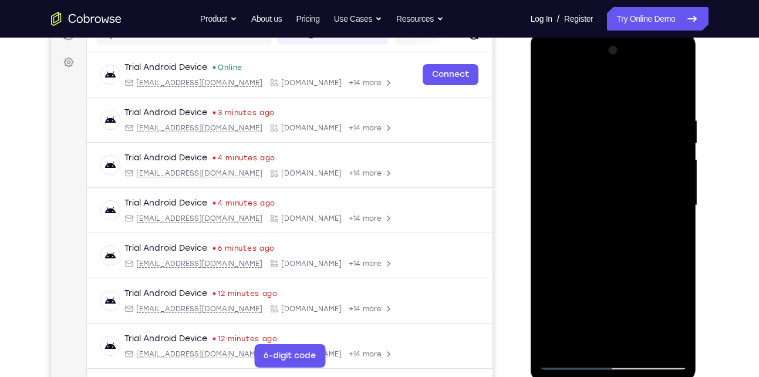
click at [675, 140] on div at bounding box center [613, 205] width 148 height 329
click at [675, 177] on div at bounding box center [613, 205] width 148 height 329
click at [676, 193] on div at bounding box center [613, 205] width 148 height 329
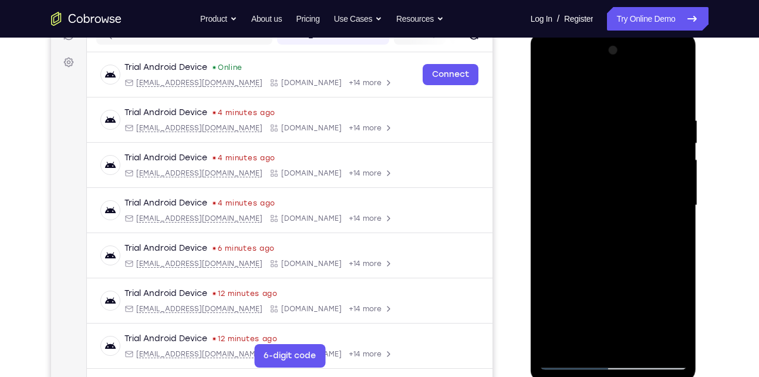
click at [676, 193] on div at bounding box center [613, 205] width 148 height 329
click at [677, 93] on div at bounding box center [613, 205] width 148 height 329
click at [639, 337] on div at bounding box center [613, 205] width 148 height 329
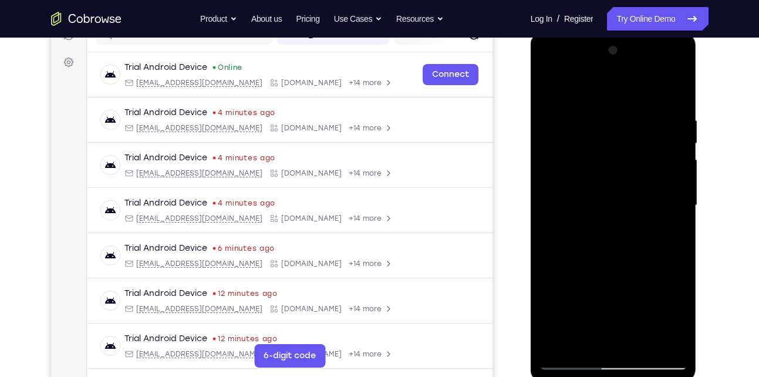
click at [562, 360] on div at bounding box center [613, 205] width 148 height 329
click at [558, 342] on div at bounding box center [613, 205] width 148 height 329
click at [647, 346] on div at bounding box center [613, 205] width 148 height 329
click at [552, 83] on div at bounding box center [613, 205] width 148 height 329
click at [637, 342] on div at bounding box center [613, 205] width 148 height 329
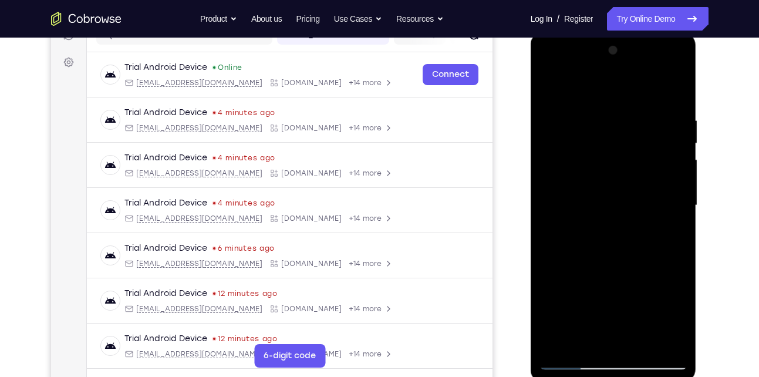
click at [550, 86] on div at bounding box center [613, 205] width 148 height 329
